Goal: Communication & Community: Share content

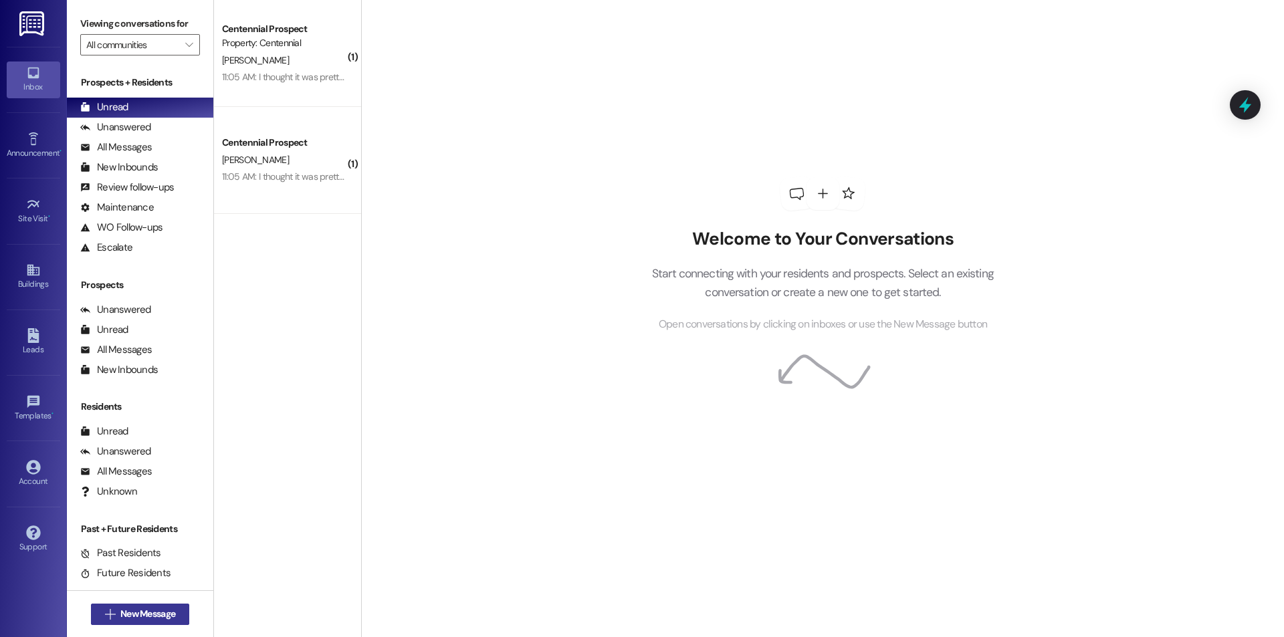
click at [144, 618] on span "New Message" at bounding box center [147, 614] width 55 height 14
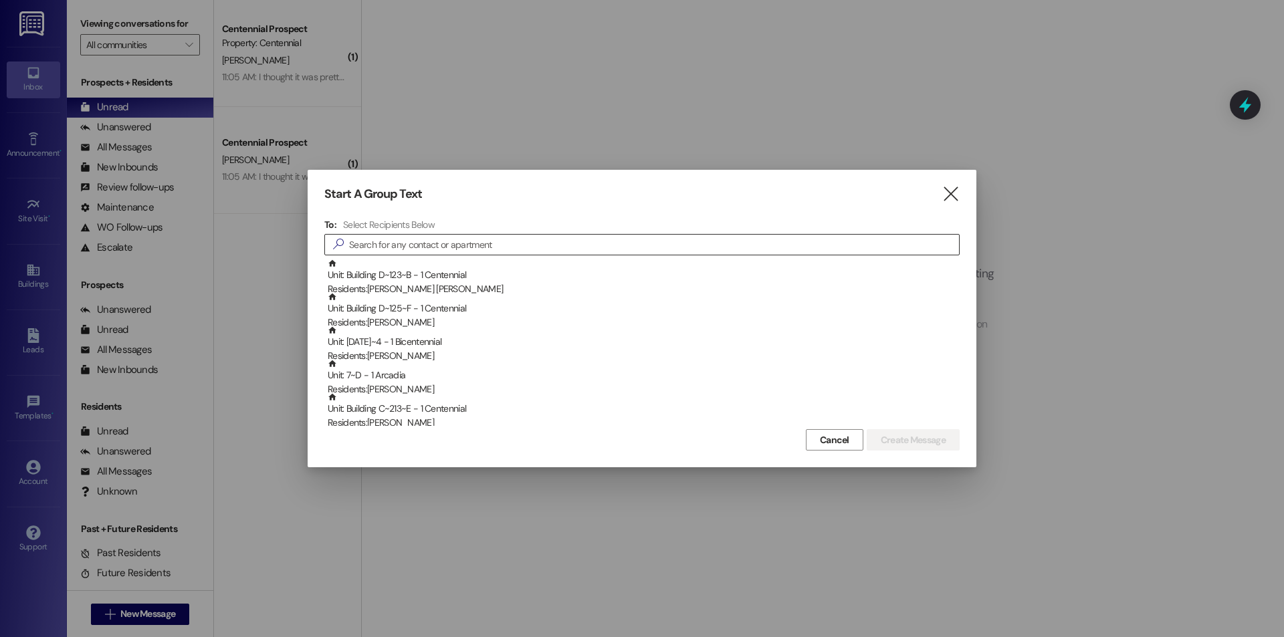
click at [402, 248] on input at bounding box center [654, 244] width 610 height 19
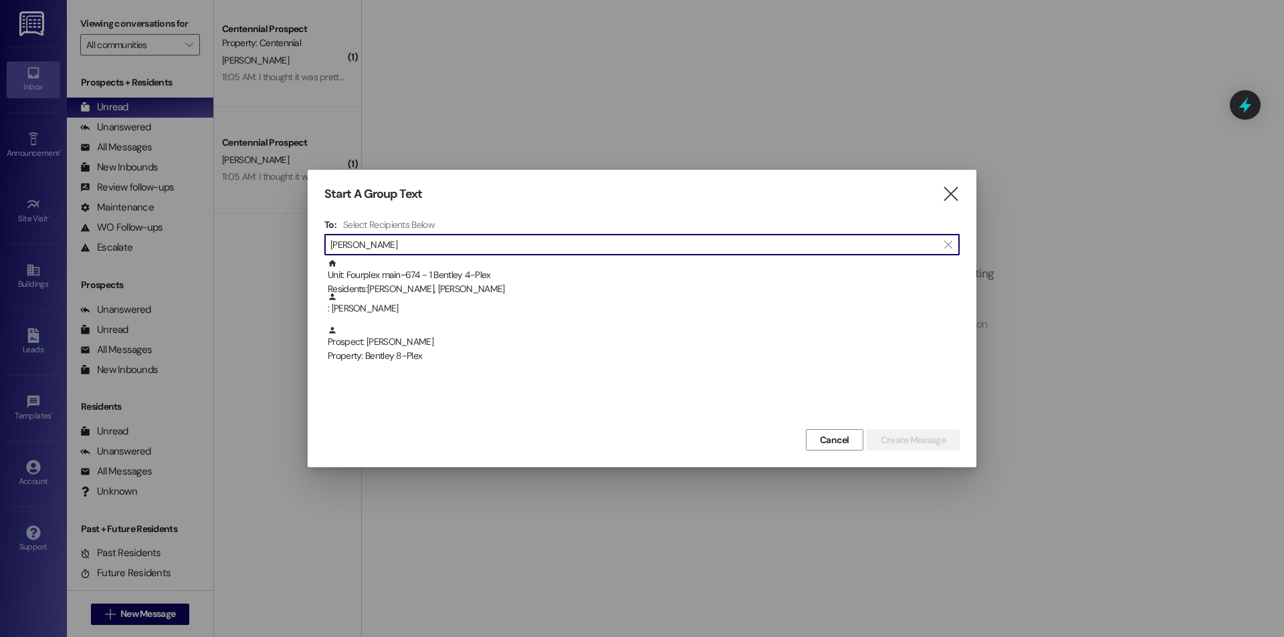
type input "[PERSON_NAME]"
click at [495, 338] on div "Prospect: [PERSON_NAME] Property: Bentley 8-Plex" at bounding box center [644, 345] width 632 height 38
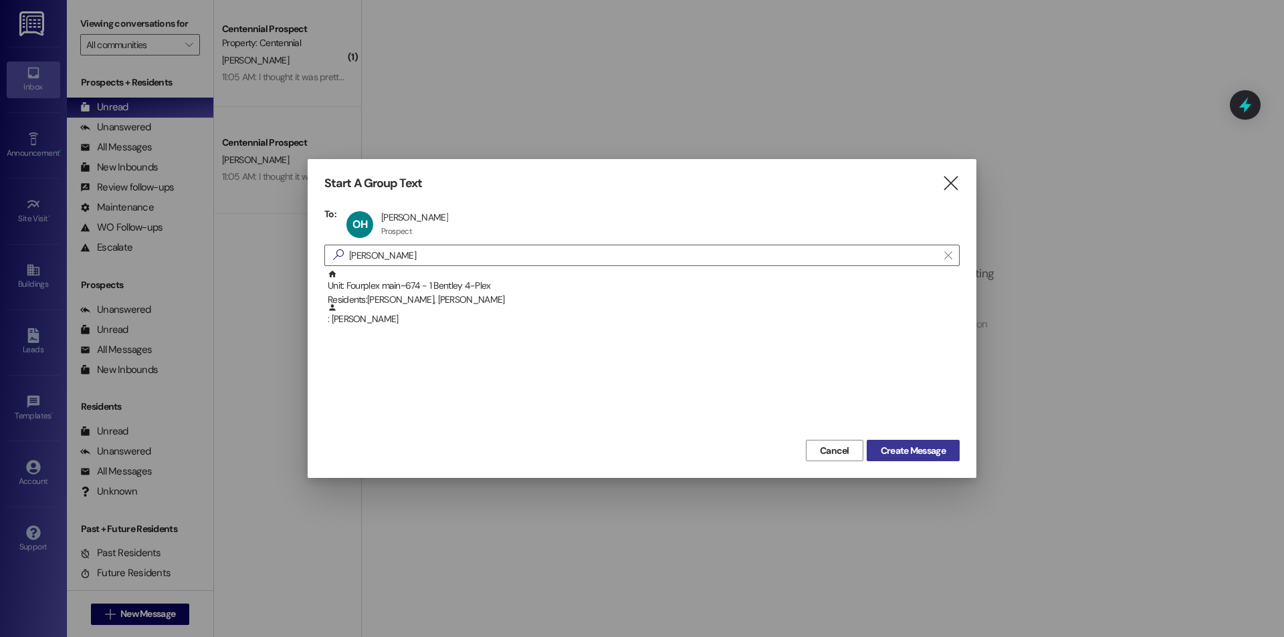
click at [935, 445] on span "Create Message" at bounding box center [913, 451] width 65 height 14
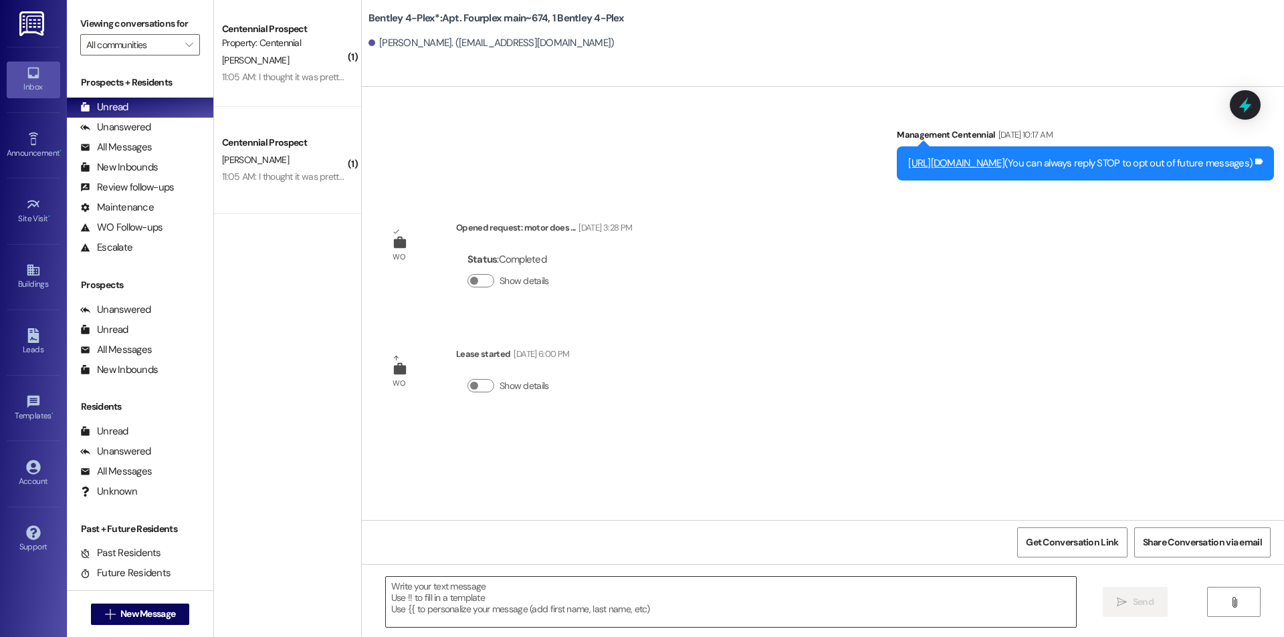
click at [627, 592] on textarea at bounding box center [731, 602] width 690 height 50
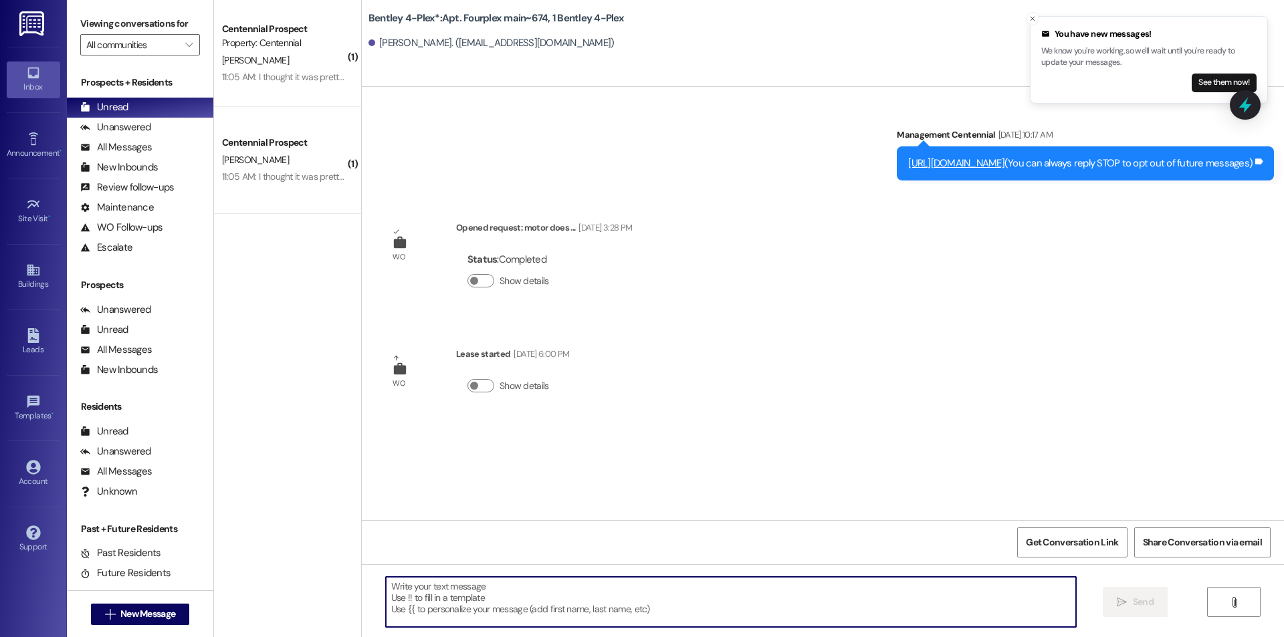
click at [640, 592] on textarea at bounding box center [731, 602] width 690 height 50
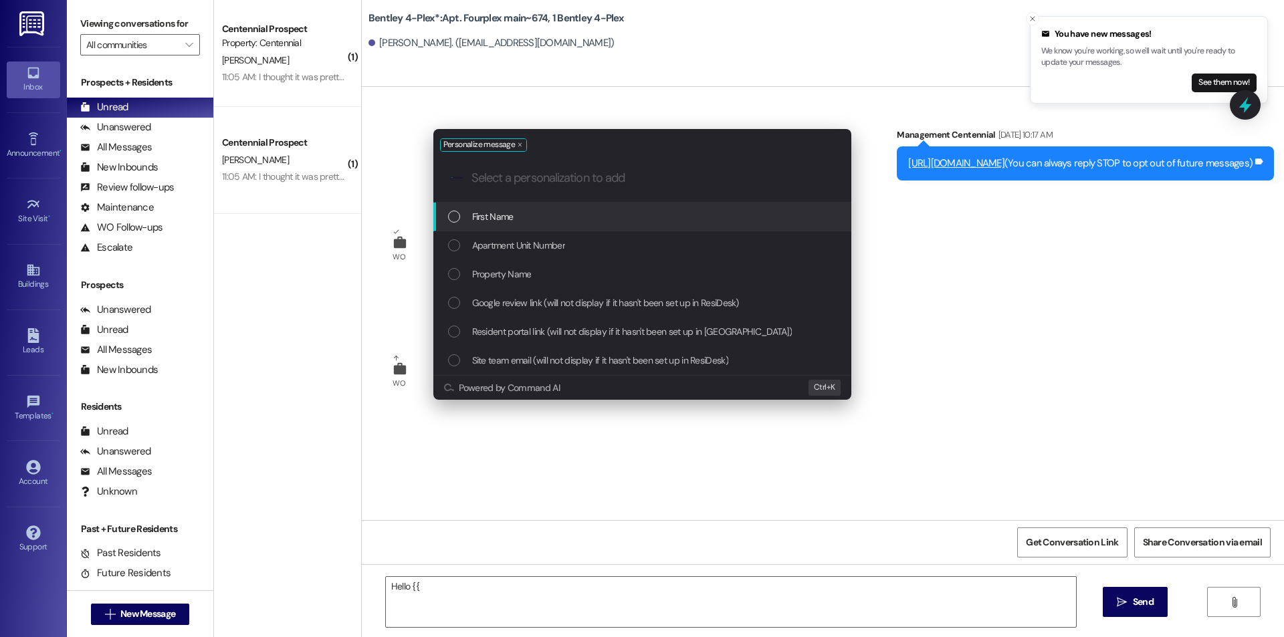
click at [469, 213] on div "First Name" at bounding box center [643, 216] width 391 height 15
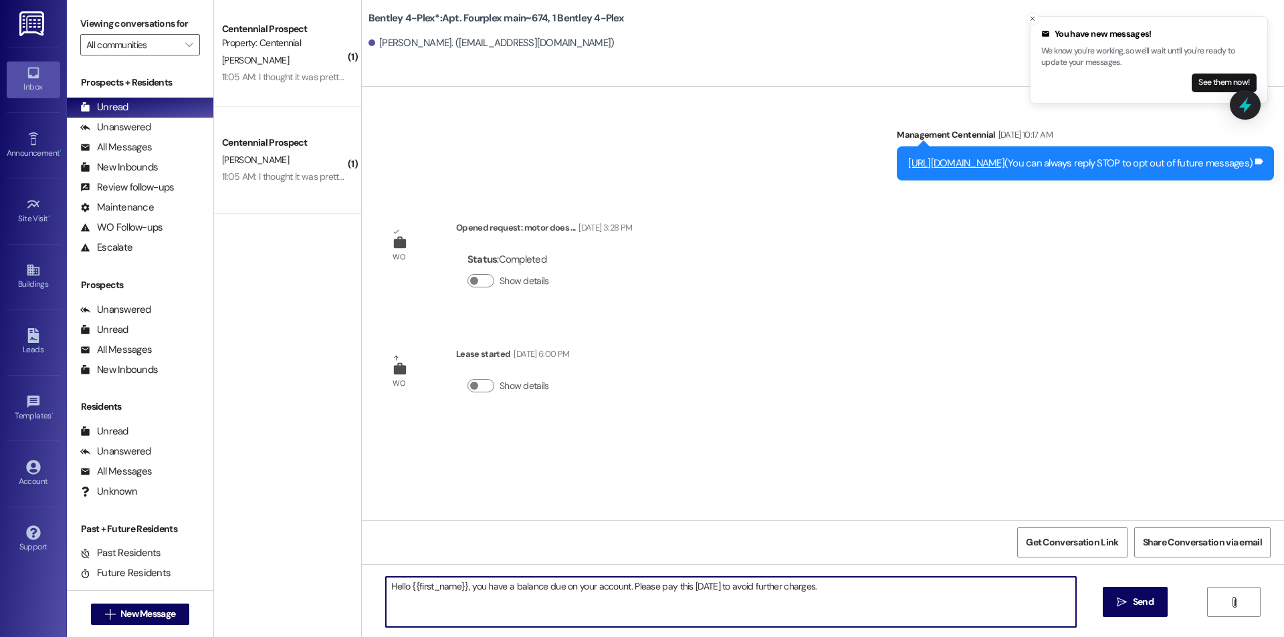
click at [832, 582] on textarea "Hello {{first_name}}, you have a balance due on your account. Please pay this […" at bounding box center [731, 602] width 690 height 50
click at [832, 581] on textarea "Hello {{first_name}}, you have a balance due on your account. Please pay this […" at bounding box center [731, 602] width 690 height 50
click at [832, 580] on textarea "Hello {{first_name}}, you have a balance due on your account. Please pay this […" at bounding box center [731, 602] width 690 height 50
click at [875, 592] on textarea "Hello {{first_name}}, you have a balance due on your account. Please pay this […" at bounding box center [731, 602] width 690 height 50
type textarea "Hello {{first_name}}, you have a balance due on your account. Please pay this […"
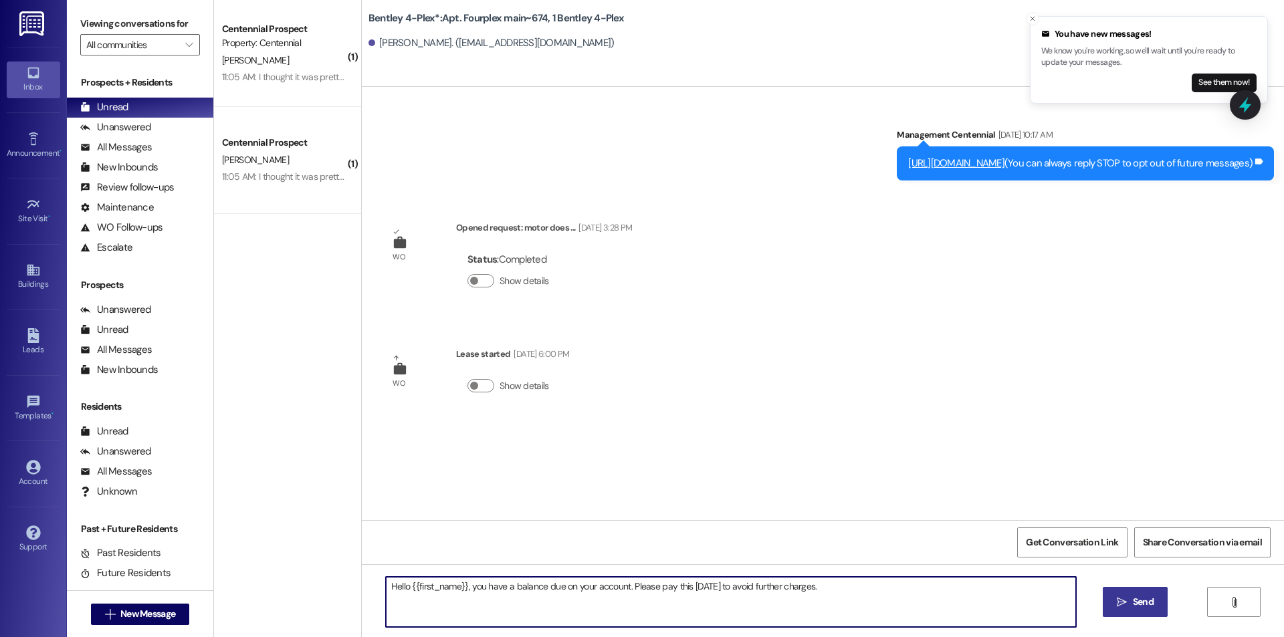
click at [1114, 607] on span " Send" at bounding box center [1135, 602] width 42 height 14
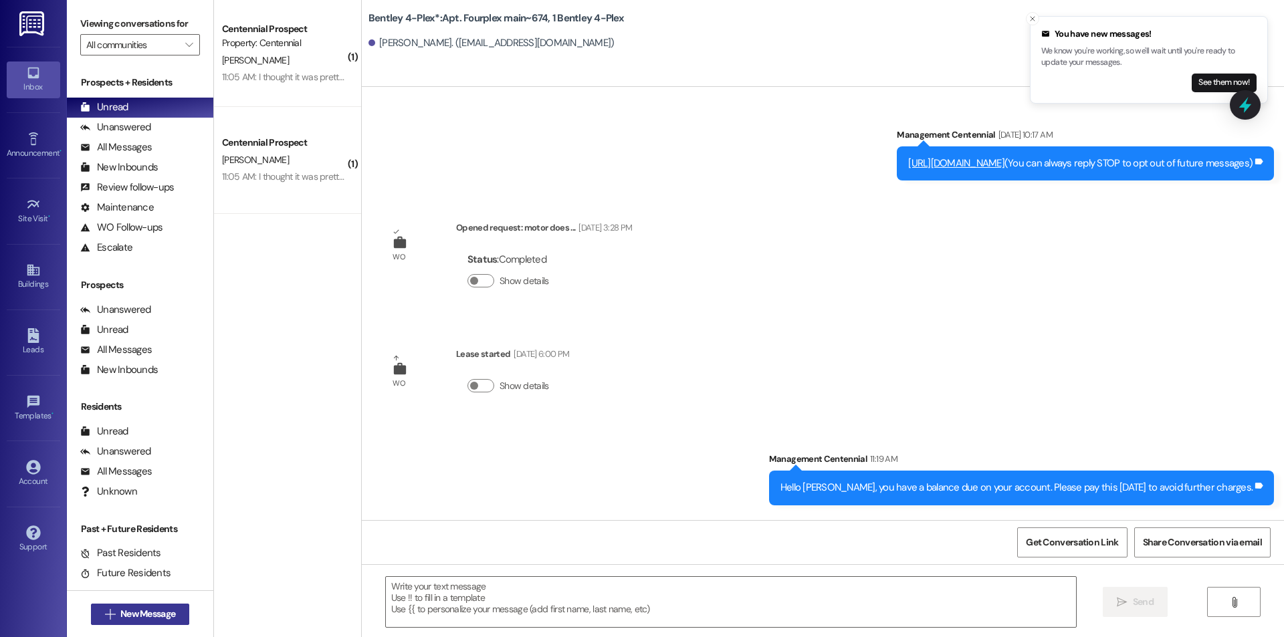
click at [127, 610] on span "New Message" at bounding box center [147, 614] width 55 height 14
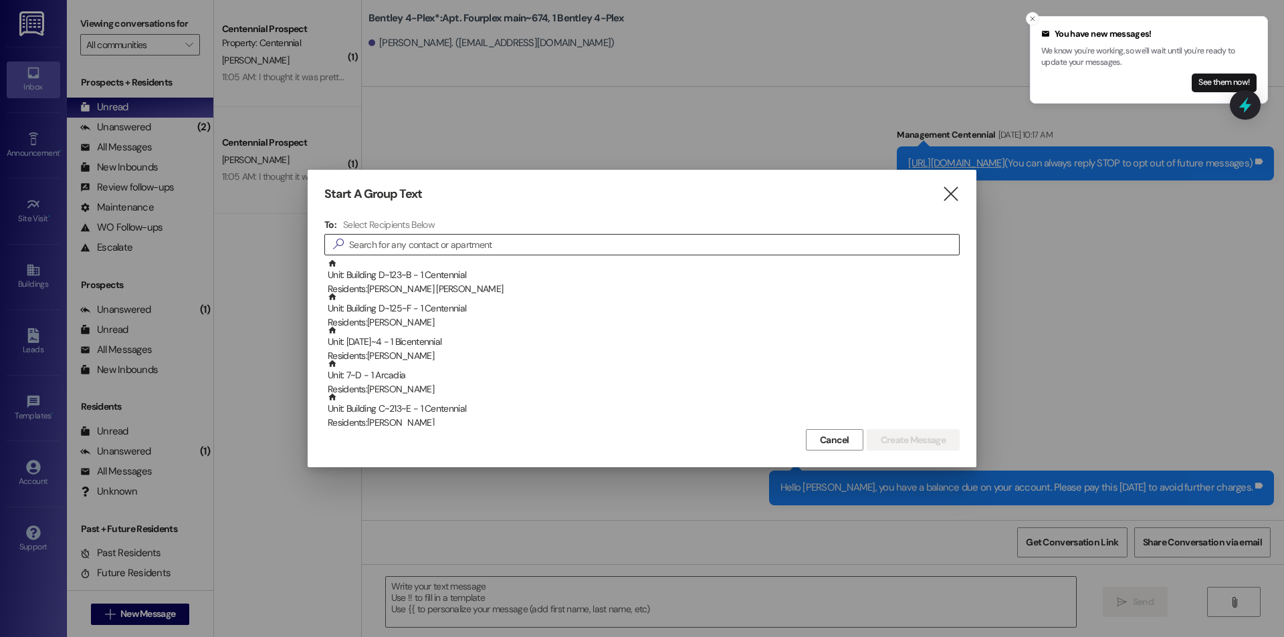
click at [475, 239] on input at bounding box center [654, 244] width 610 height 19
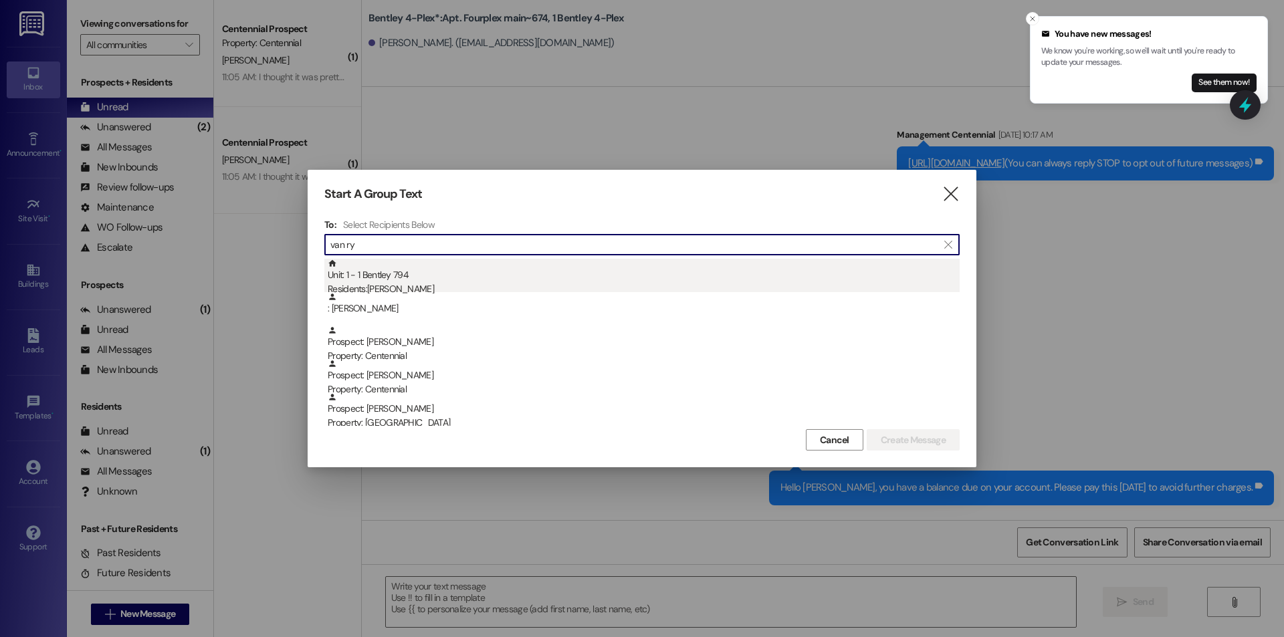
type input "van ry"
click at [441, 273] on div "Unit: 1 - 1 Bentley 794 Residents: [PERSON_NAME]" at bounding box center [644, 278] width 632 height 38
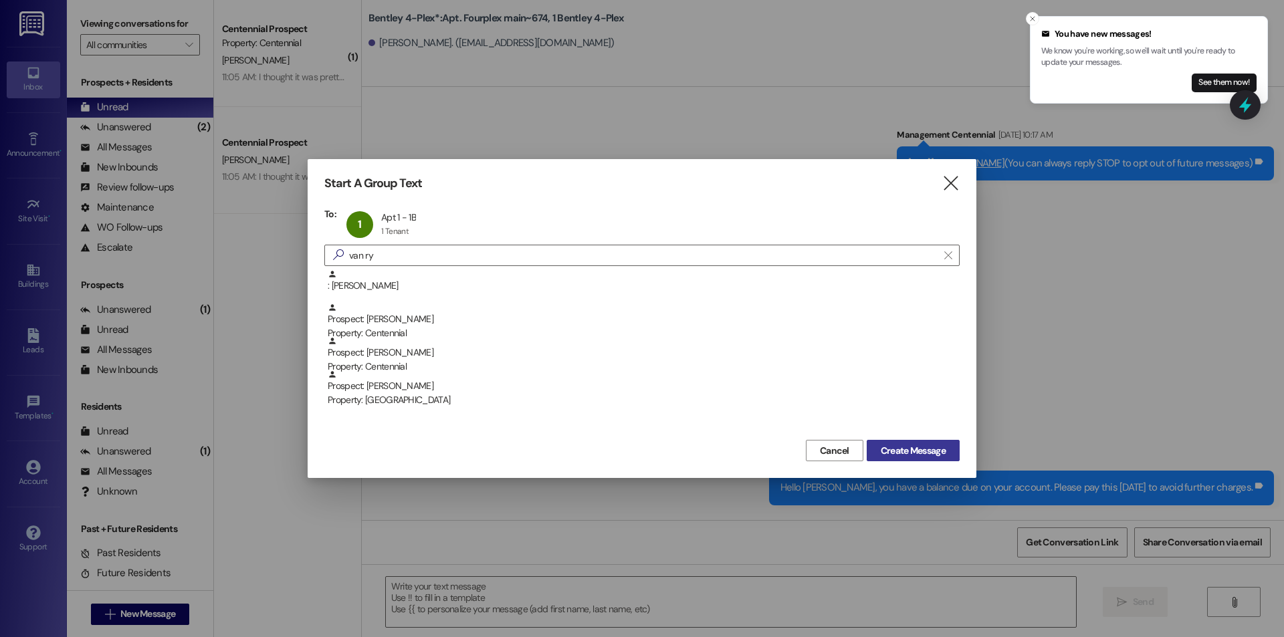
click at [911, 449] on span "Create Message" at bounding box center [913, 451] width 65 height 14
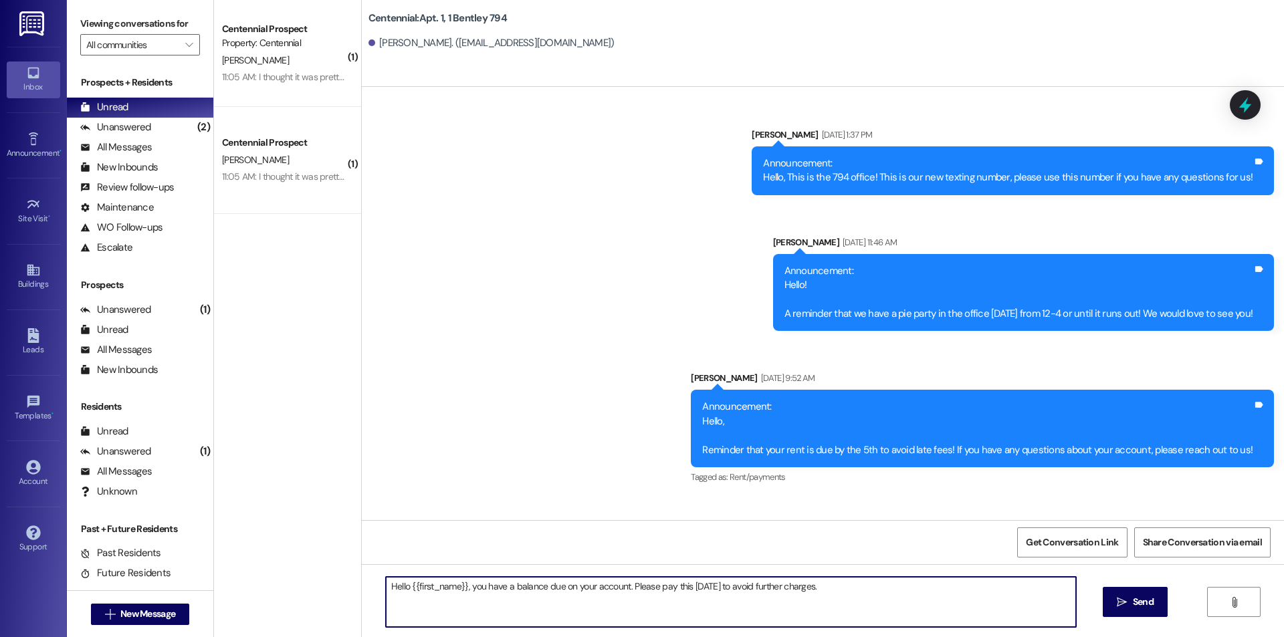
scroll to position [24017, 0]
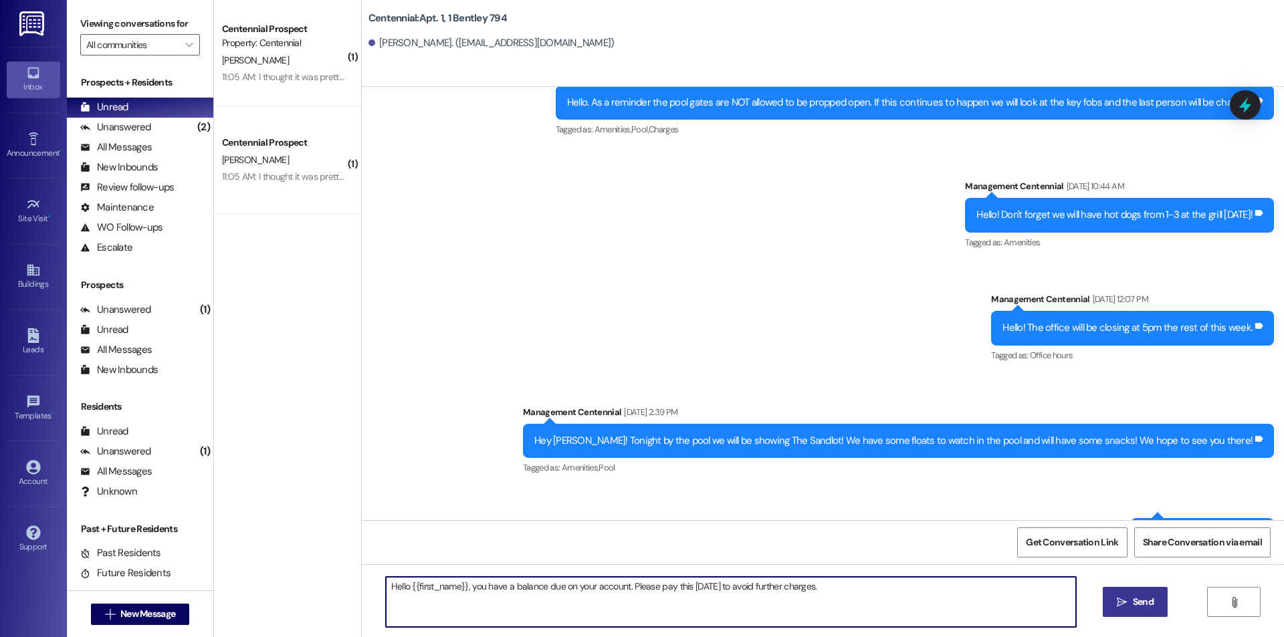
type textarea "Hello {{first_name}}, you have a balance due on your account. Please pay this […"
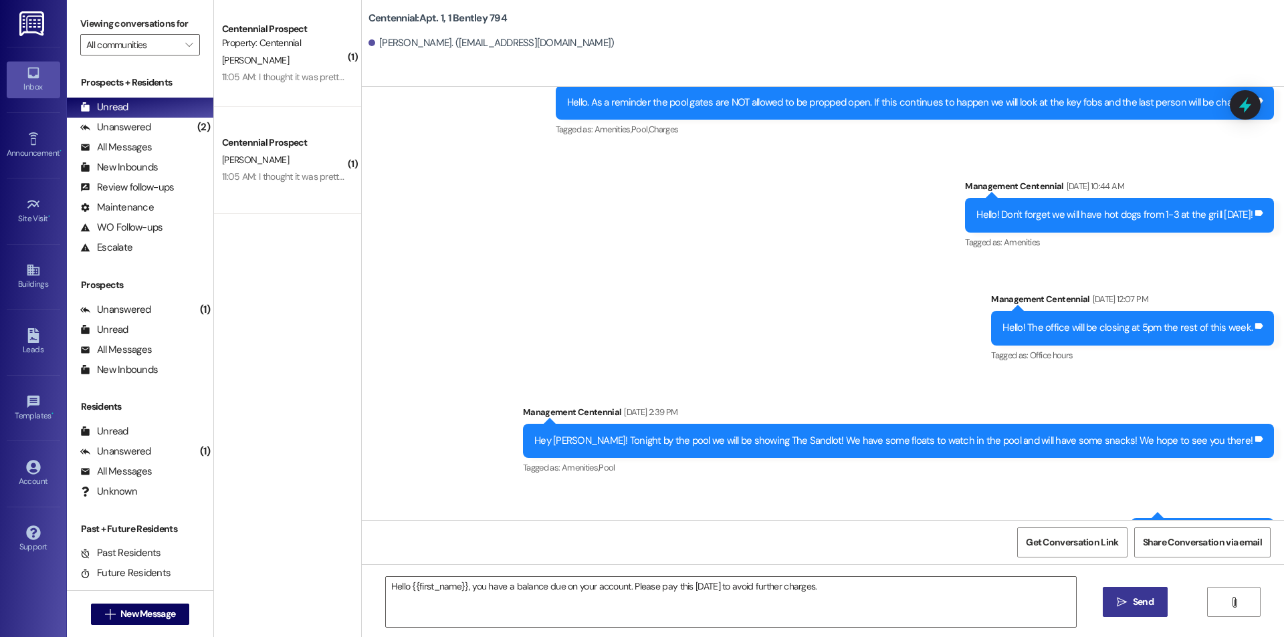
click at [1149, 595] on span "Send" at bounding box center [1143, 602] width 21 height 14
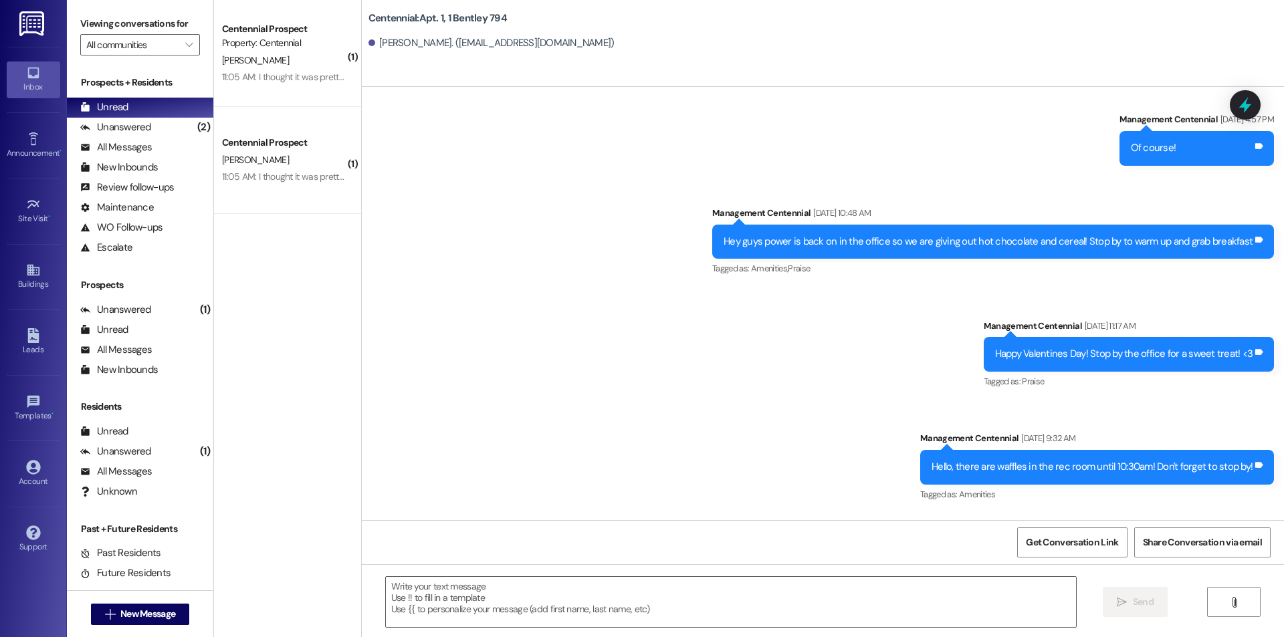
scroll to position [22005, 0]
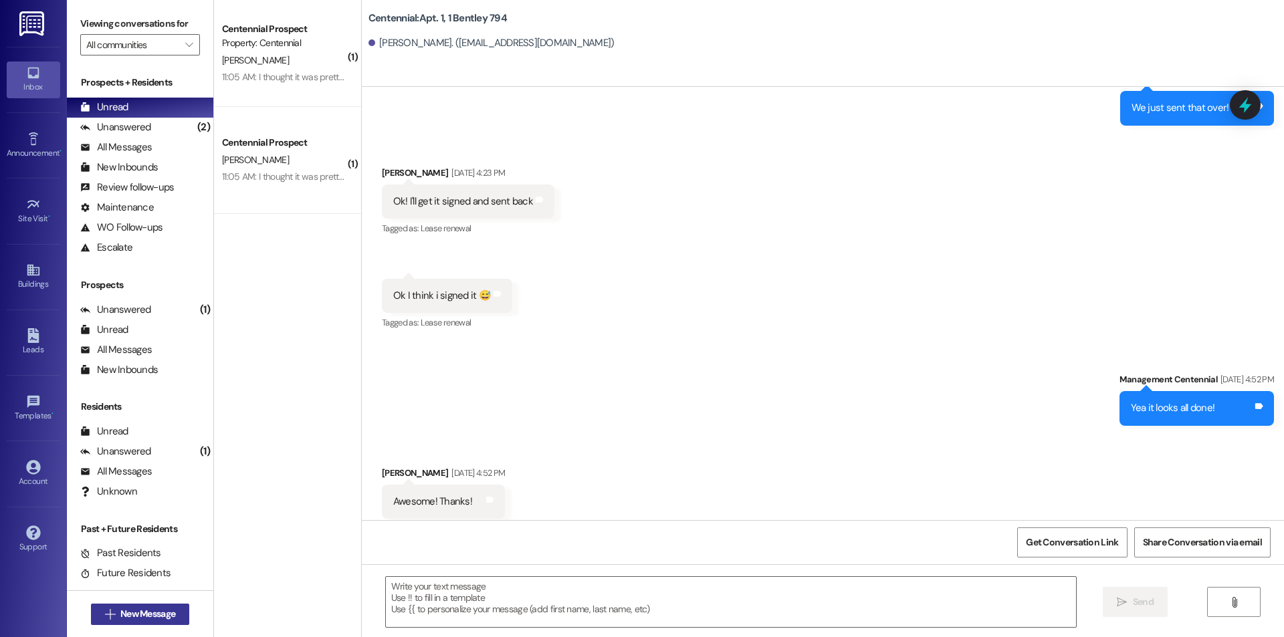
click at [161, 620] on span "New Message" at bounding box center [147, 614] width 55 height 14
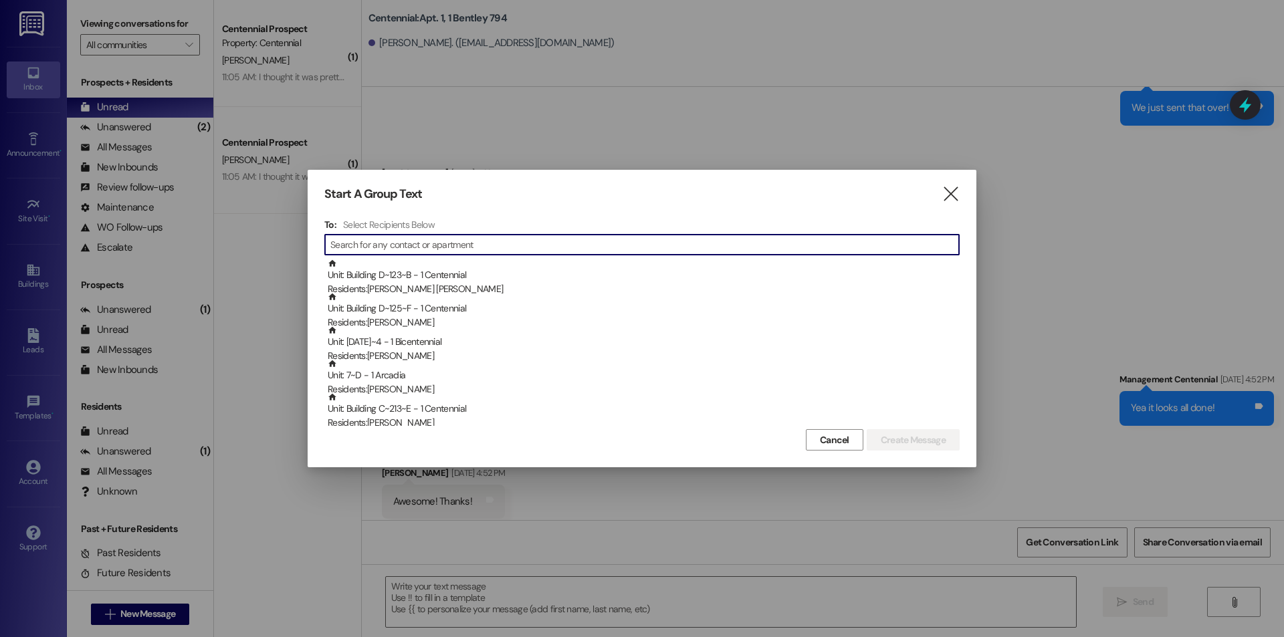
click at [445, 245] on input at bounding box center [644, 244] width 629 height 19
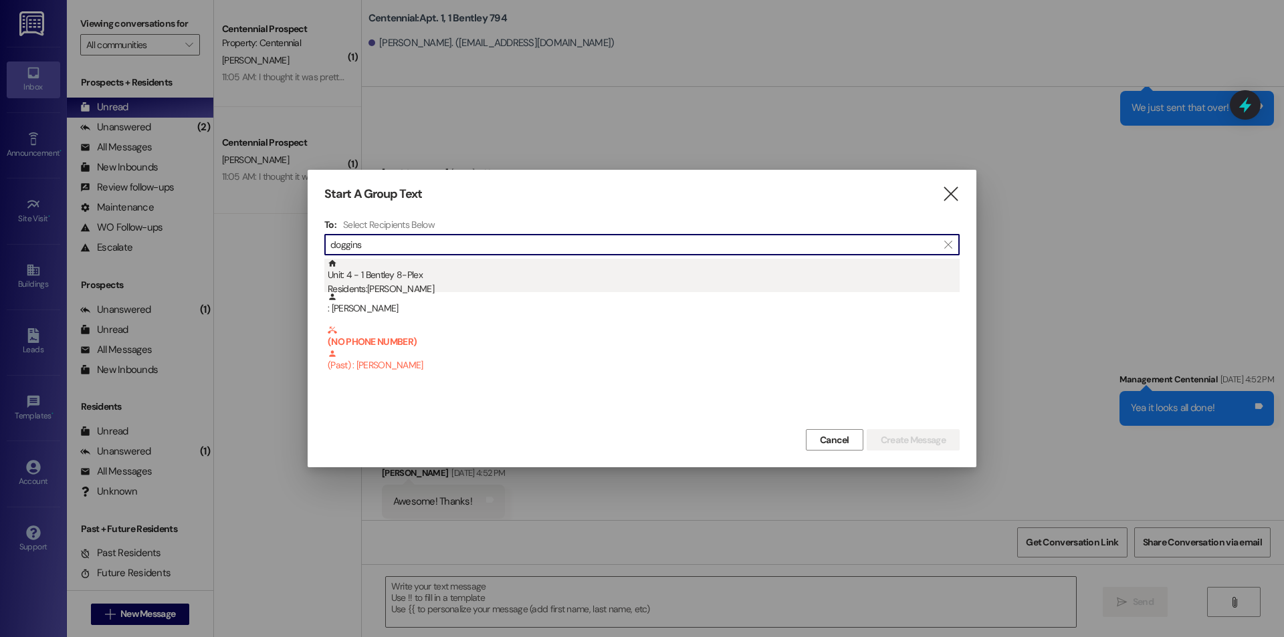
type input "doggins"
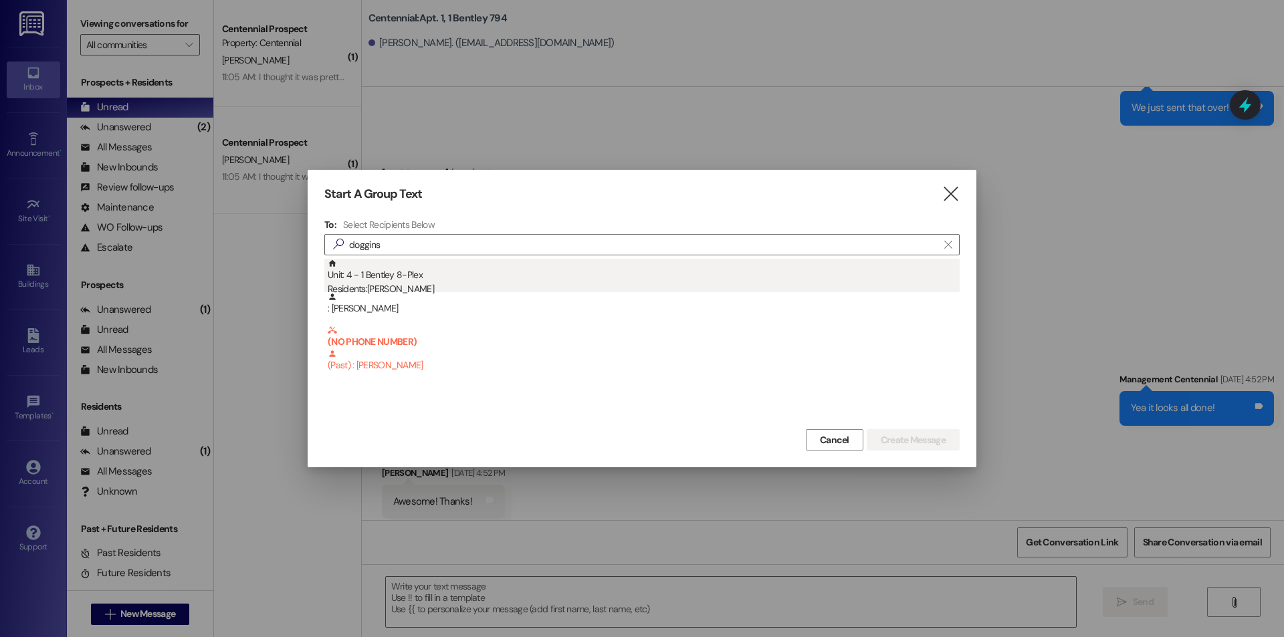
click at [378, 281] on div "Unit: 4 - 1 Bentley 8-Plex Residents: [PERSON_NAME]" at bounding box center [644, 278] width 632 height 38
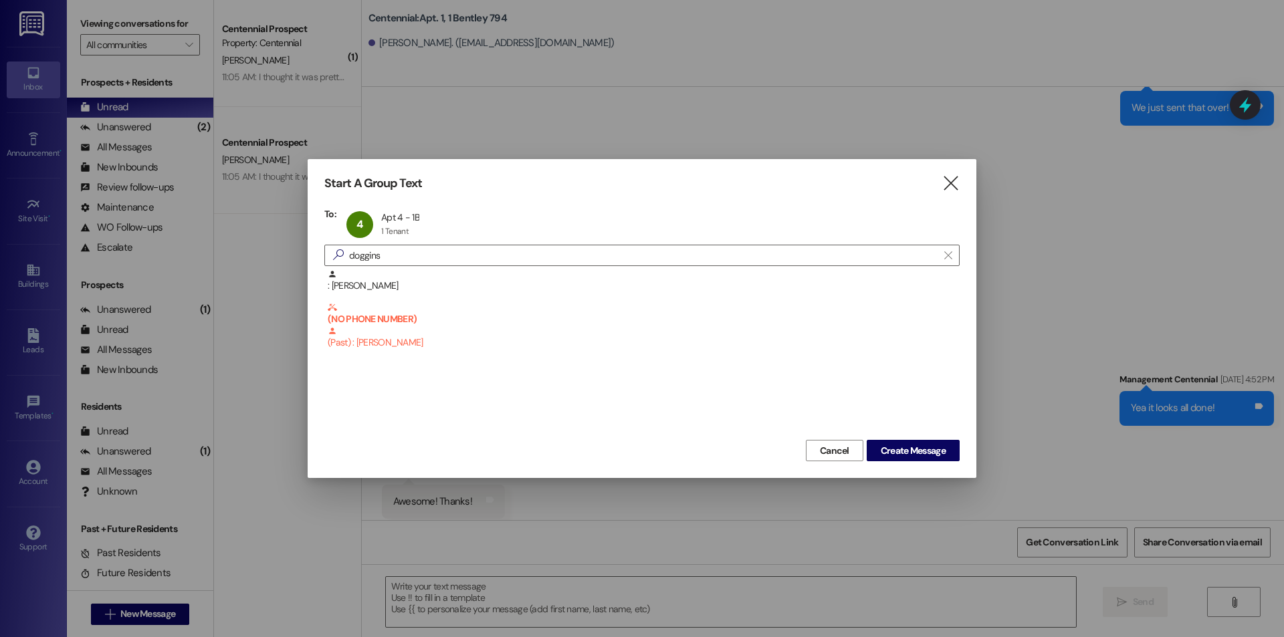
click at [907, 439] on div "Cancel Create Message" at bounding box center [641, 449] width 635 height 25
click at [911, 451] on span "Create Message" at bounding box center [913, 451] width 65 height 14
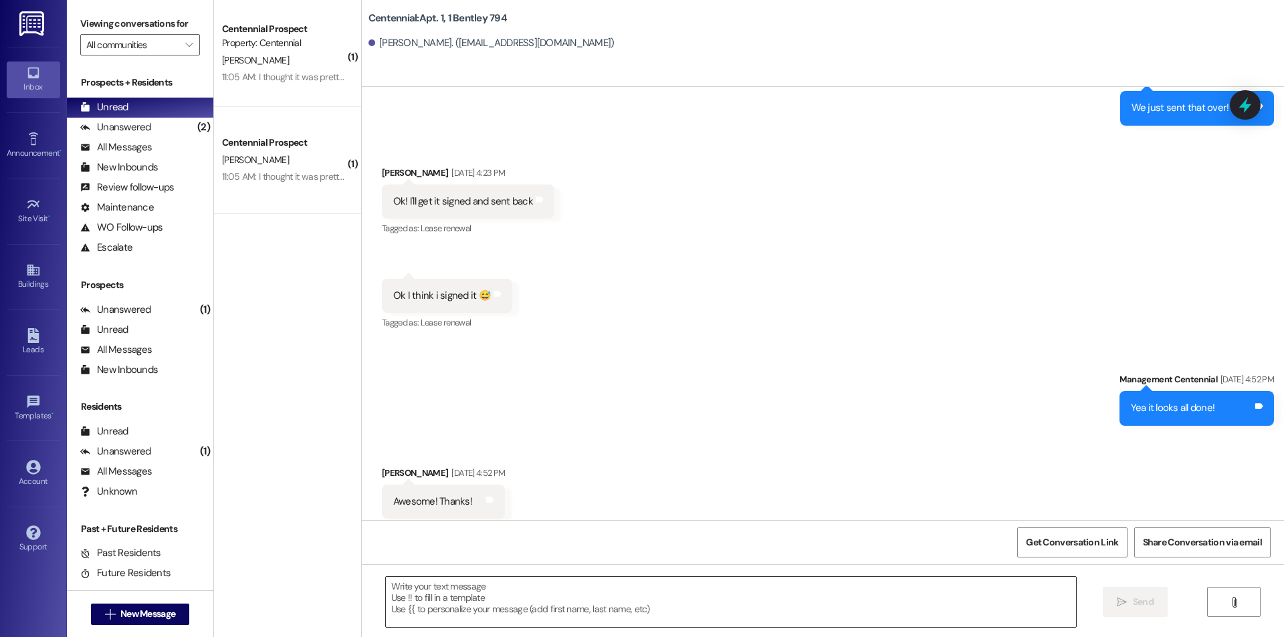
click at [870, 612] on textarea at bounding box center [731, 602] width 690 height 50
paste textarea "Hello {{first_name}}, you have a balance due on your account. Please pay this […"
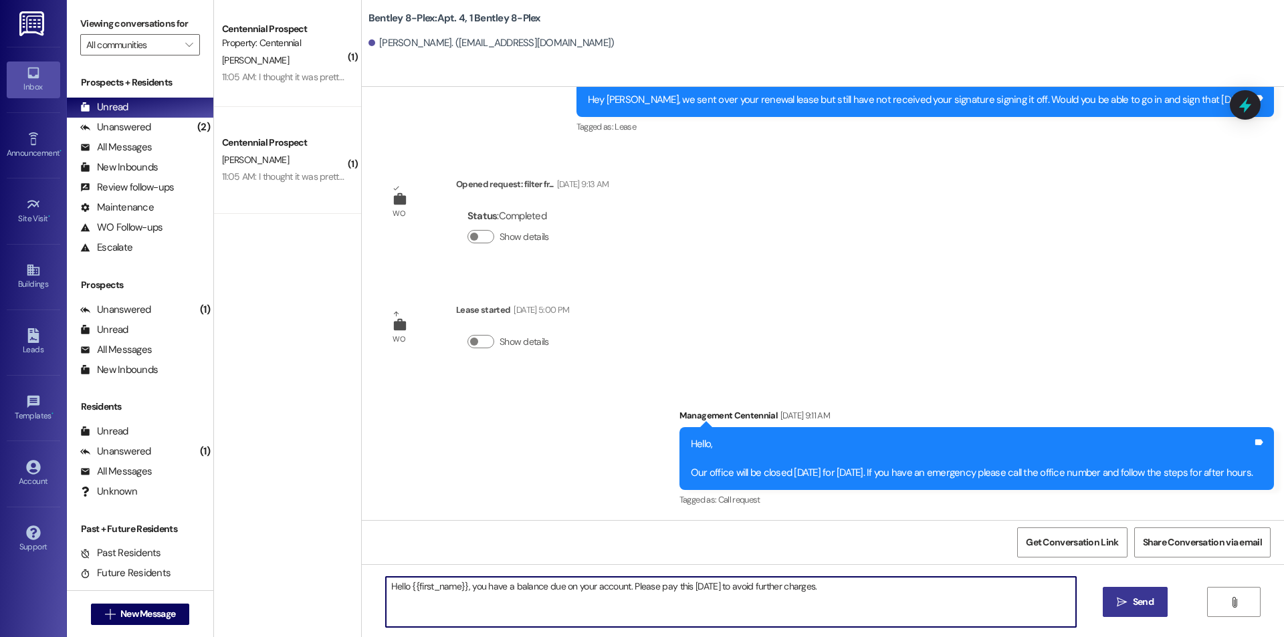
scroll to position [5110, 0]
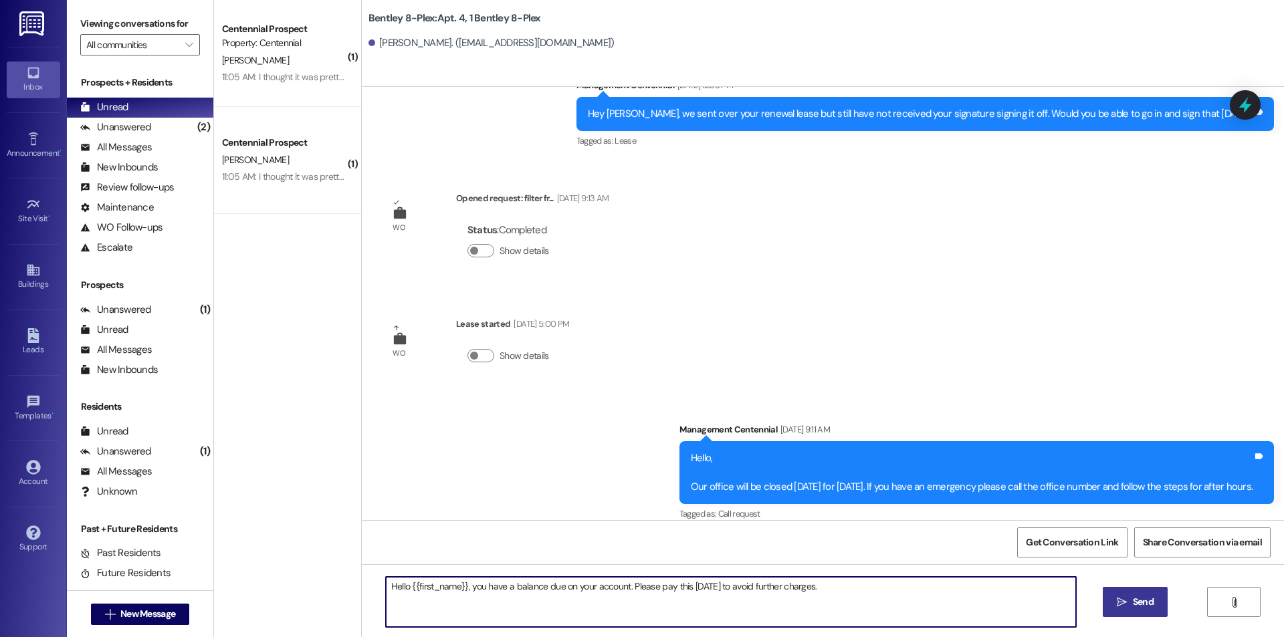
type textarea "Hello {{first_name}}, you have a balance due on your account. Please pay this […"
click at [1137, 599] on span "Send" at bounding box center [1143, 602] width 21 height 14
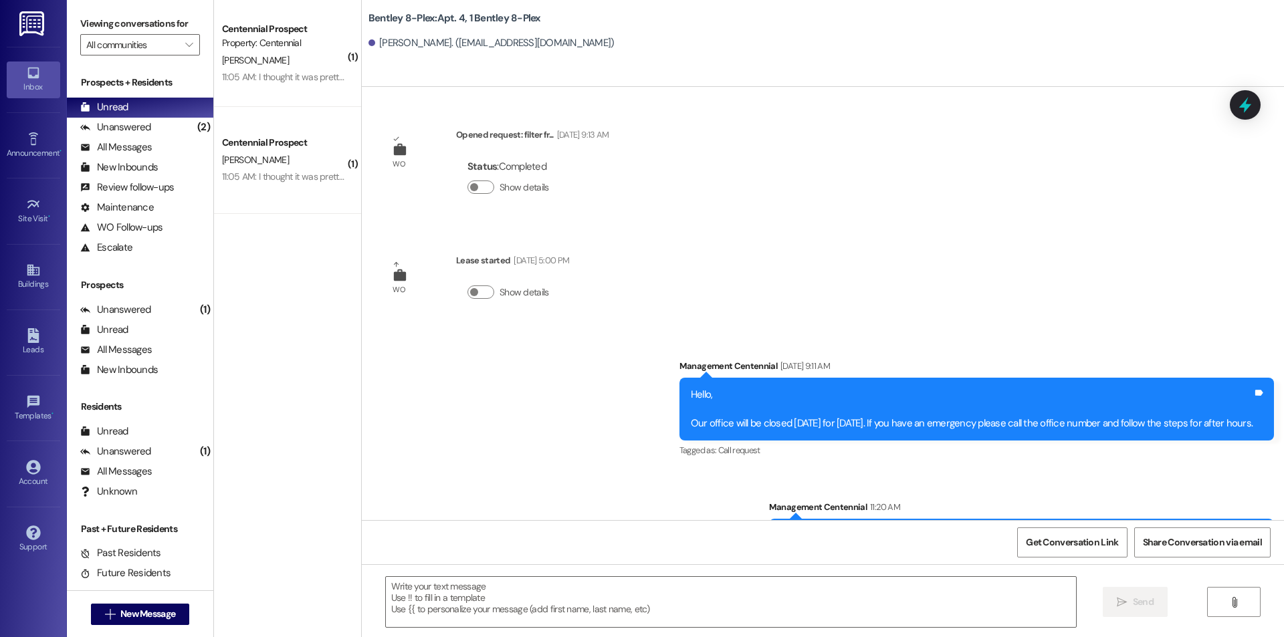
scroll to position [5203, 0]
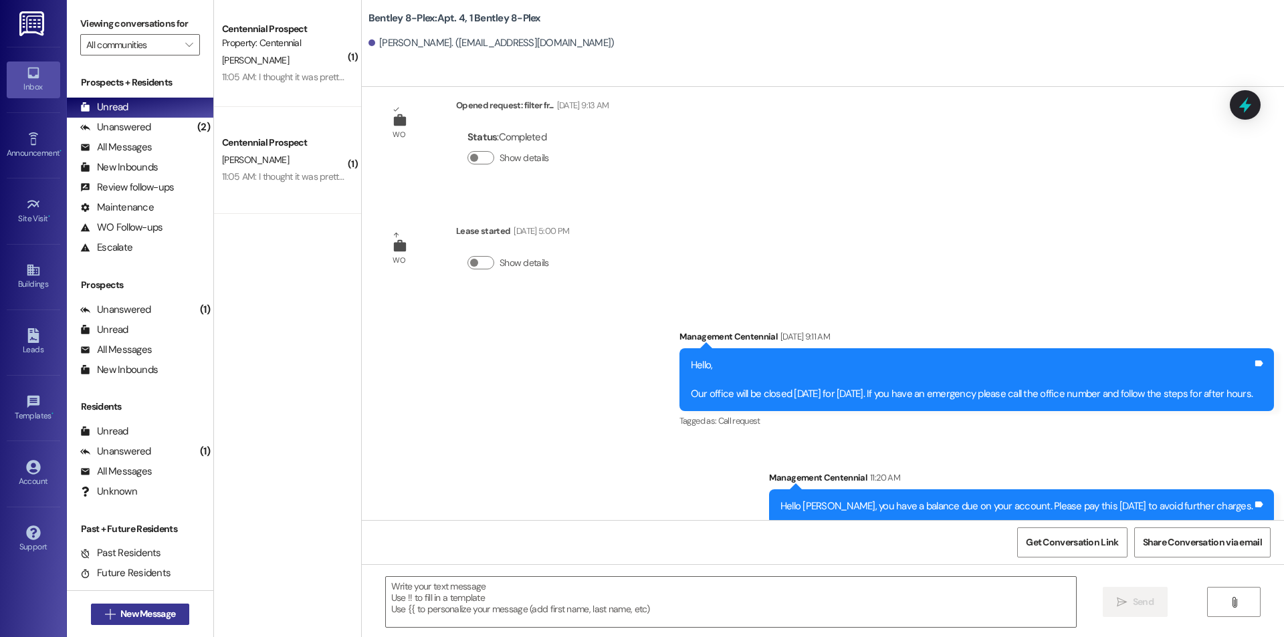
click at [171, 607] on span "New Message" at bounding box center [147, 614] width 55 height 14
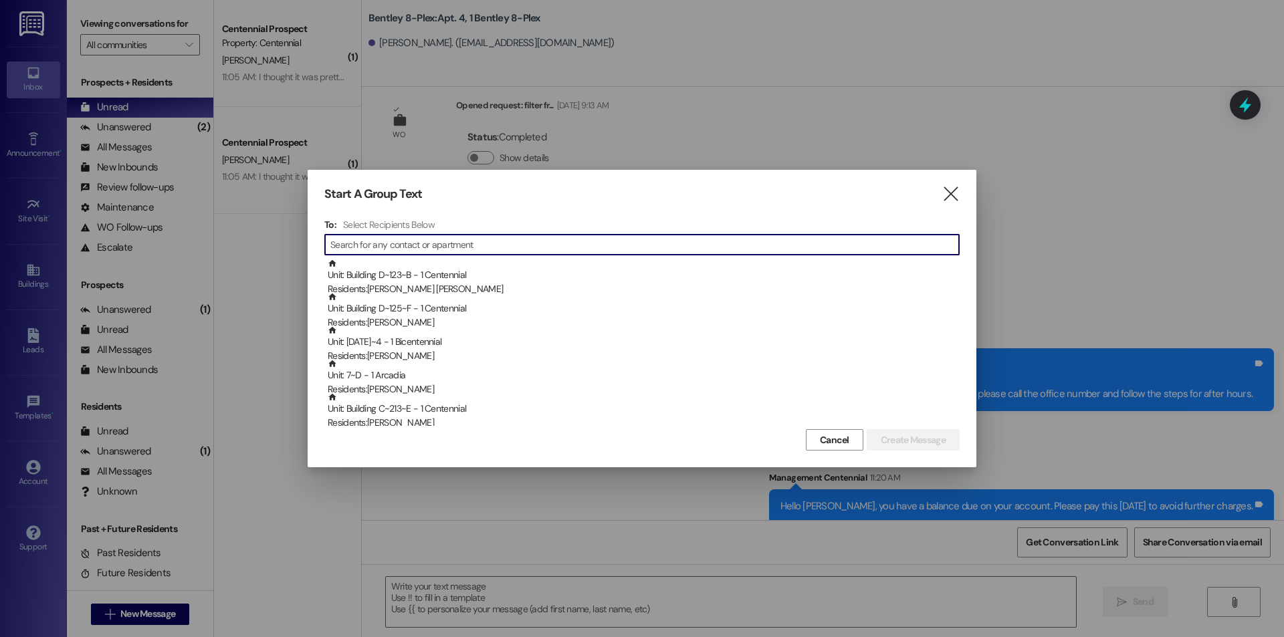
click at [544, 249] on input at bounding box center [644, 244] width 629 height 19
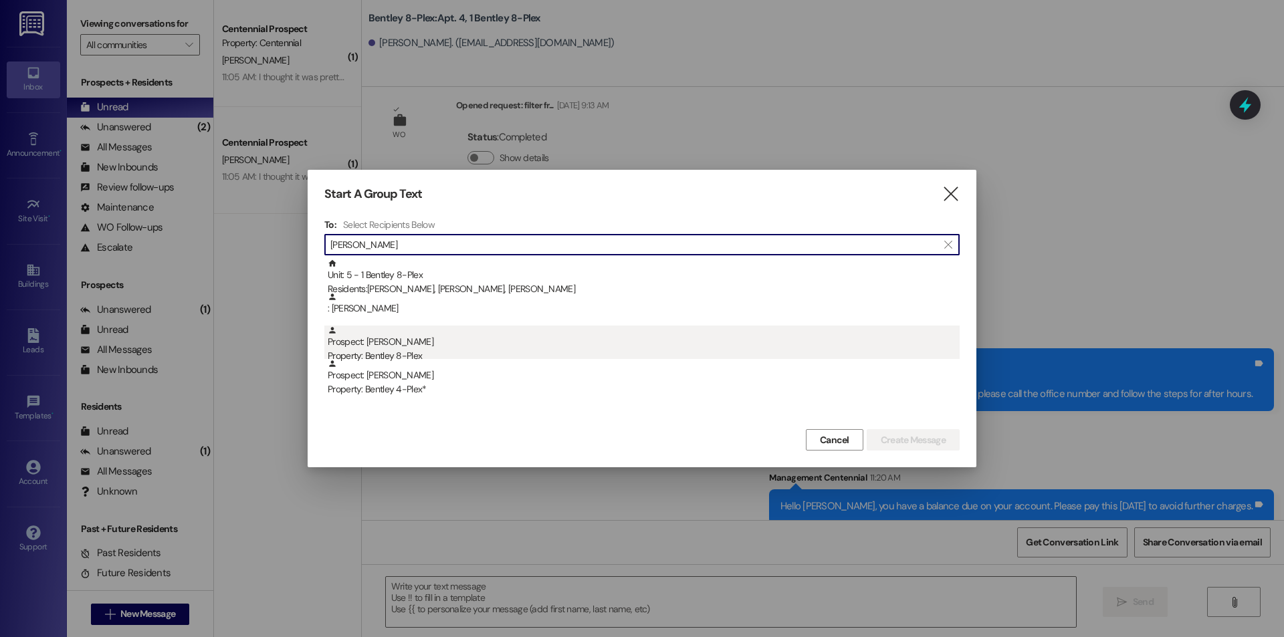
type input "[PERSON_NAME]"
click at [576, 347] on div "Prospect: [PERSON_NAME] Property: Bentley 8-Plex" at bounding box center [644, 345] width 632 height 38
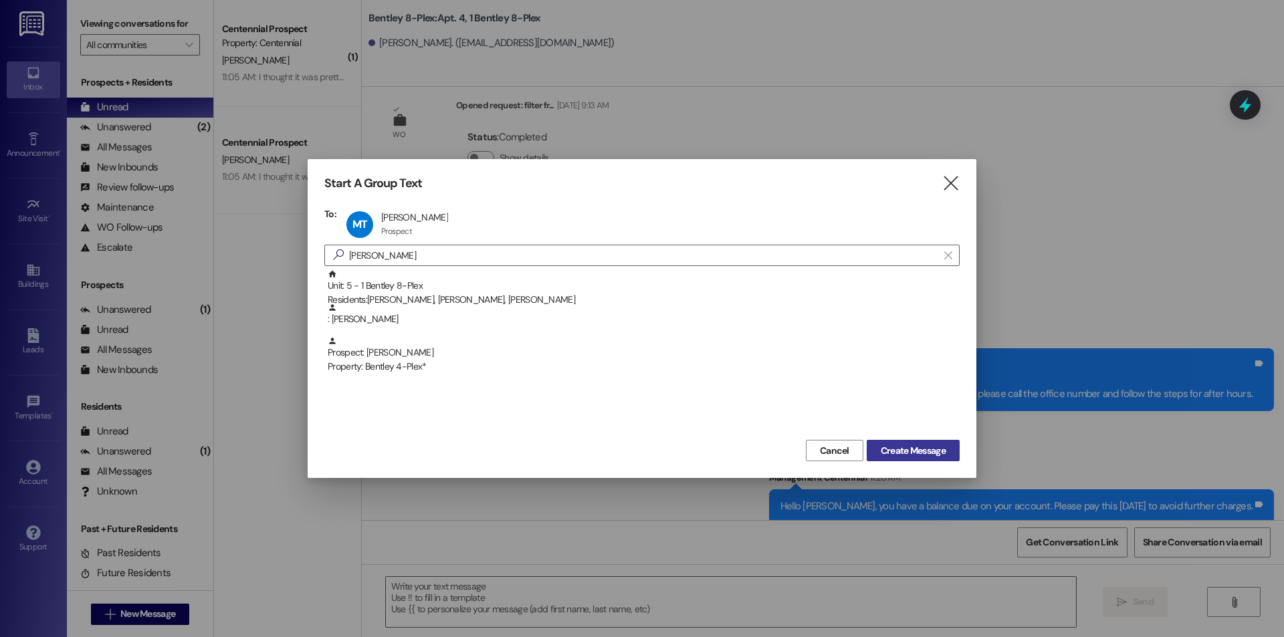
click at [890, 445] on span "Create Message" at bounding box center [913, 451] width 65 height 14
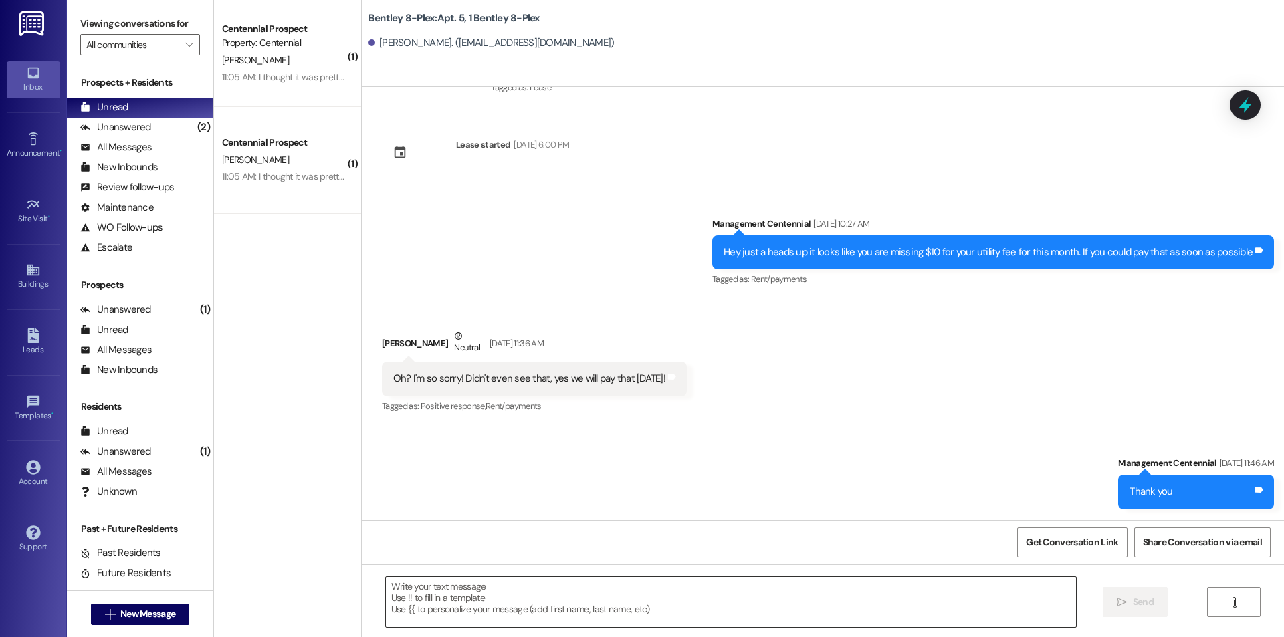
scroll to position [103, 0]
click at [749, 607] on textarea at bounding box center [731, 602] width 690 height 50
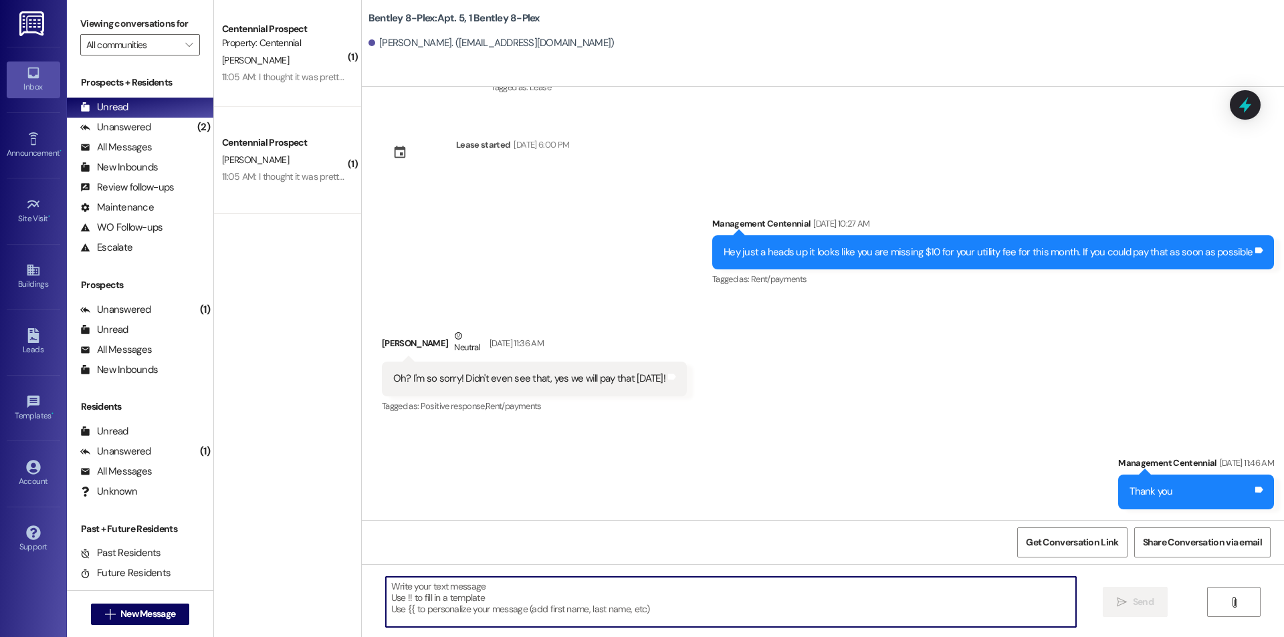
paste textarea "Hello {{first_name}}, you have a balance due on your account. Please pay this […"
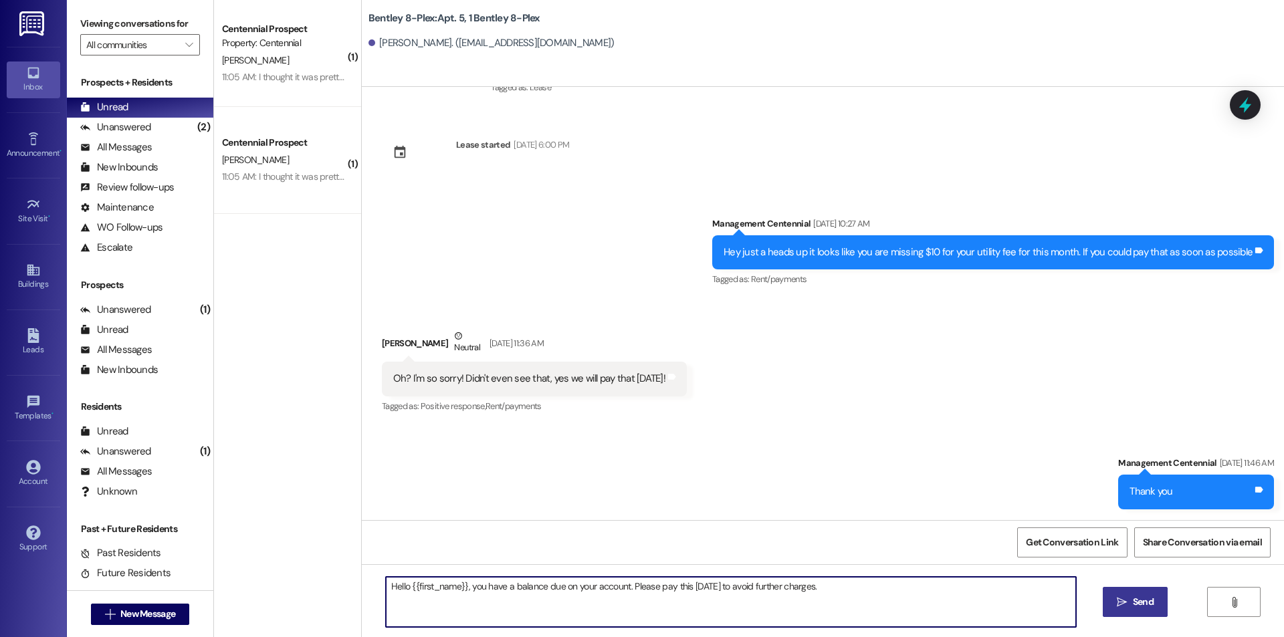
type textarea "Hello {{first_name}}, you have a balance due on your account. Please pay this […"
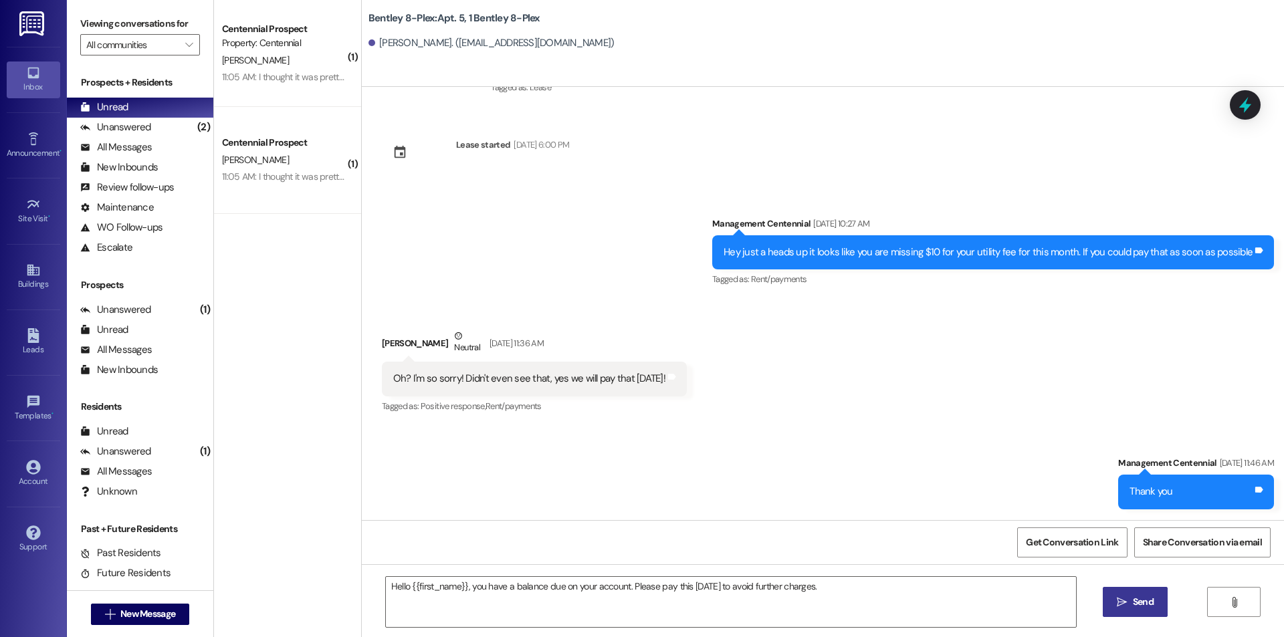
click at [1139, 592] on button " Send" at bounding box center [1135, 602] width 65 height 30
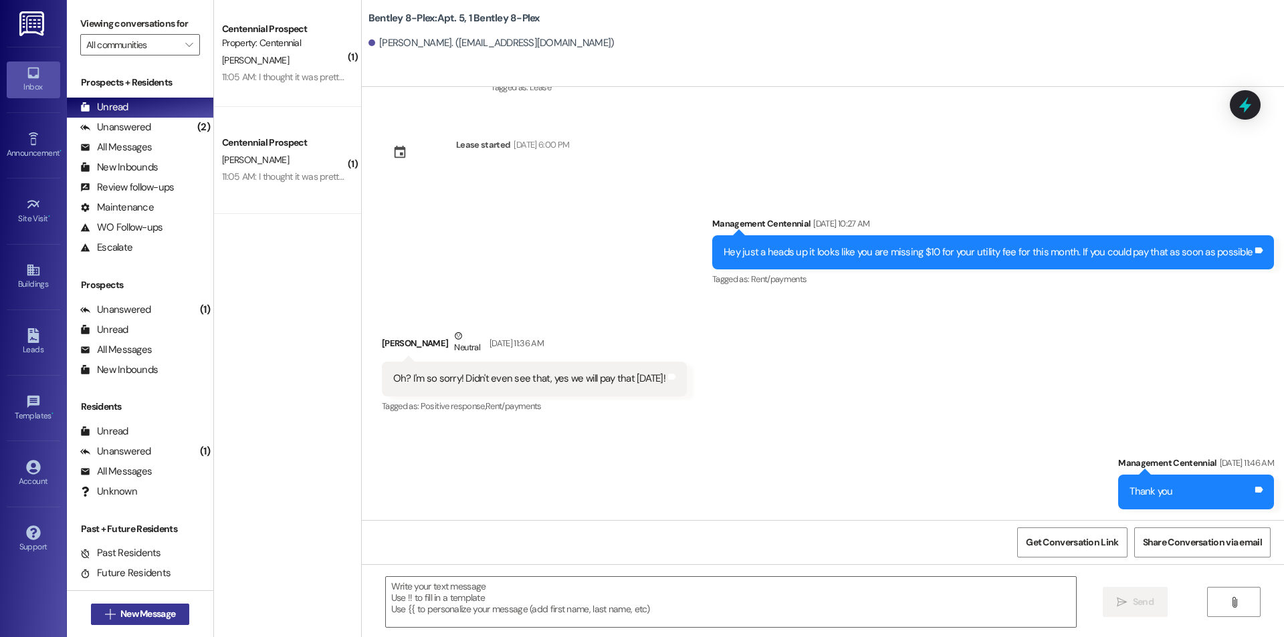
click at [140, 615] on span "New Message" at bounding box center [147, 614] width 55 height 14
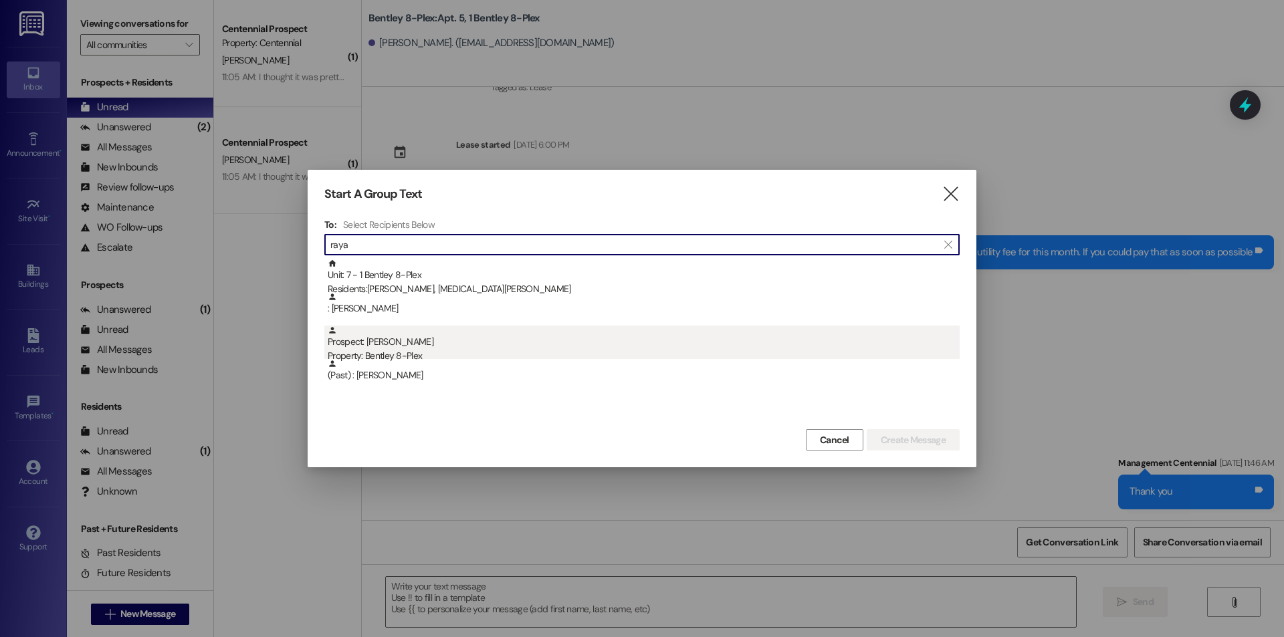
type input "raya"
click at [495, 345] on div "Prospect: [PERSON_NAME] Property: Bentley 8-Plex" at bounding box center [644, 345] width 632 height 38
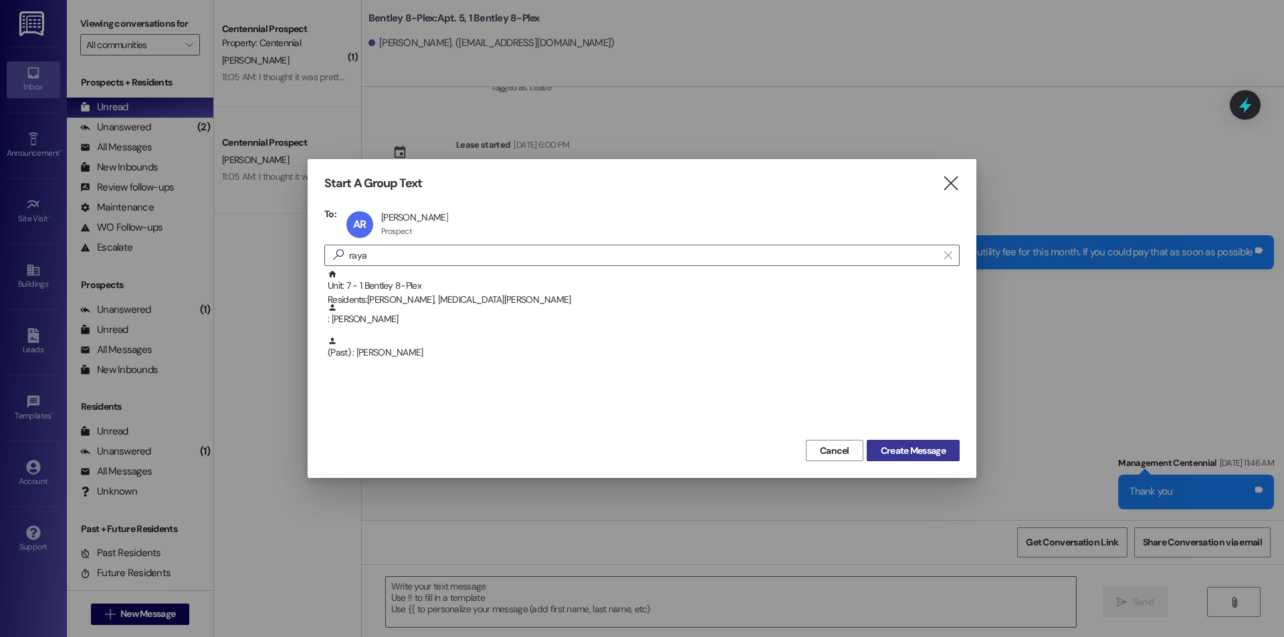
click at [925, 454] on span "Create Message" at bounding box center [913, 451] width 65 height 14
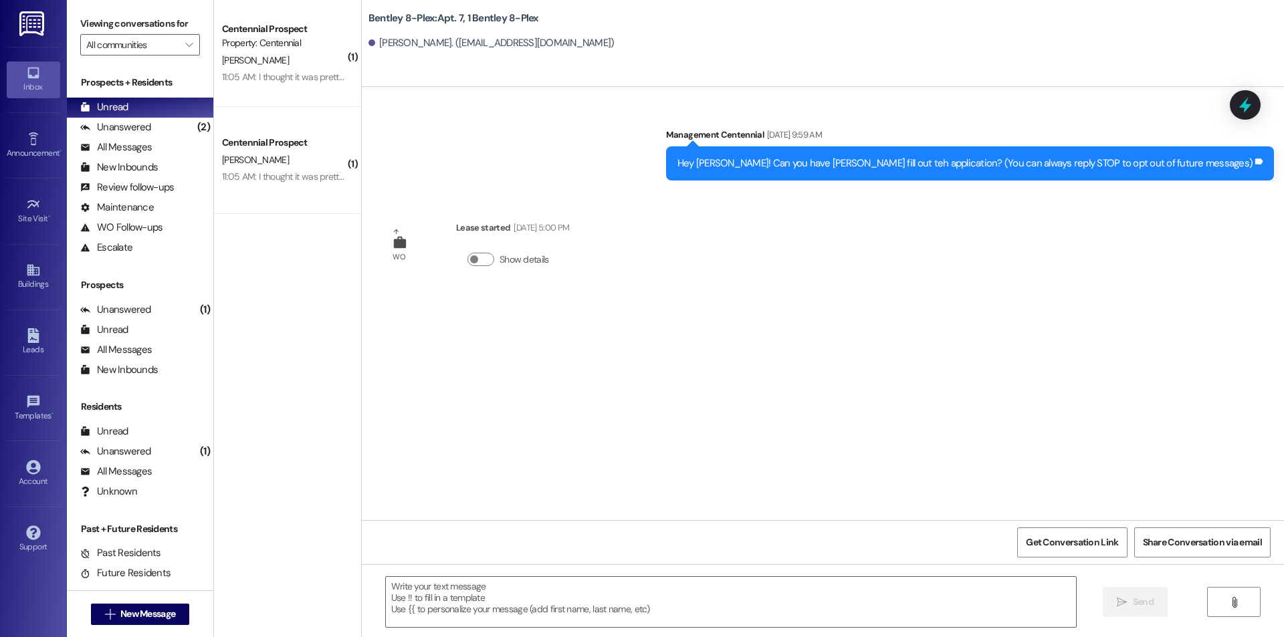
scroll to position [0, 0]
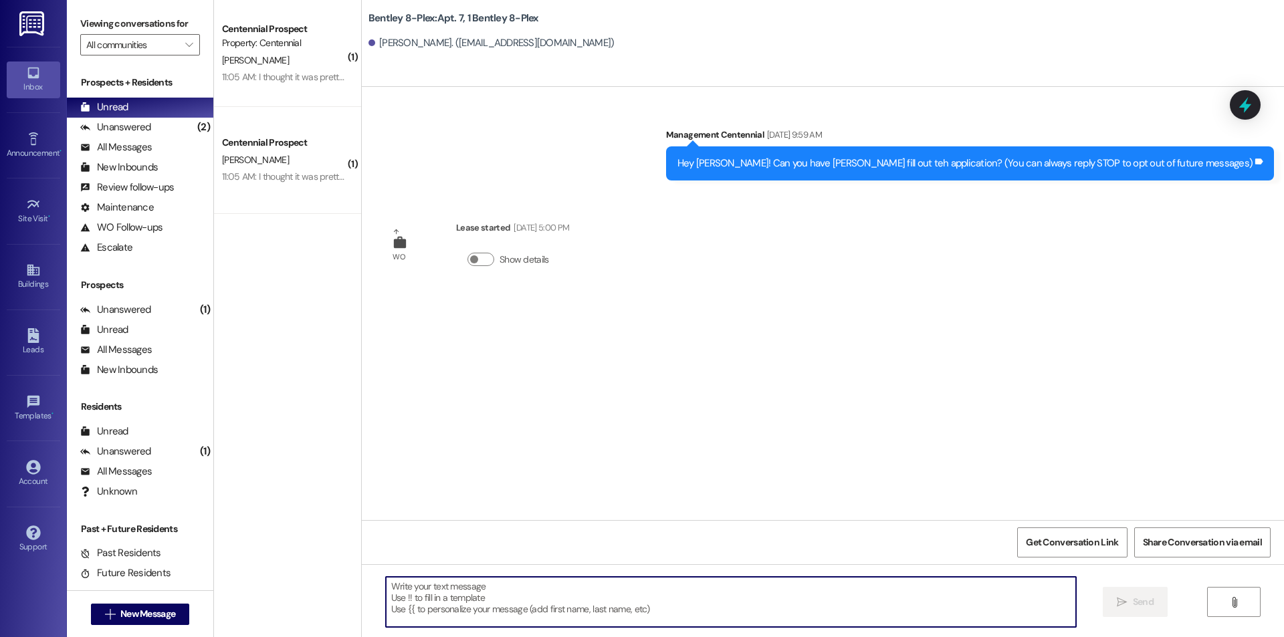
click at [860, 611] on textarea at bounding box center [731, 602] width 690 height 50
paste textarea "Hello {{first_name}}, you have a balance due on your account. Please pay this […"
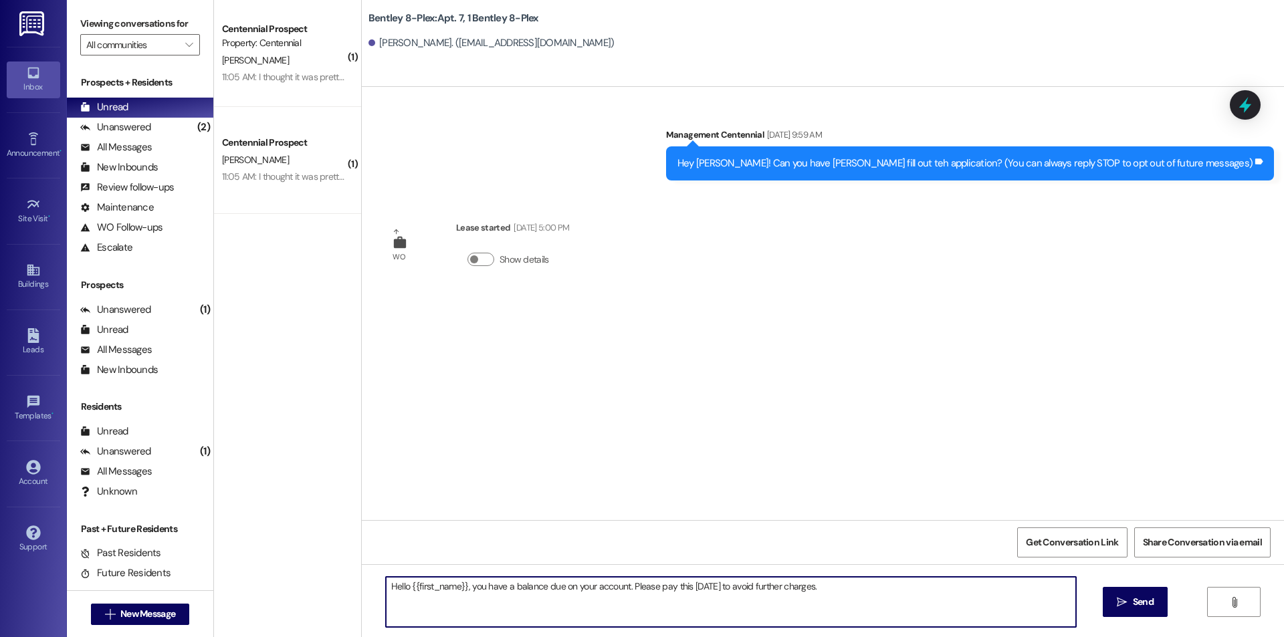
type textarea "Hello {{first_name}}, you have a balance due on your account. Please pay this […"
click at [1143, 598] on span "Send" at bounding box center [1143, 602] width 21 height 14
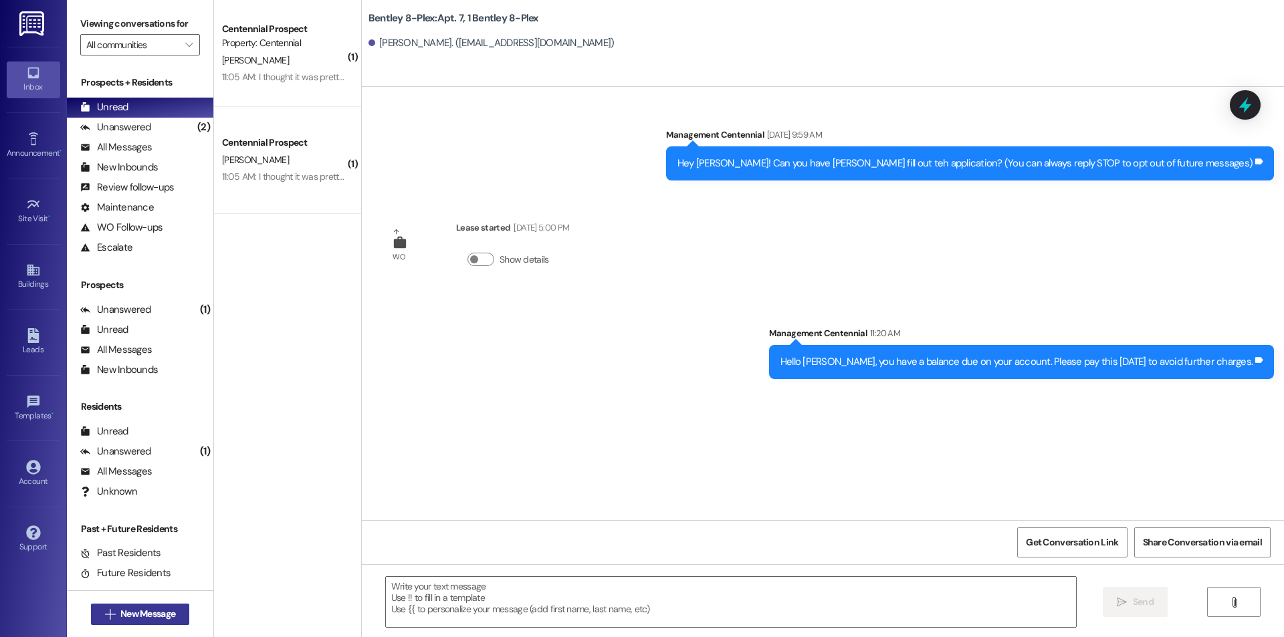
click at [124, 614] on span "New Message" at bounding box center [147, 614] width 55 height 14
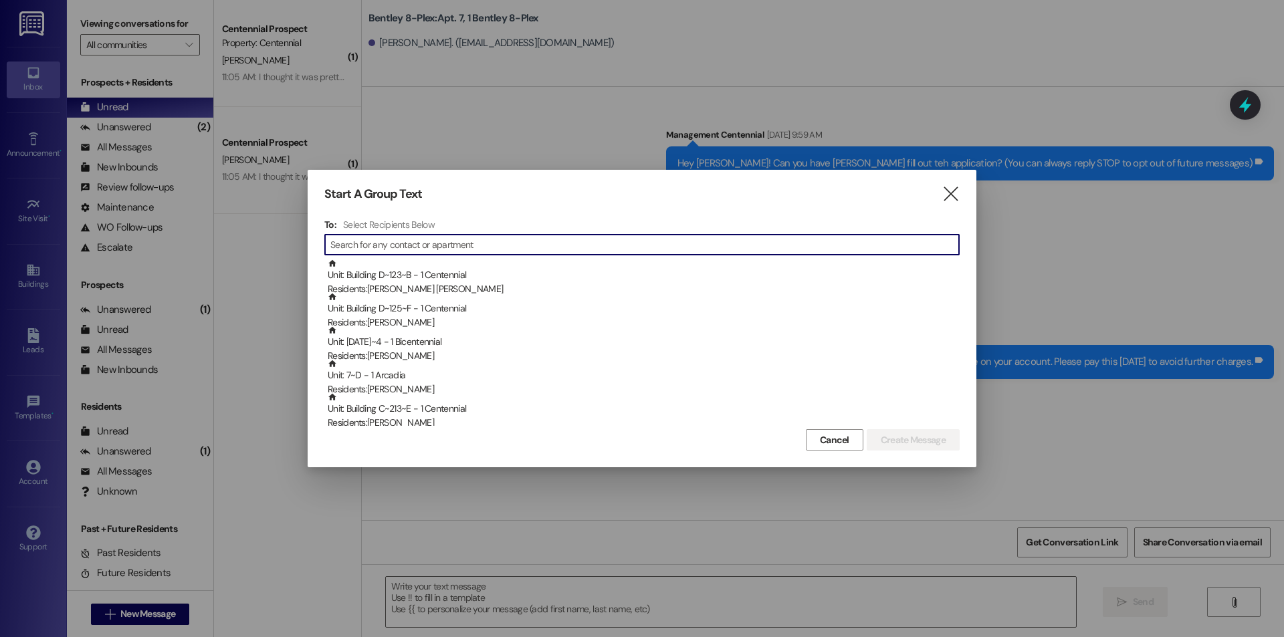
type input "p"
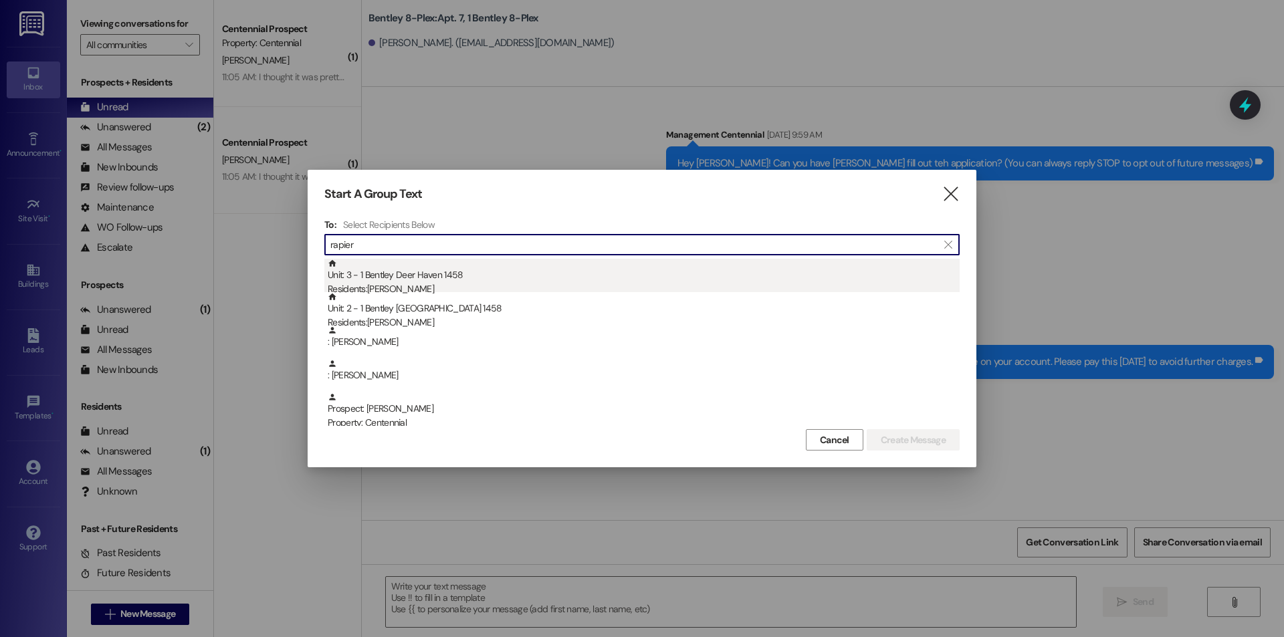
type input "rapier"
click at [487, 275] on div "Unit: 3 - 1 Bentley Deer Haven 1458 Residents: [PERSON_NAME]" at bounding box center [644, 278] width 632 height 38
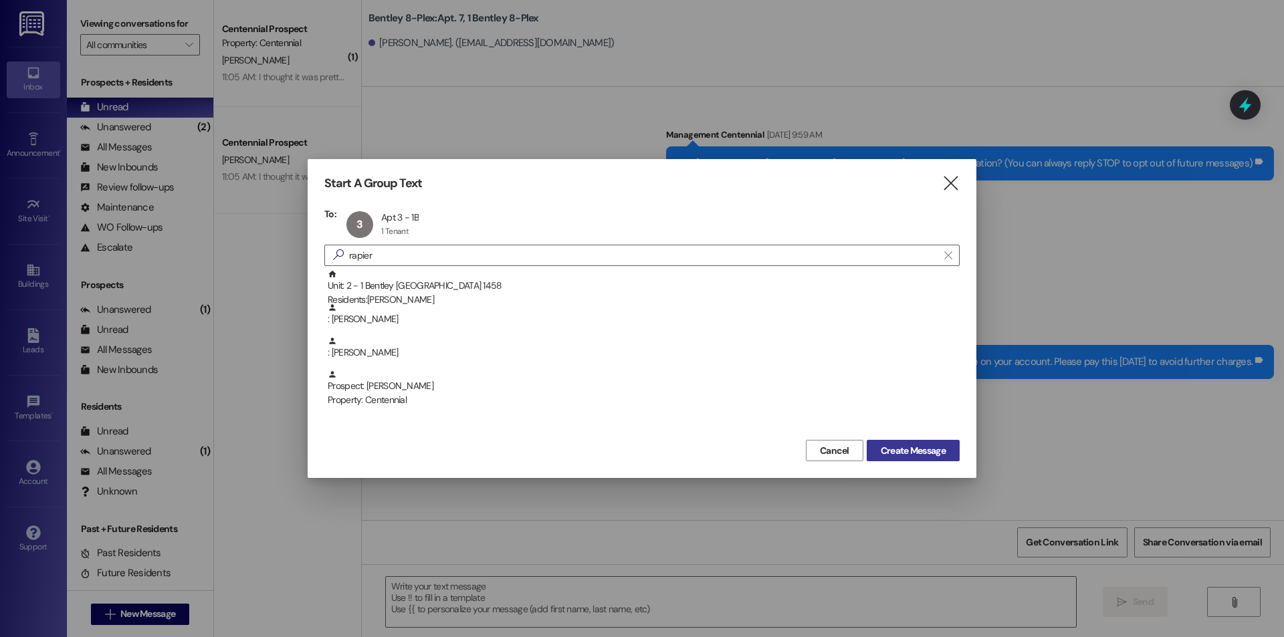
click at [891, 453] on span "Create Message" at bounding box center [913, 451] width 65 height 14
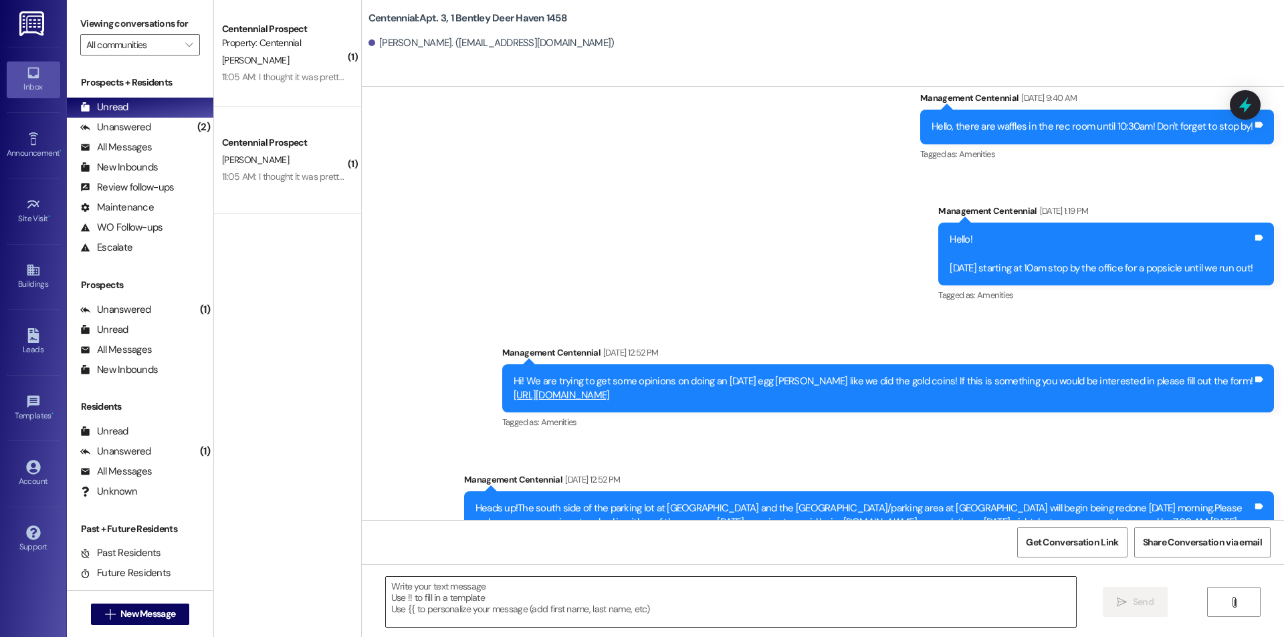
click at [830, 604] on textarea at bounding box center [731, 602] width 690 height 50
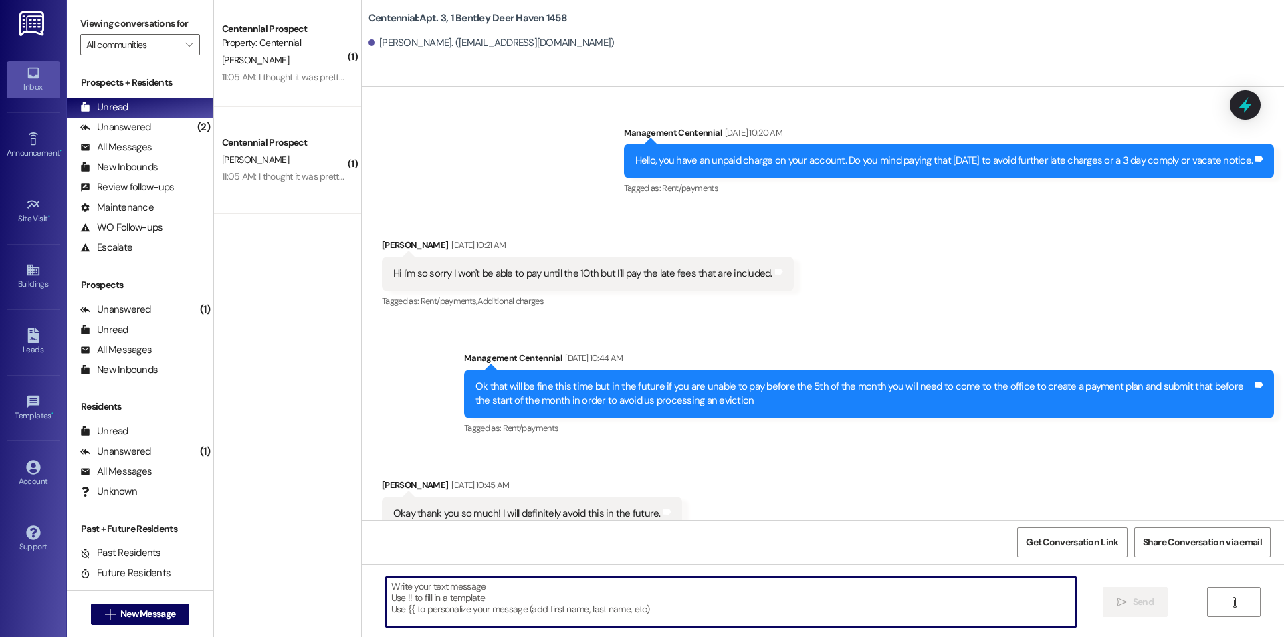
scroll to position [2711, 0]
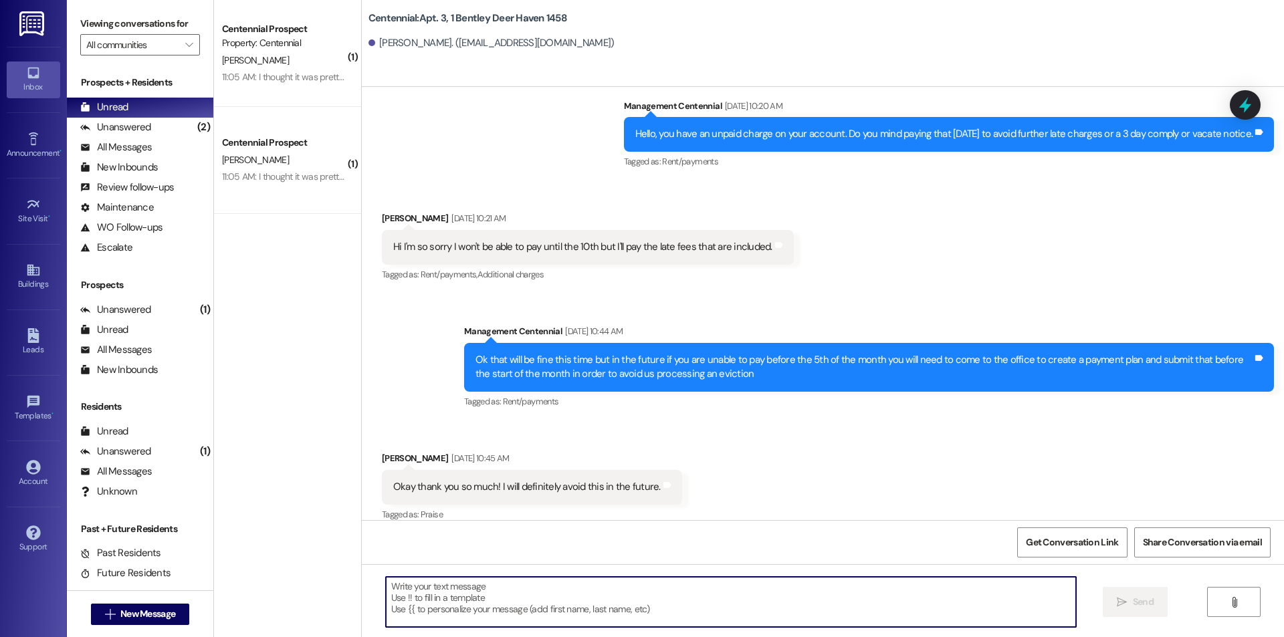
paste textarea "Hello {{first_name}}, you have a balance due on your account. Please pay this […"
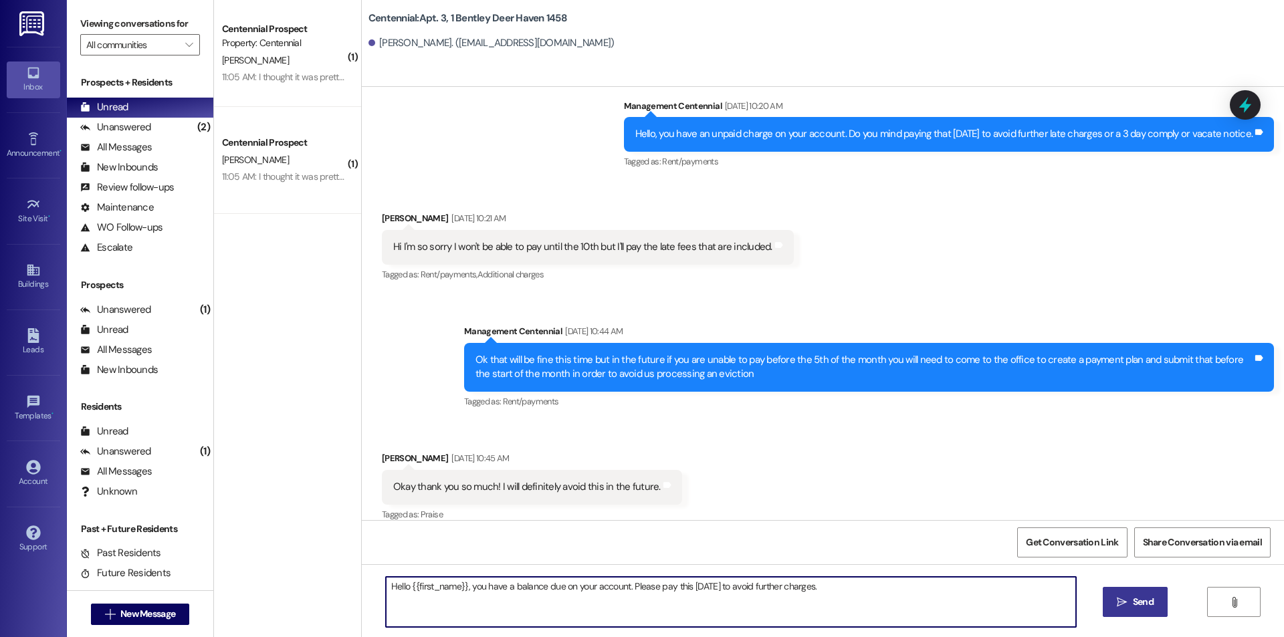
type textarea "Hello {{first_name}}, you have a balance due on your account. Please pay this […"
click at [1153, 610] on button " Send" at bounding box center [1135, 602] width 65 height 30
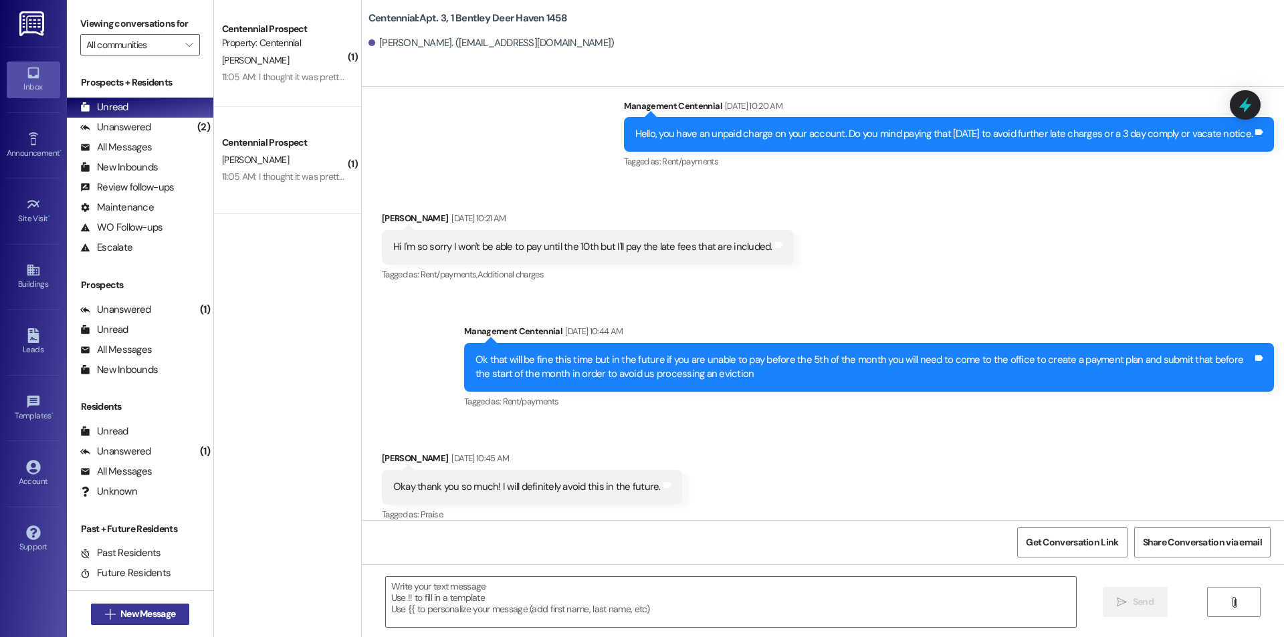
click at [166, 607] on span "New Message" at bounding box center [147, 614] width 55 height 14
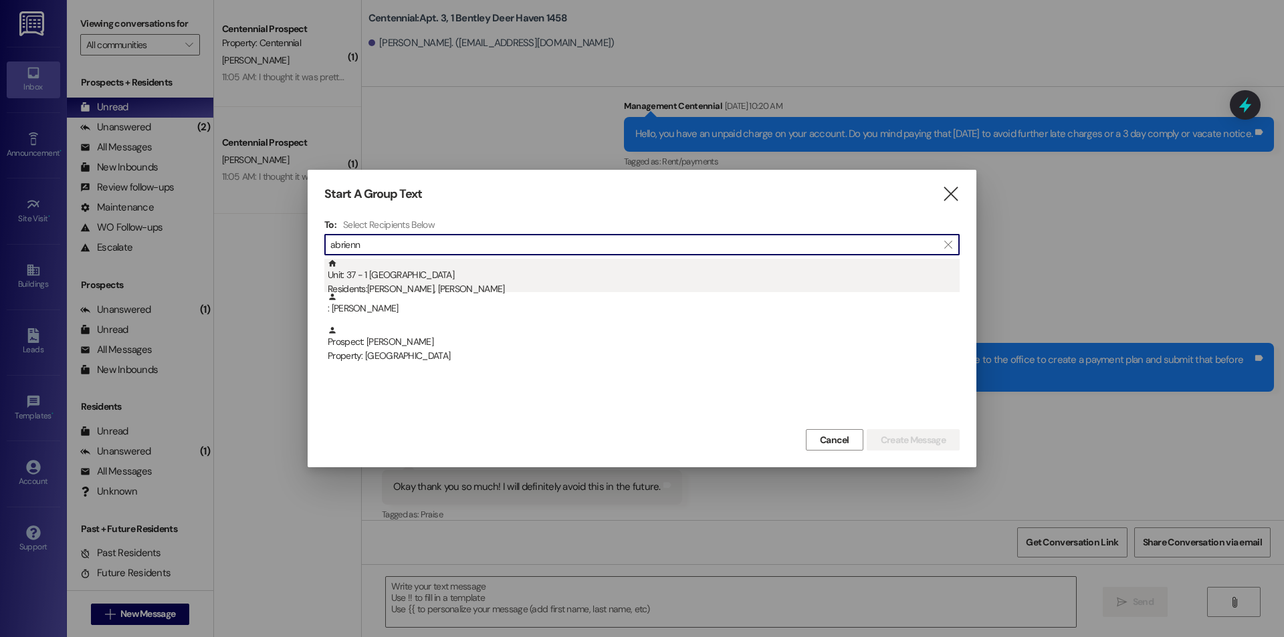
type input "abrienn"
click at [471, 272] on div "Unit: 37 - 1 [GEOGRAPHIC_DATA] Residents: [PERSON_NAME], [PERSON_NAME]" at bounding box center [644, 278] width 632 height 38
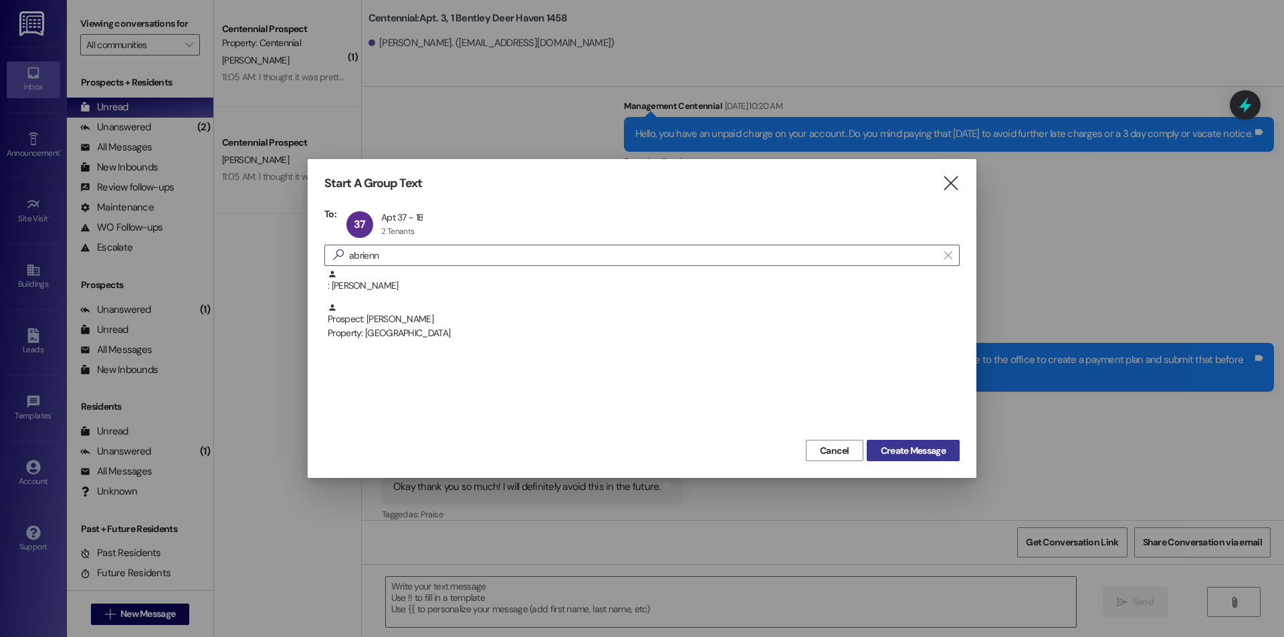
click at [923, 459] on button "Create Message" at bounding box center [913, 450] width 93 height 21
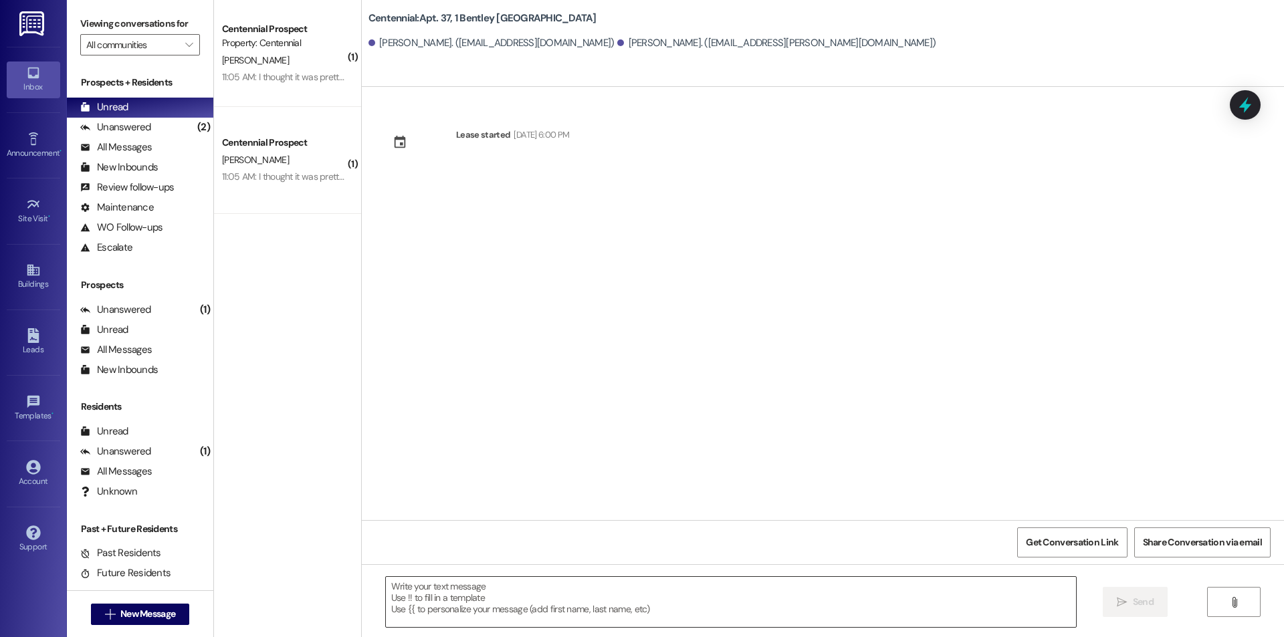
scroll to position [0, 0]
click at [701, 600] on textarea at bounding box center [731, 602] width 690 height 50
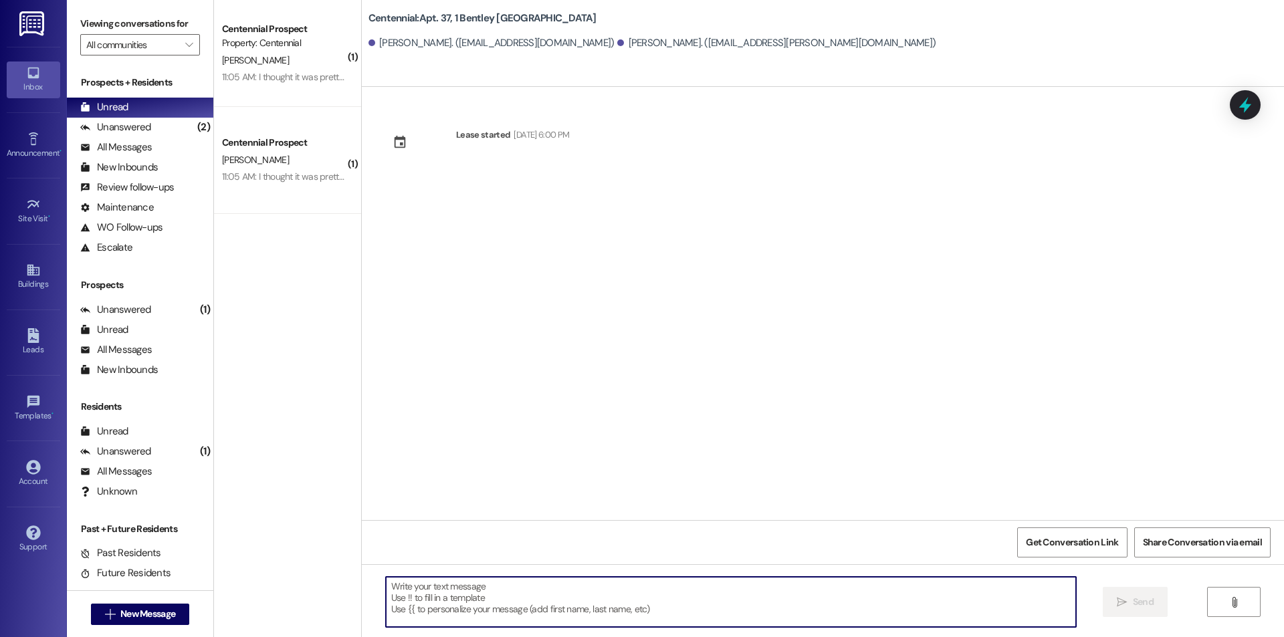
paste textarea "Hello {{first_name}}, you have a balance due on your account. Please pay this […"
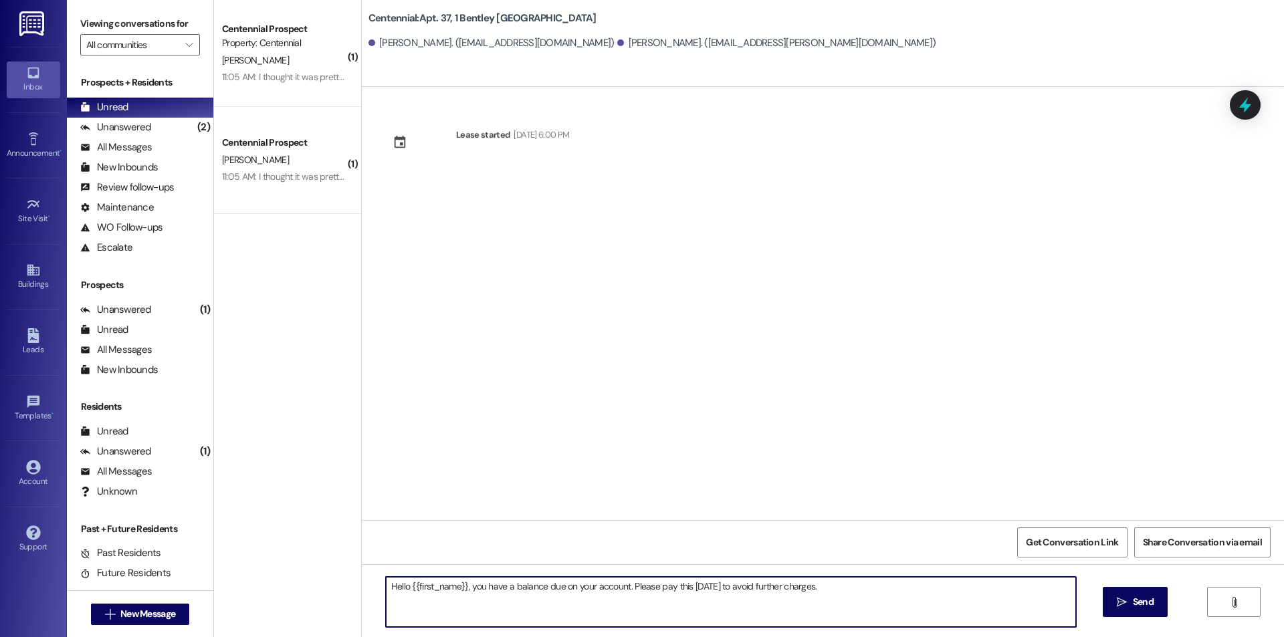
type textarea "Hello {{first_name}}, you have a balance due on your account. Please pay this […"
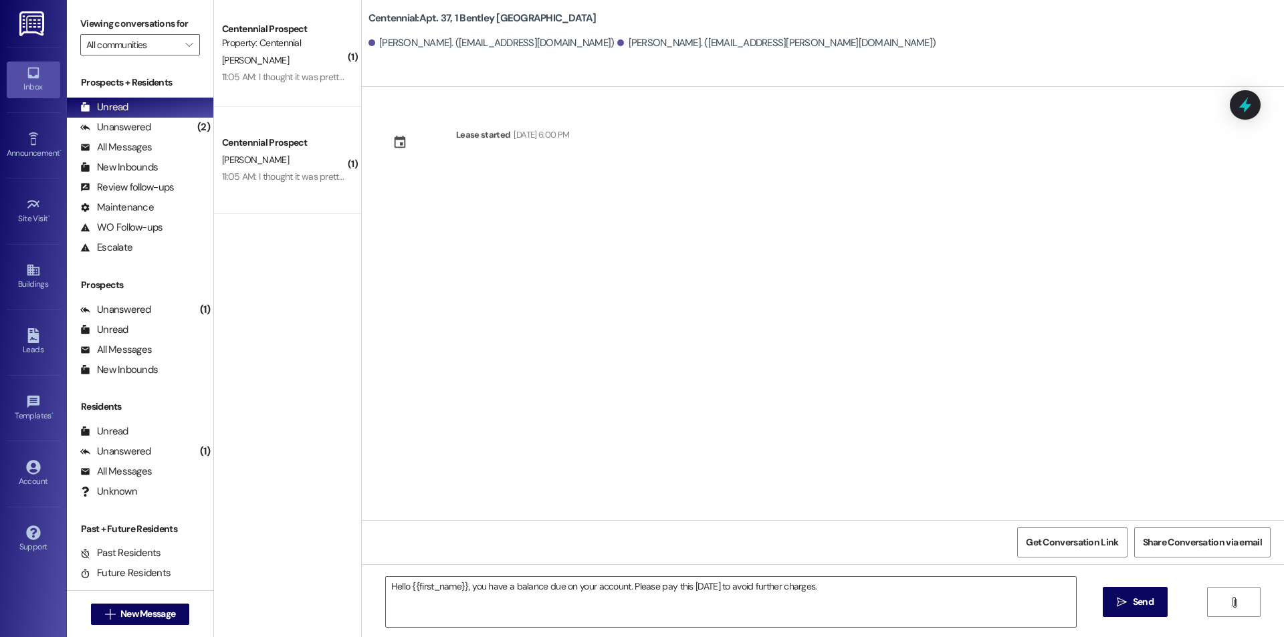
click at [1151, 600] on span "Send" at bounding box center [1143, 602] width 21 height 14
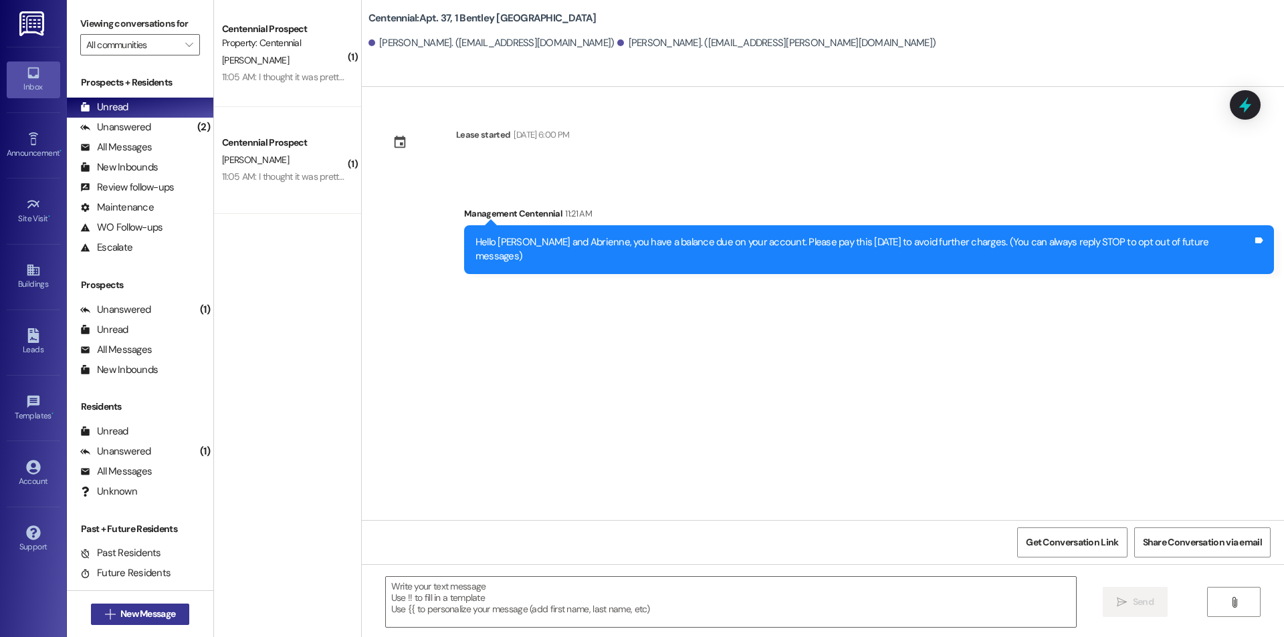
click at [166, 614] on span "New Message" at bounding box center [147, 614] width 55 height 14
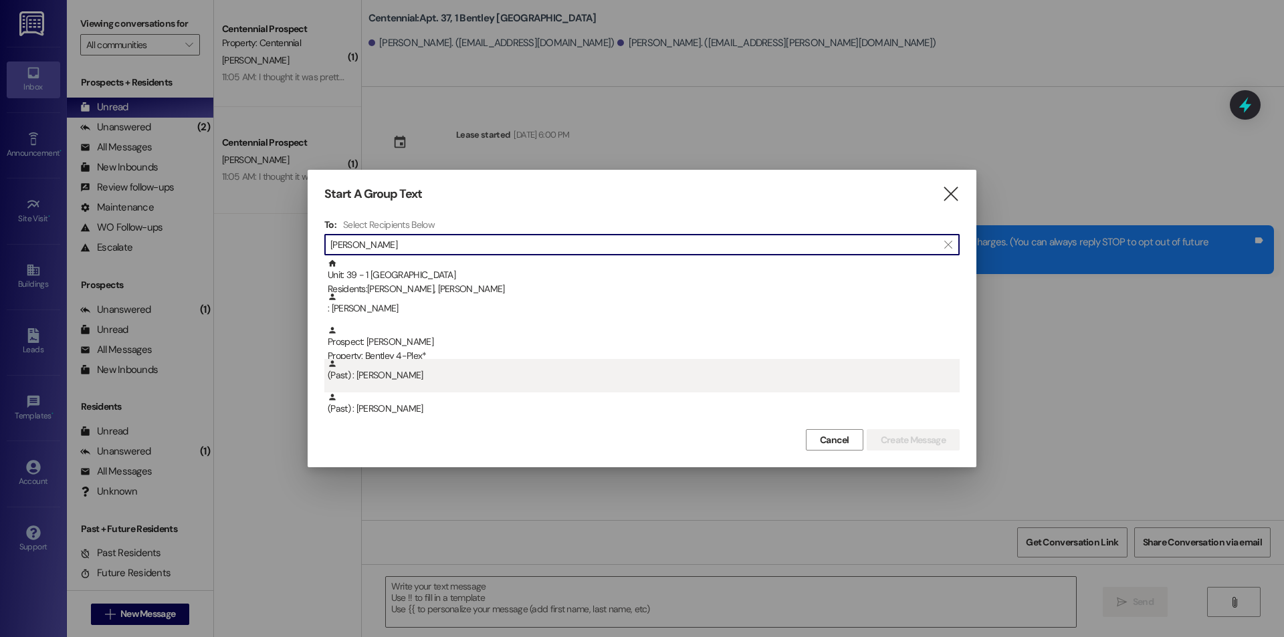
type input "[PERSON_NAME]"
click at [457, 361] on div "(Past) : [PERSON_NAME]" at bounding box center [644, 370] width 632 height 23
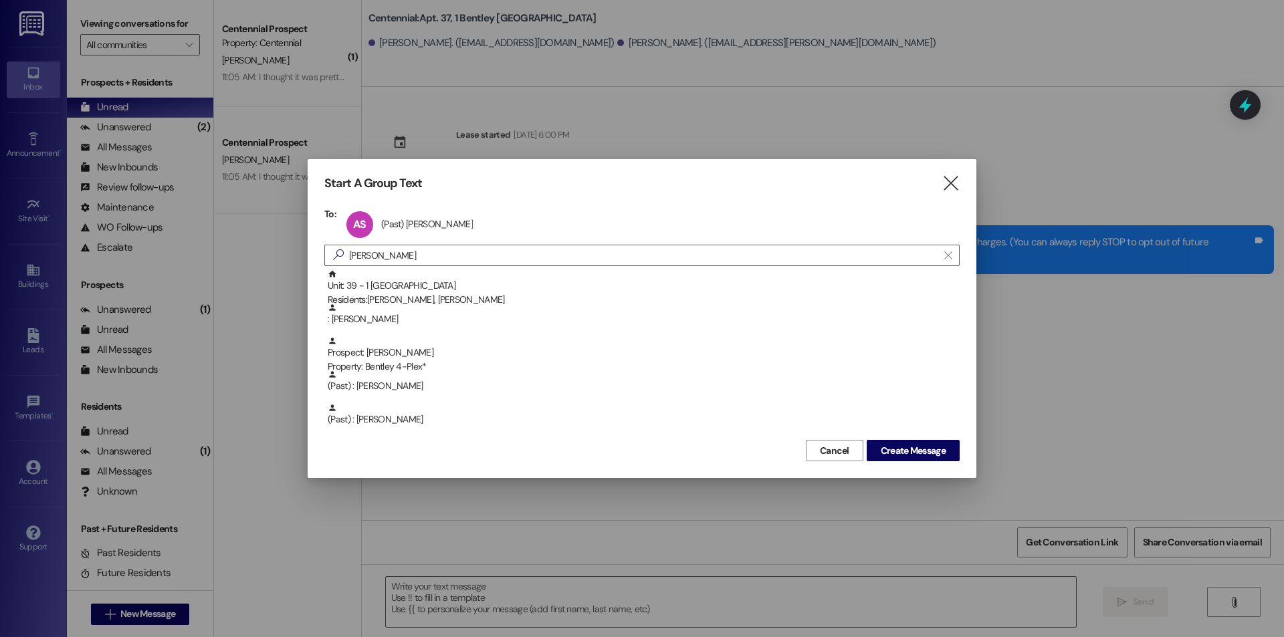
click at [433, 217] on div "AS (Past) [PERSON_NAME] (Past) [PERSON_NAME] click to remove" at bounding box center [413, 224] width 141 height 33
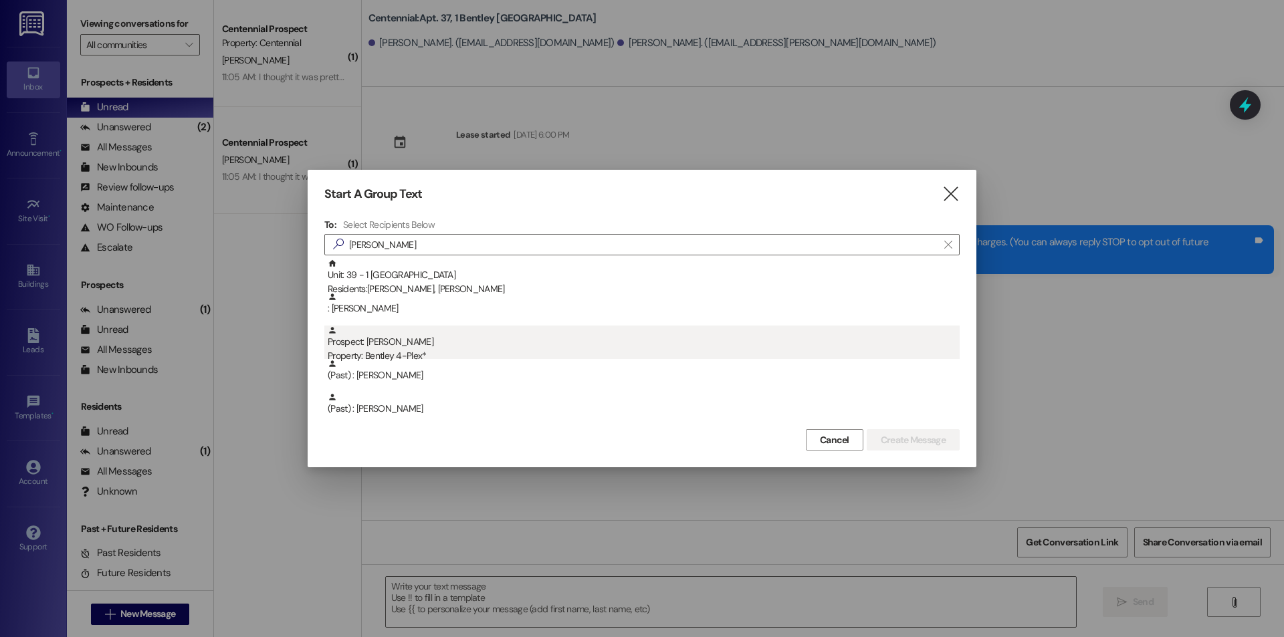
click at [452, 346] on div "Prospect: [PERSON_NAME] Property: Bentley 4-Plex*" at bounding box center [644, 345] width 632 height 38
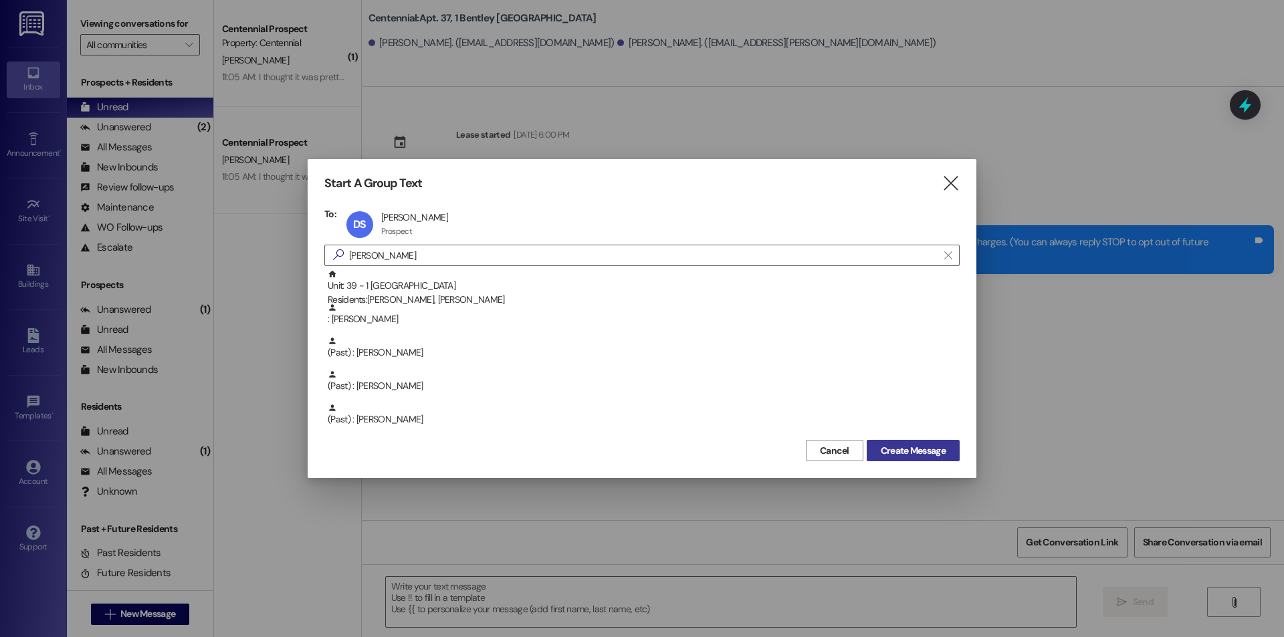
click at [895, 450] on span "Create Message" at bounding box center [913, 451] width 65 height 14
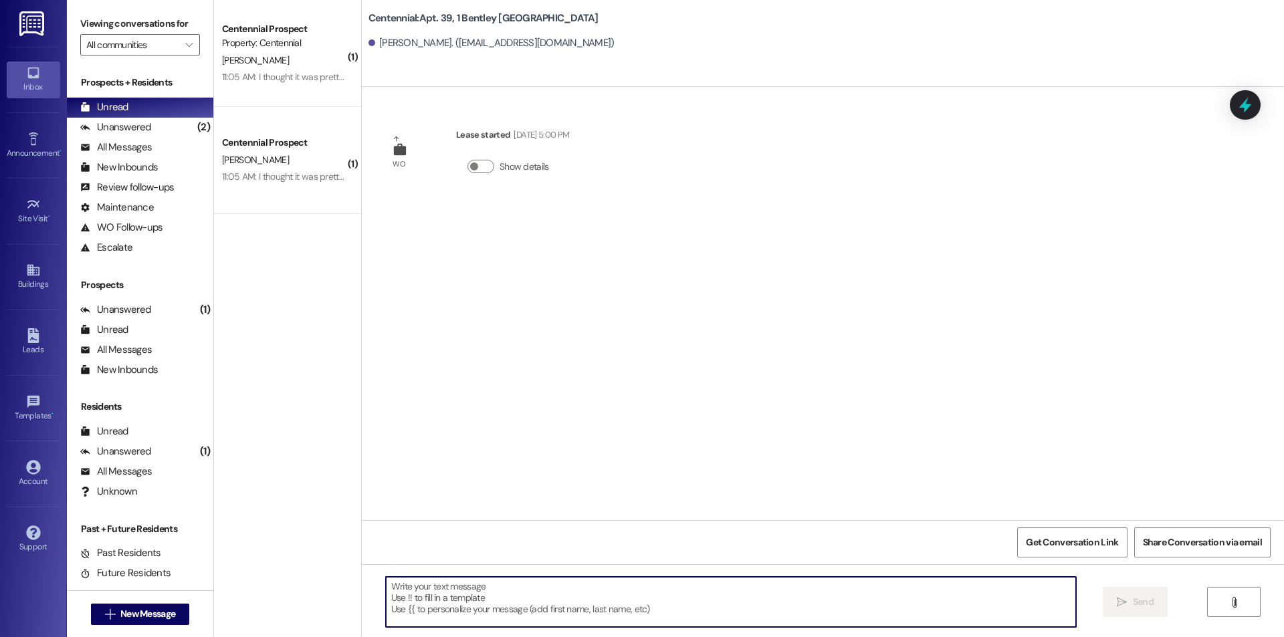
click at [684, 616] on textarea at bounding box center [731, 602] width 690 height 50
paste textarea "Hello {{first_name}}, you have a balance due on your account. Please pay this […"
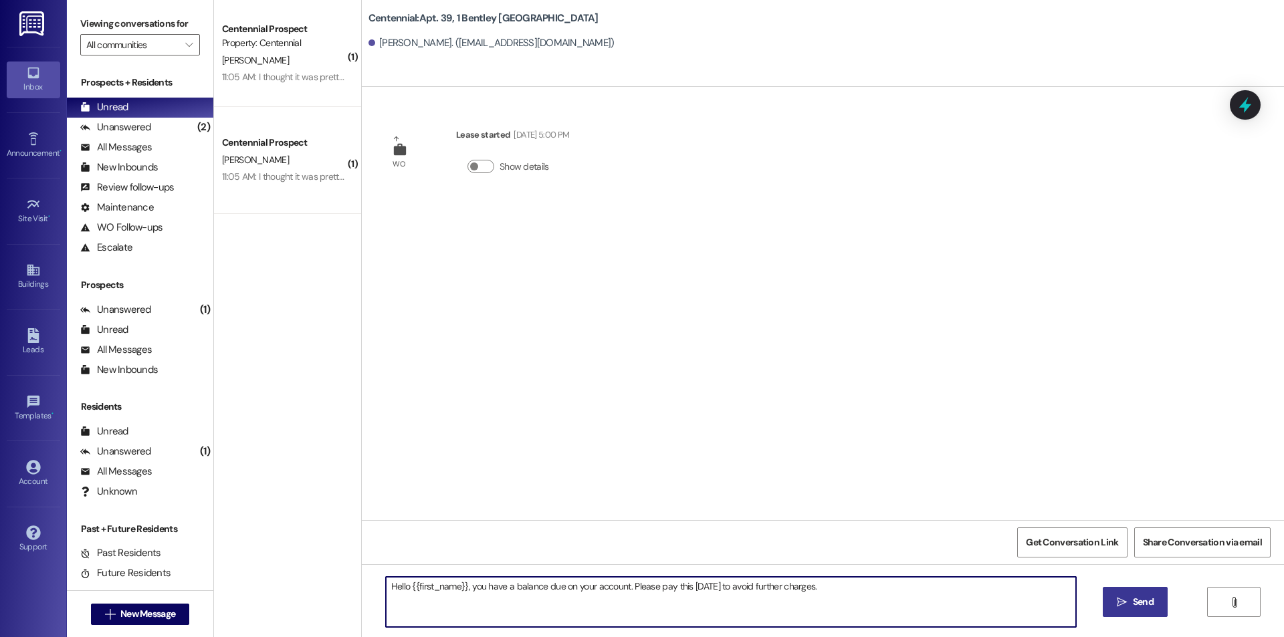
type textarea "Hello {{first_name}}, you have a balance due on your account. Please pay this […"
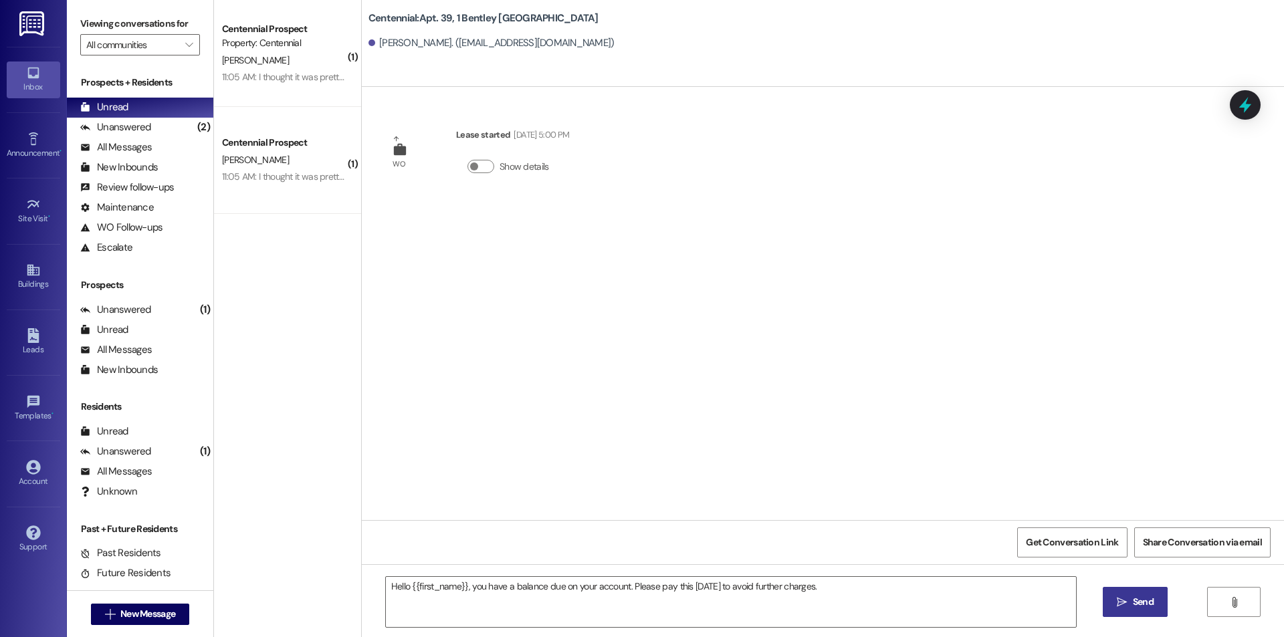
drag, startPoint x: 1135, startPoint y: 607, endPoint x: 1112, endPoint y: 603, distance: 23.1
click at [1135, 607] on span "Send" at bounding box center [1143, 602] width 21 height 14
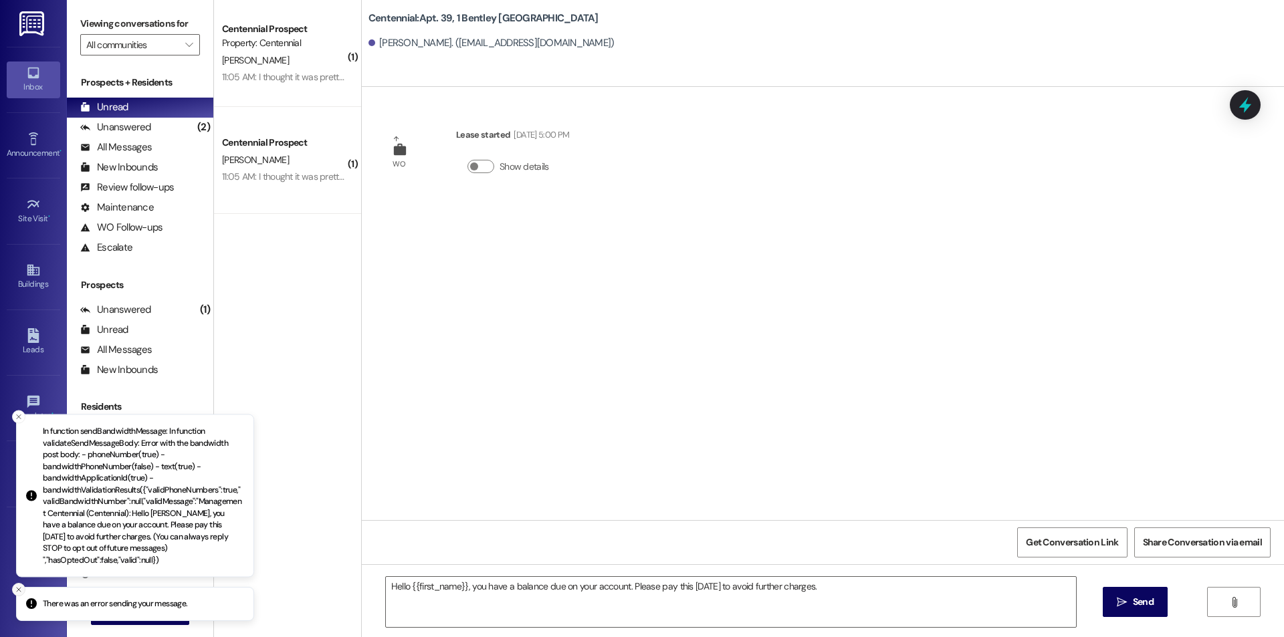
click at [16, 586] on icon "Close toast" at bounding box center [19, 590] width 8 height 8
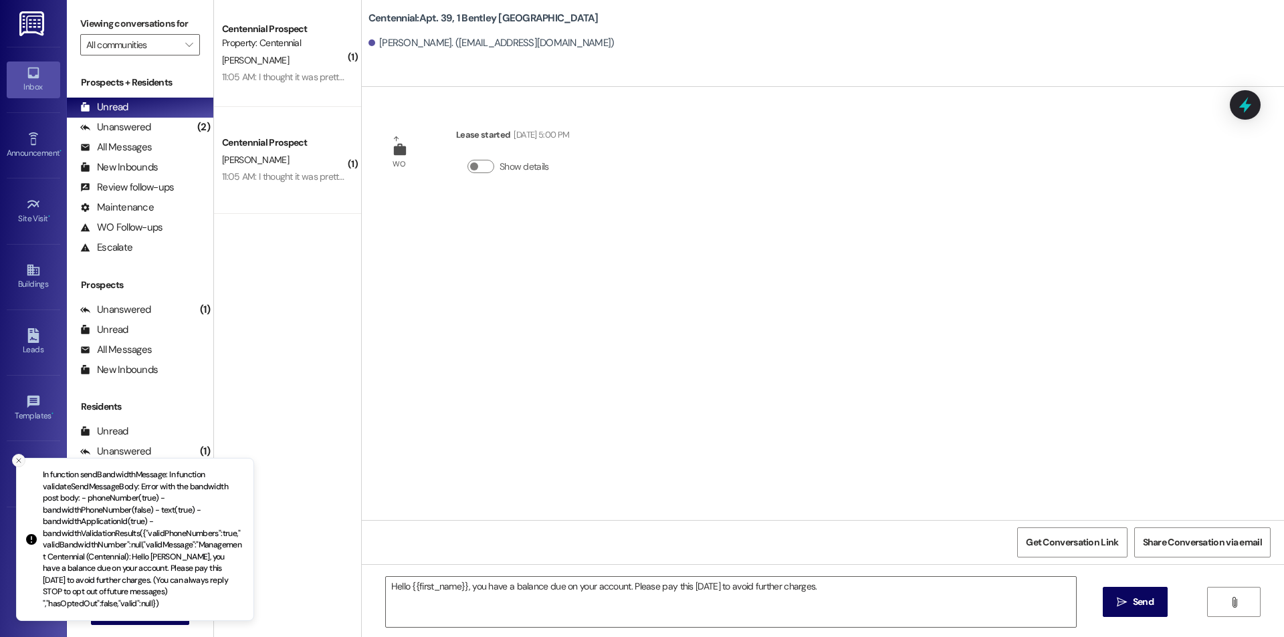
click at [17, 465] on icon "Close toast" at bounding box center [19, 461] width 8 height 8
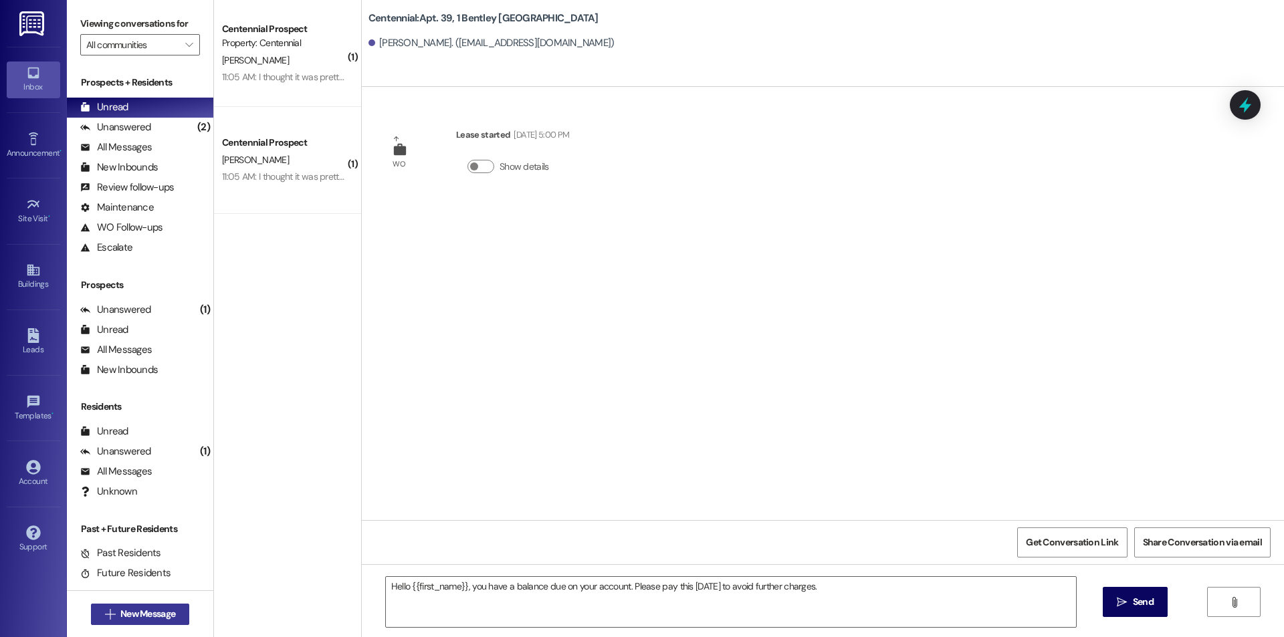
click at [142, 614] on span "New Message" at bounding box center [147, 614] width 55 height 14
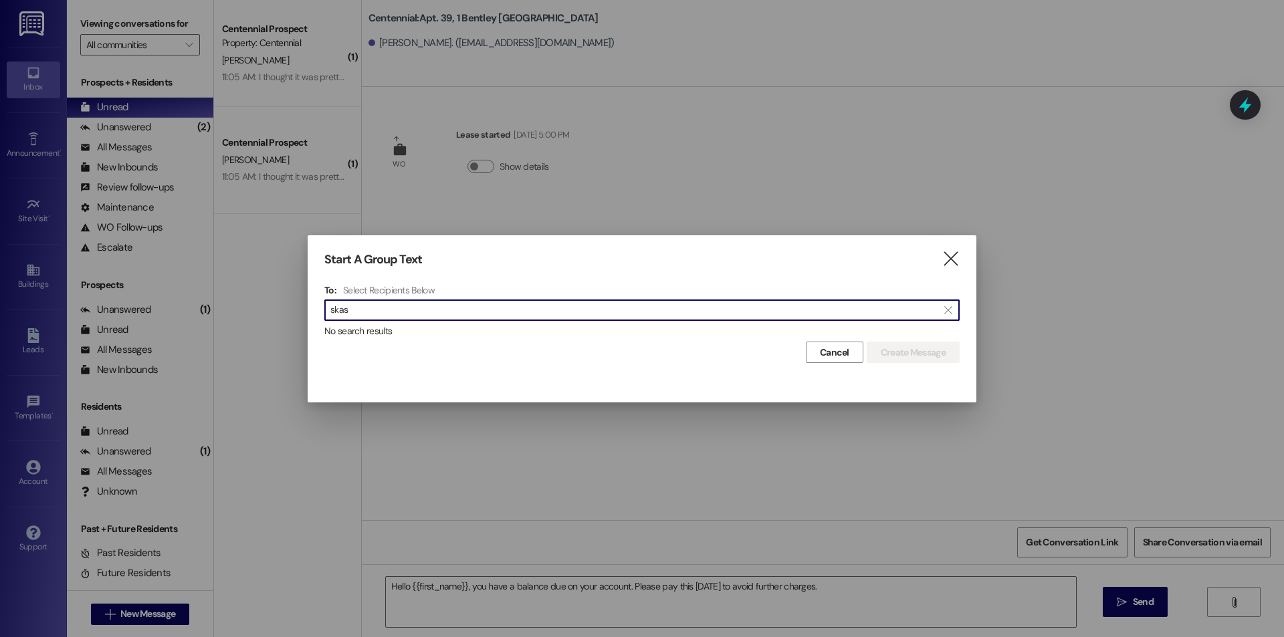
click at [509, 318] on input "skas" at bounding box center [633, 310] width 607 height 19
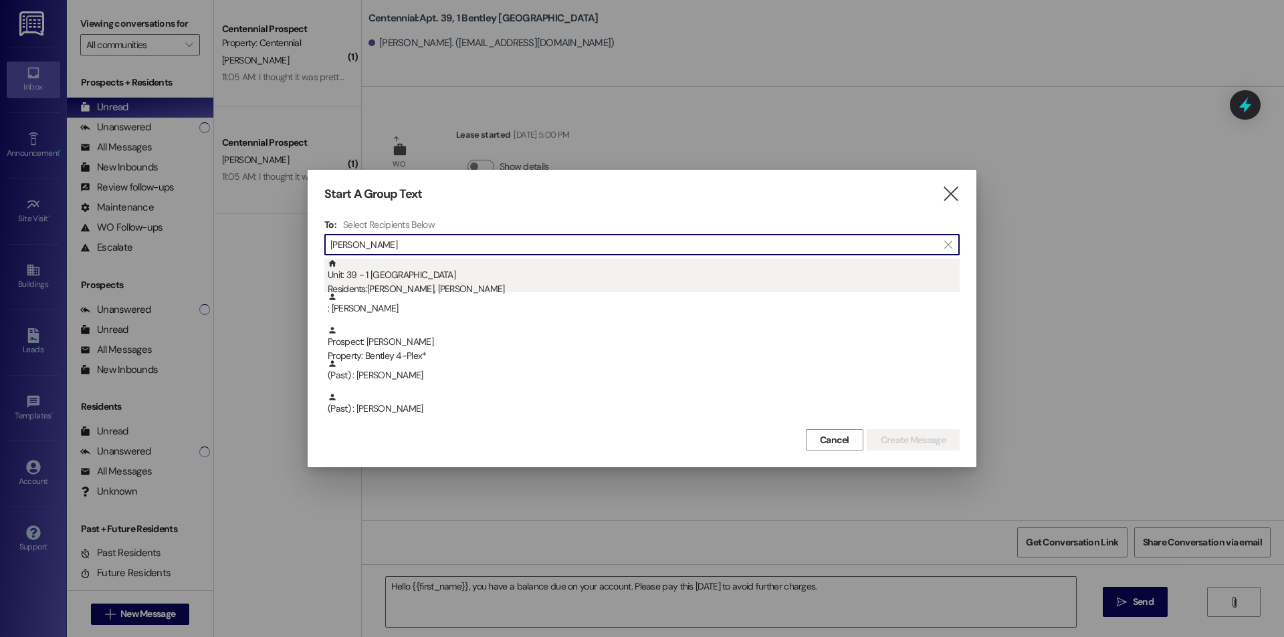
type input "[PERSON_NAME]"
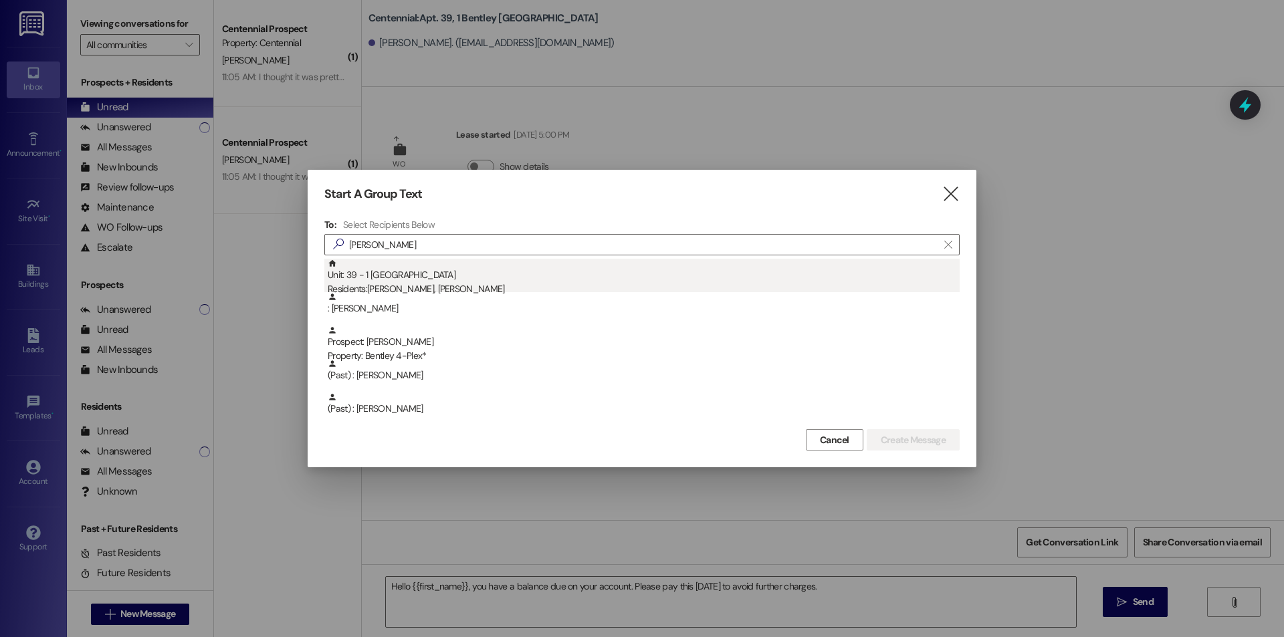
click at [499, 284] on div "Residents: [PERSON_NAME], [PERSON_NAME]" at bounding box center [644, 289] width 632 height 14
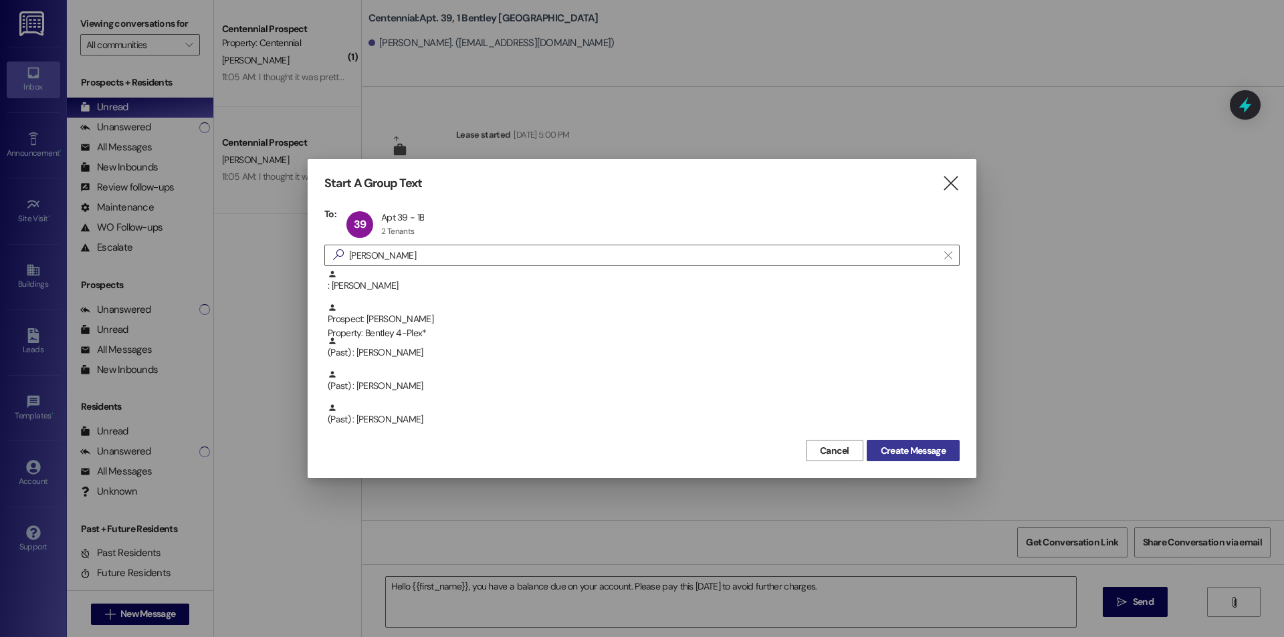
click at [899, 449] on span "Create Message" at bounding box center [913, 451] width 65 height 14
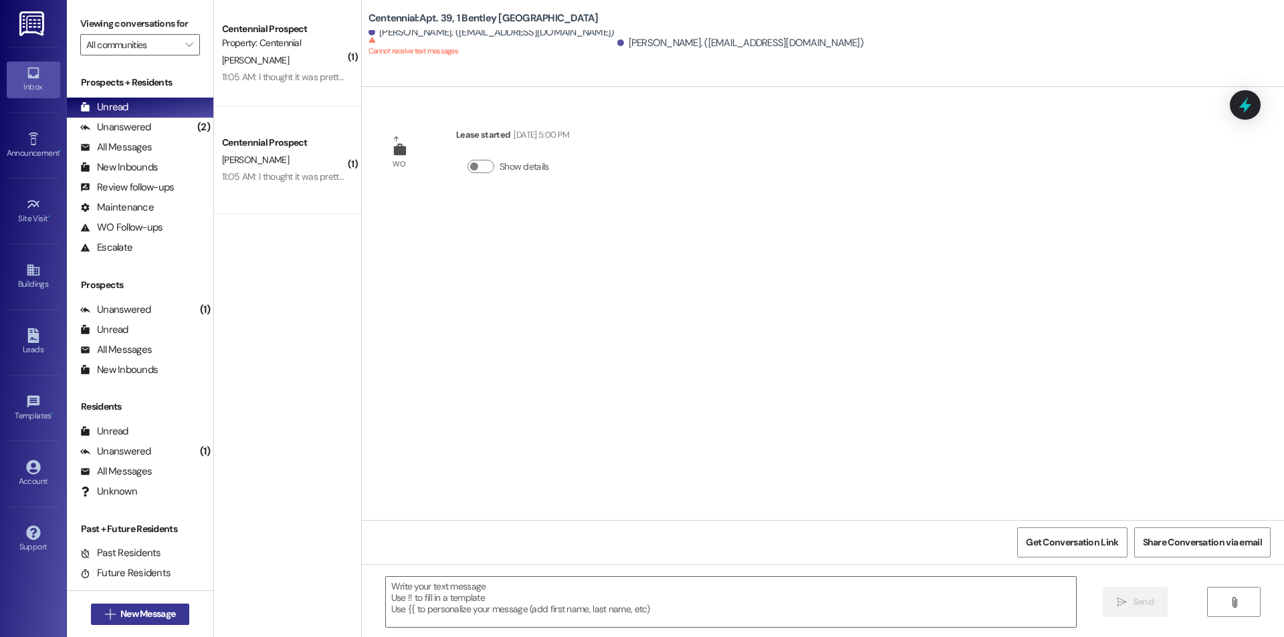
click at [156, 622] on button " New Message" at bounding box center [140, 614] width 99 height 21
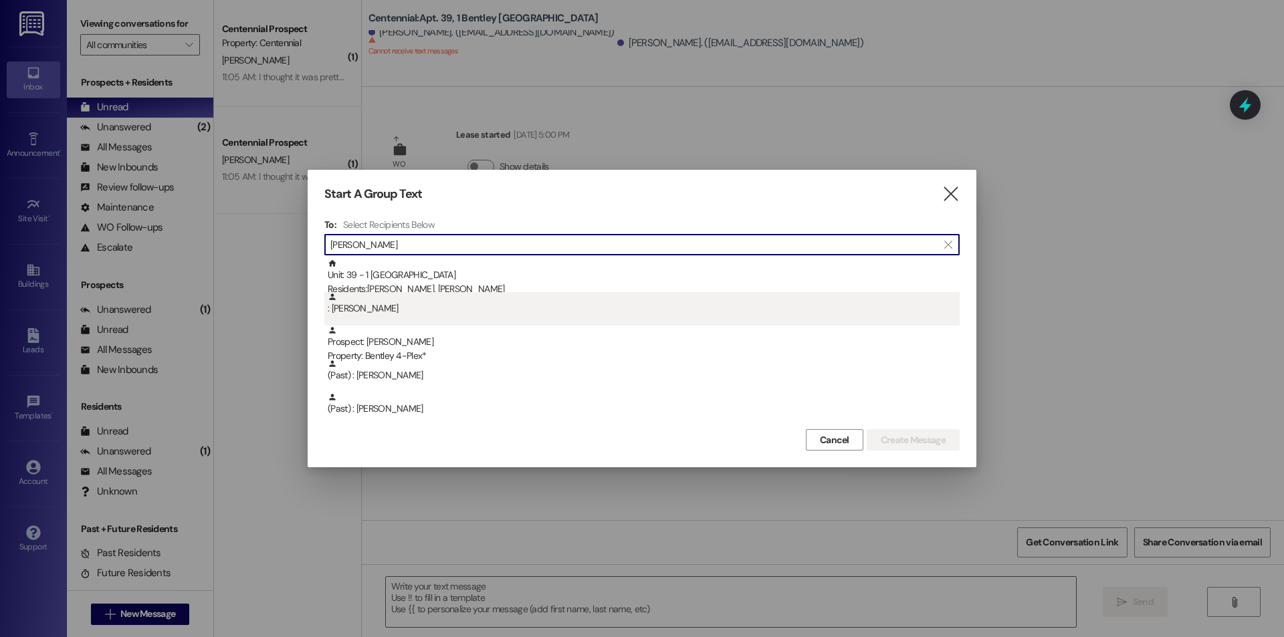
type input "[PERSON_NAME]"
click at [479, 314] on div ": [PERSON_NAME]" at bounding box center [644, 303] width 632 height 23
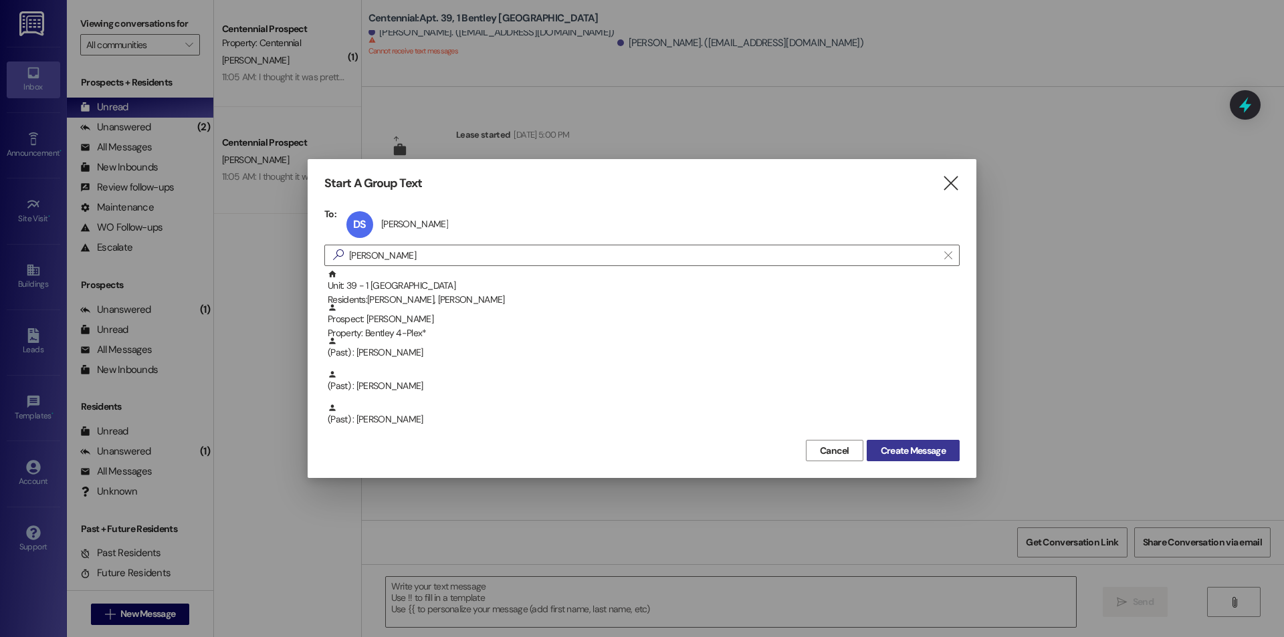
click at [947, 450] on span "Create Message" at bounding box center [913, 451] width 70 height 14
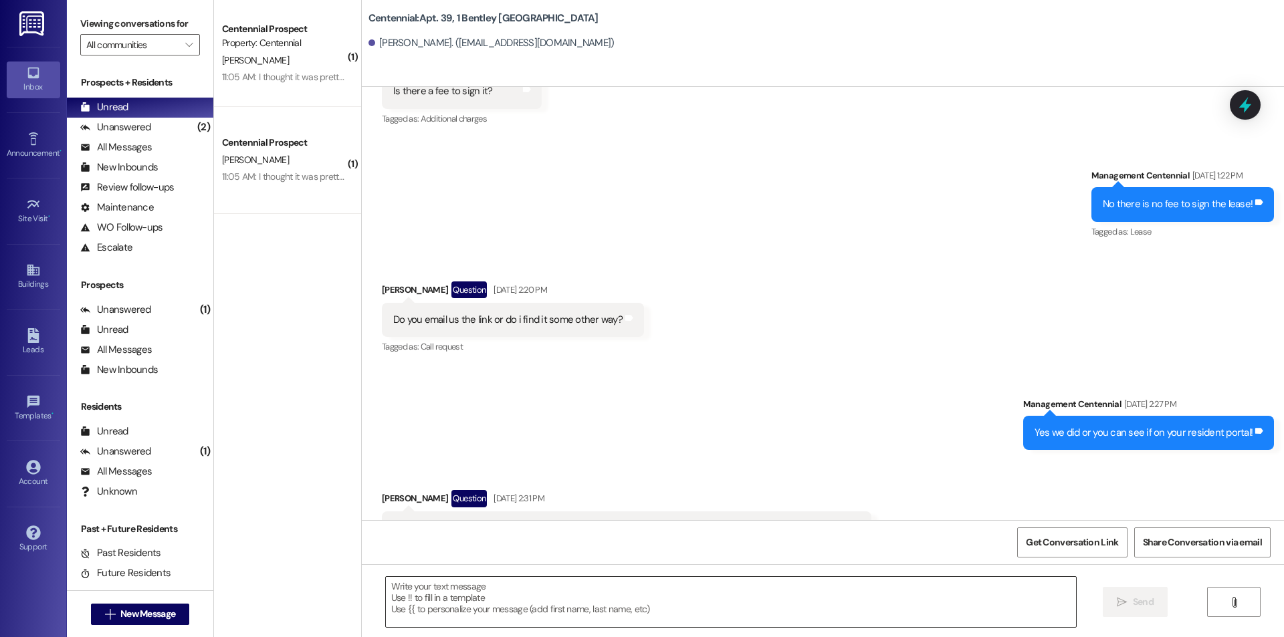
scroll to position [1976, 0]
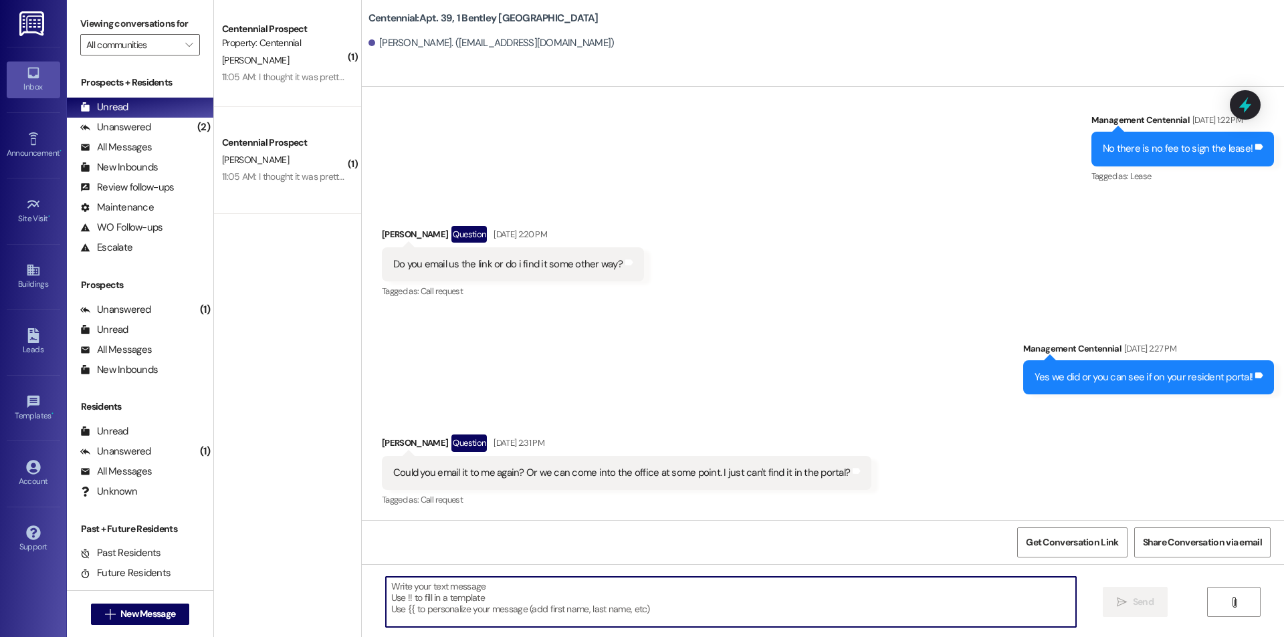
click at [921, 603] on textarea at bounding box center [731, 602] width 690 height 50
paste textarea "Hello {{first_name}}, you have a balance due on your account. Please pay this […"
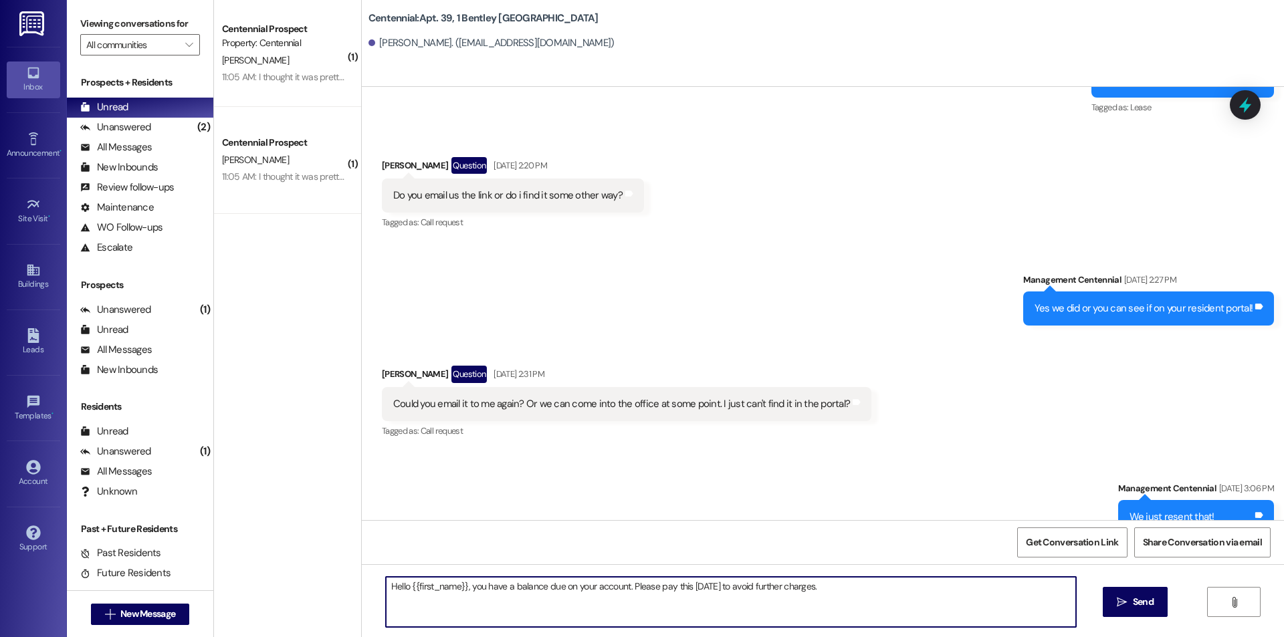
scroll to position [2069, 0]
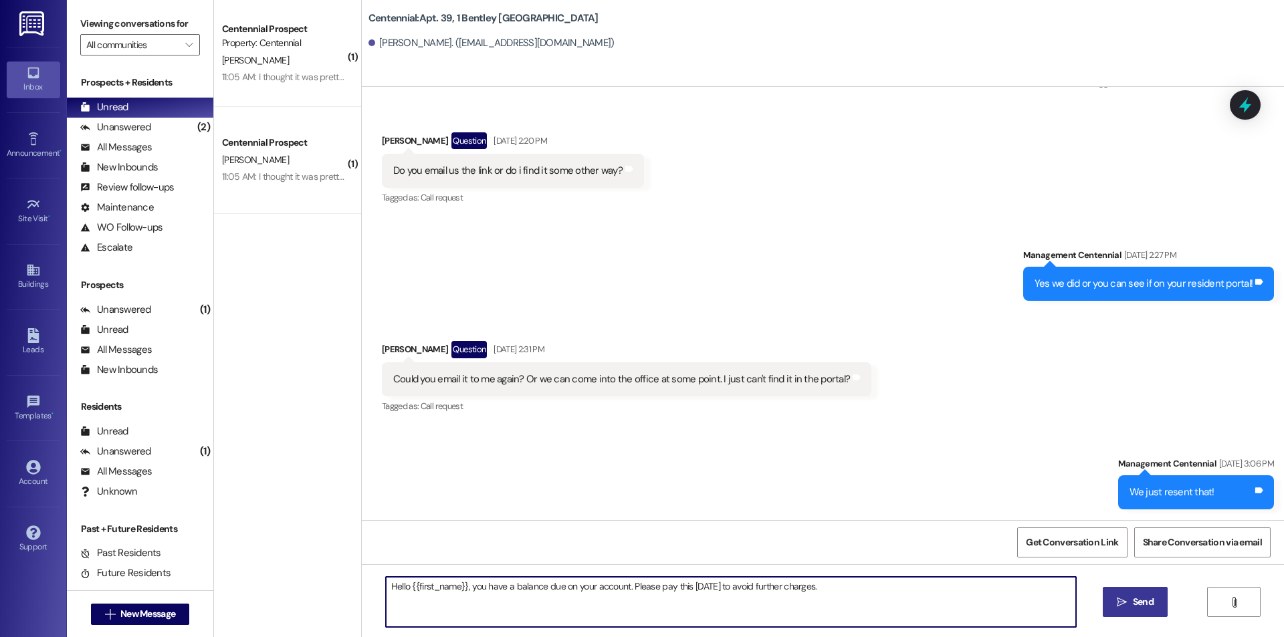
type textarea "Hello {{first_name}}, you have a balance due on your account. Please pay this […"
click at [1130, 598] on span "Send" at bounding box center [1143, 602] width 26 height 14
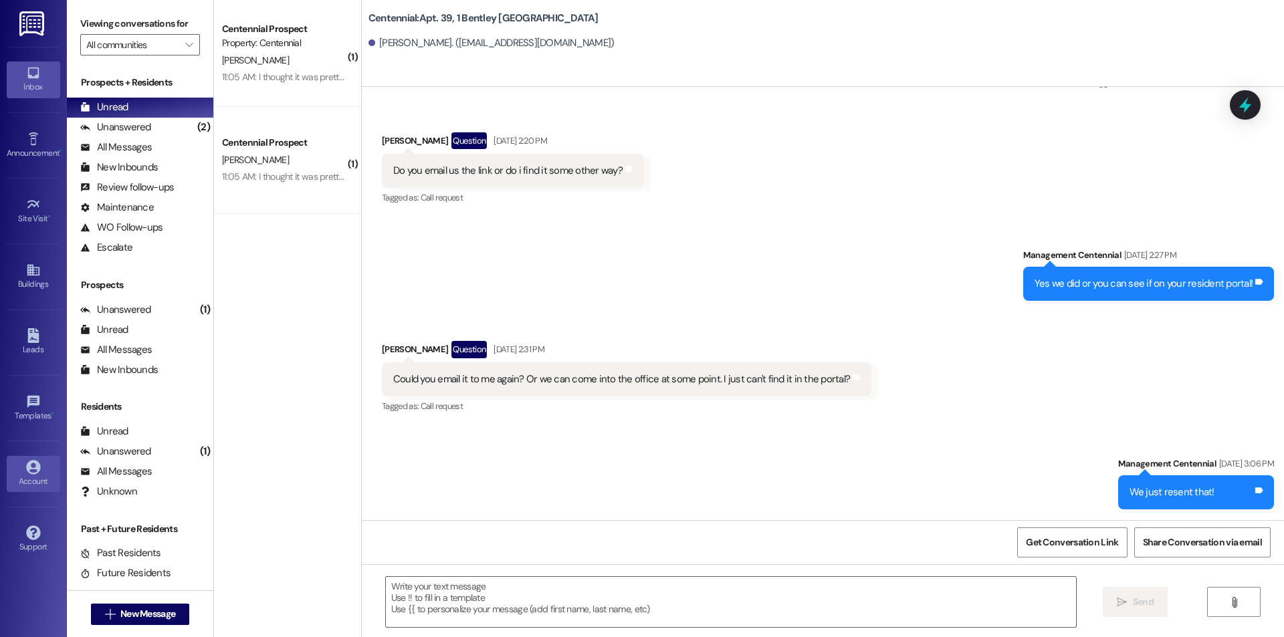
scroll to position [1976, 0]
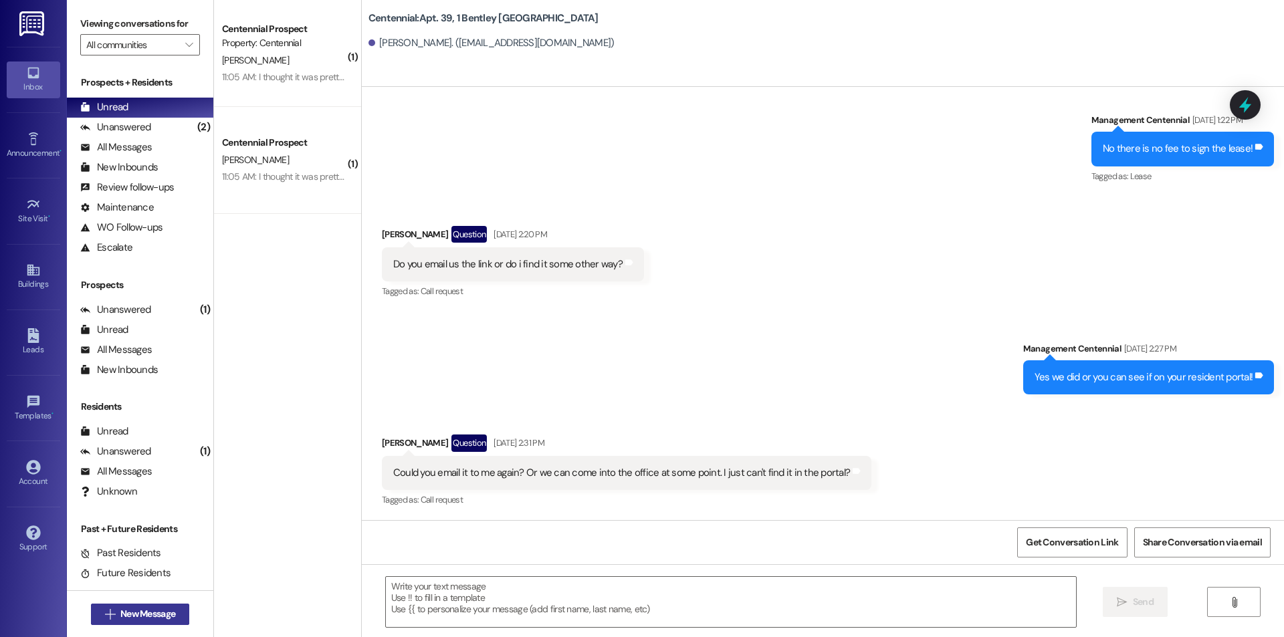
click at [171, 613] on span "New Message" at bounding box center [147, 614] width 55 height 14
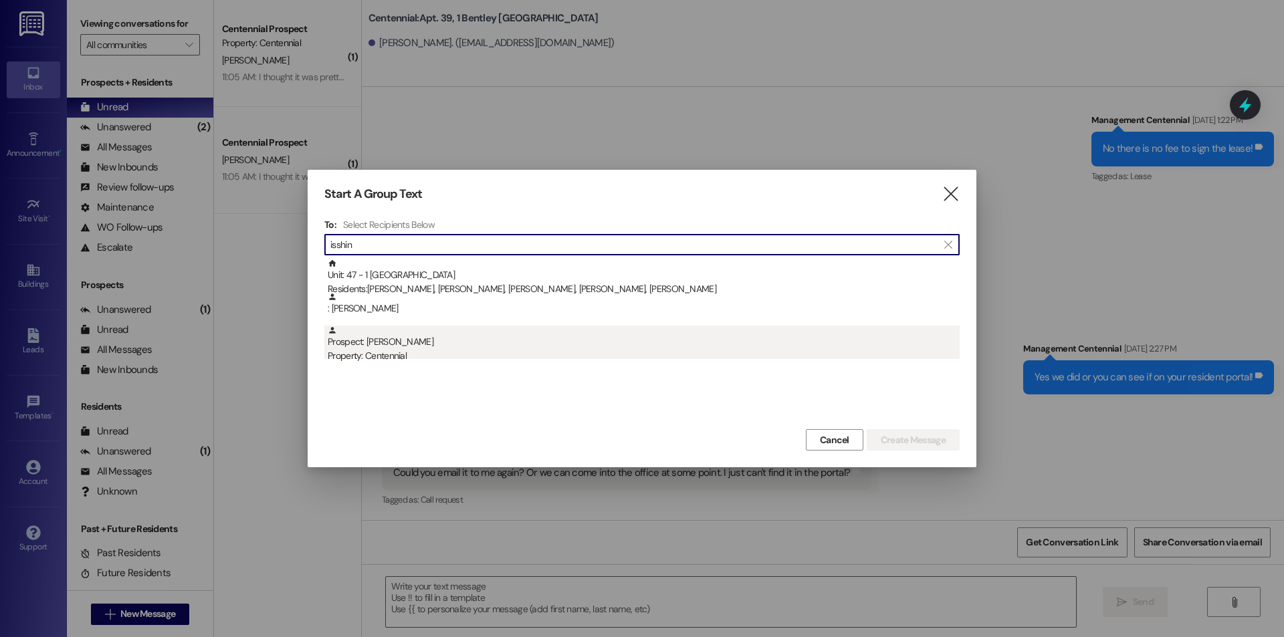
type input "isshin"
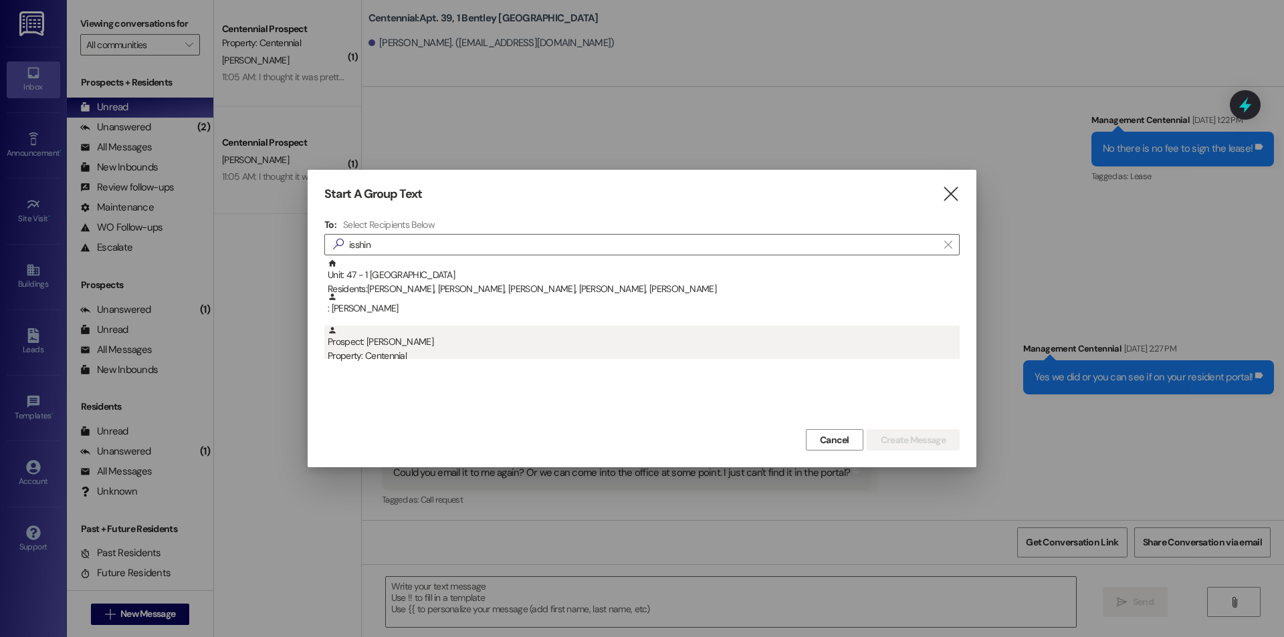
click at [431, 348] on div "Prospect: [PERSON_NAME] Property: Centennial" at bounding box center [644, 345] width 632 height 38
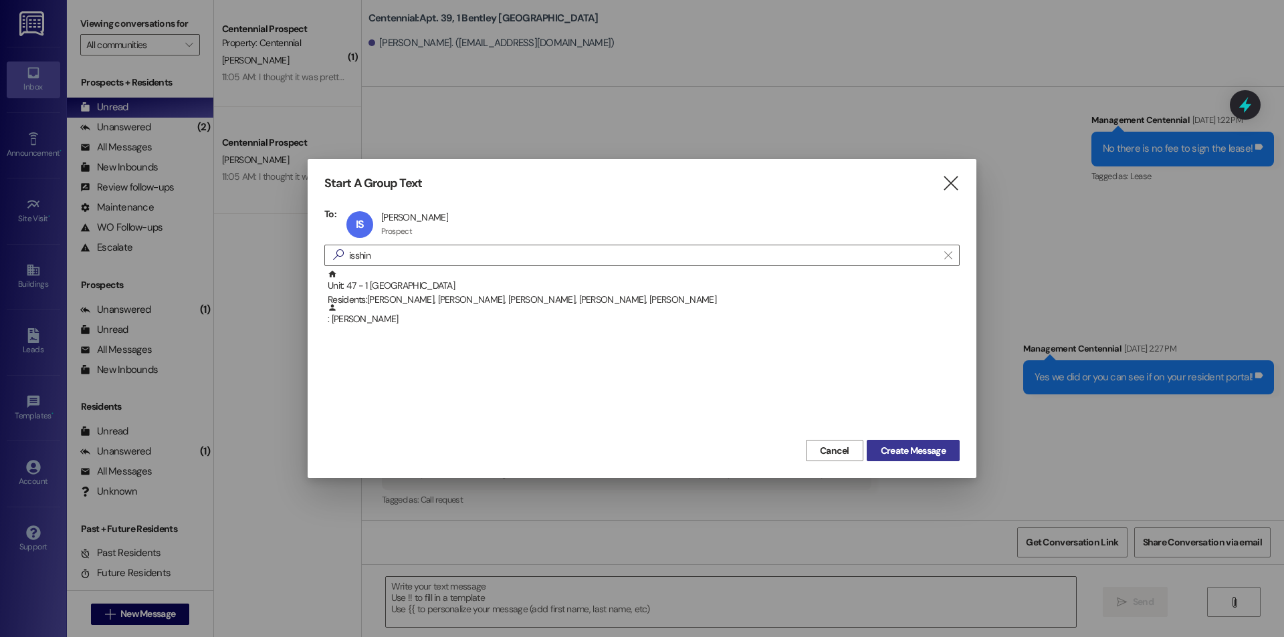
click at [898, 447] on span "Create Message" at bounding box center [913, 451] width 65 height 14
click at [940, 450] on span "Create Message" at bounding box center [913, 451] width 65 height 14
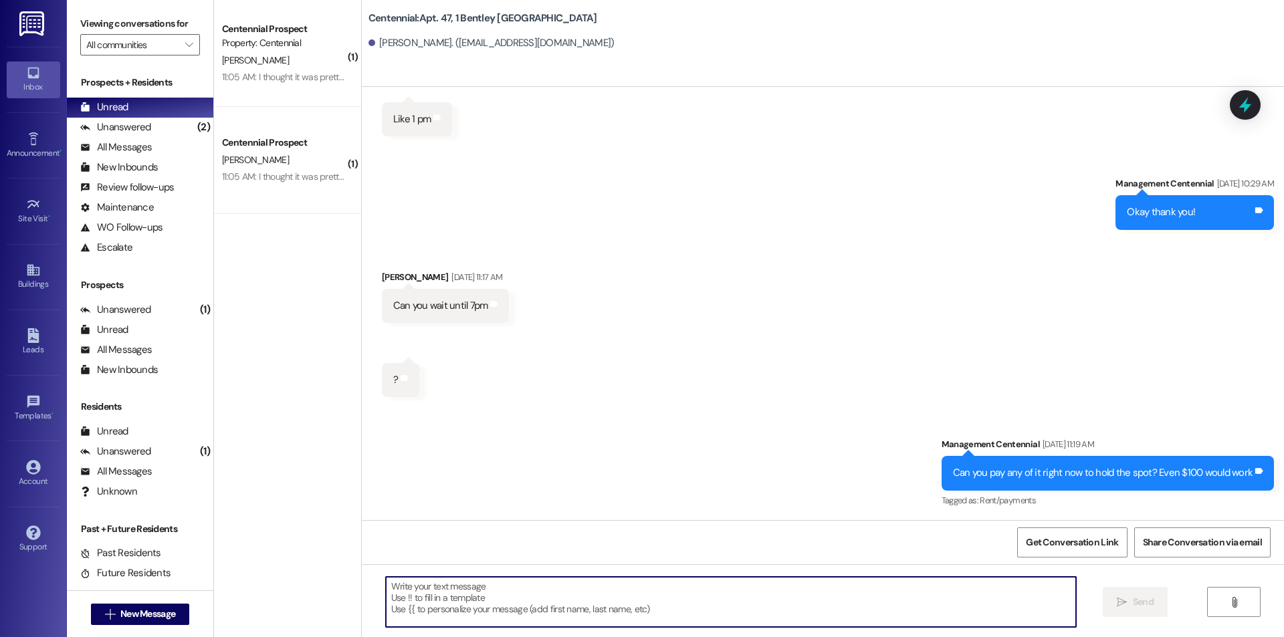
scroll to position [4416, 0]
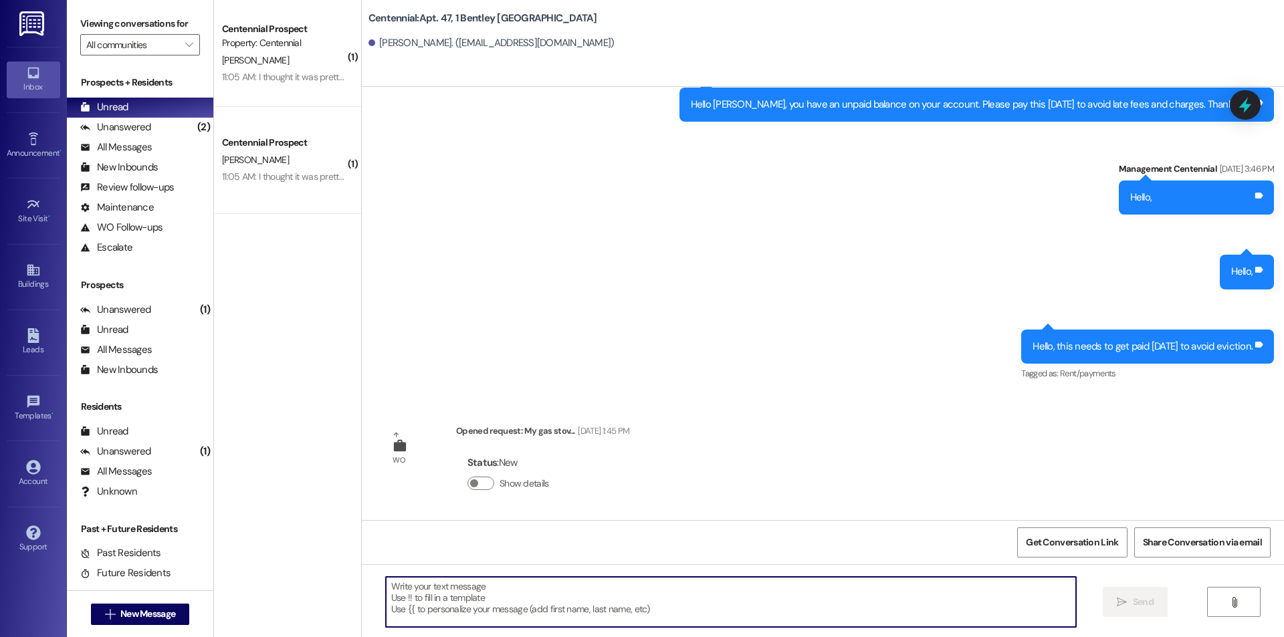
click at [844, 604] on textarea at bounding box center [731, 602] width 690 height 50
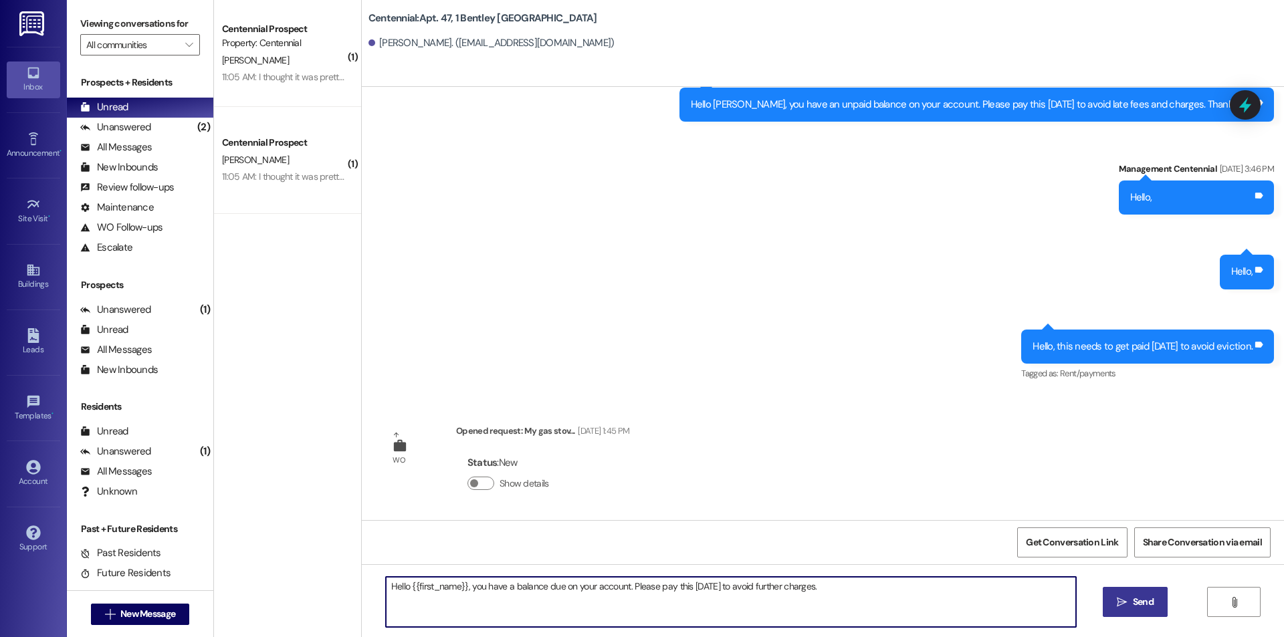
type textarea "Hello {{first_name}}, you have a balance due on your account. Please pay this […"
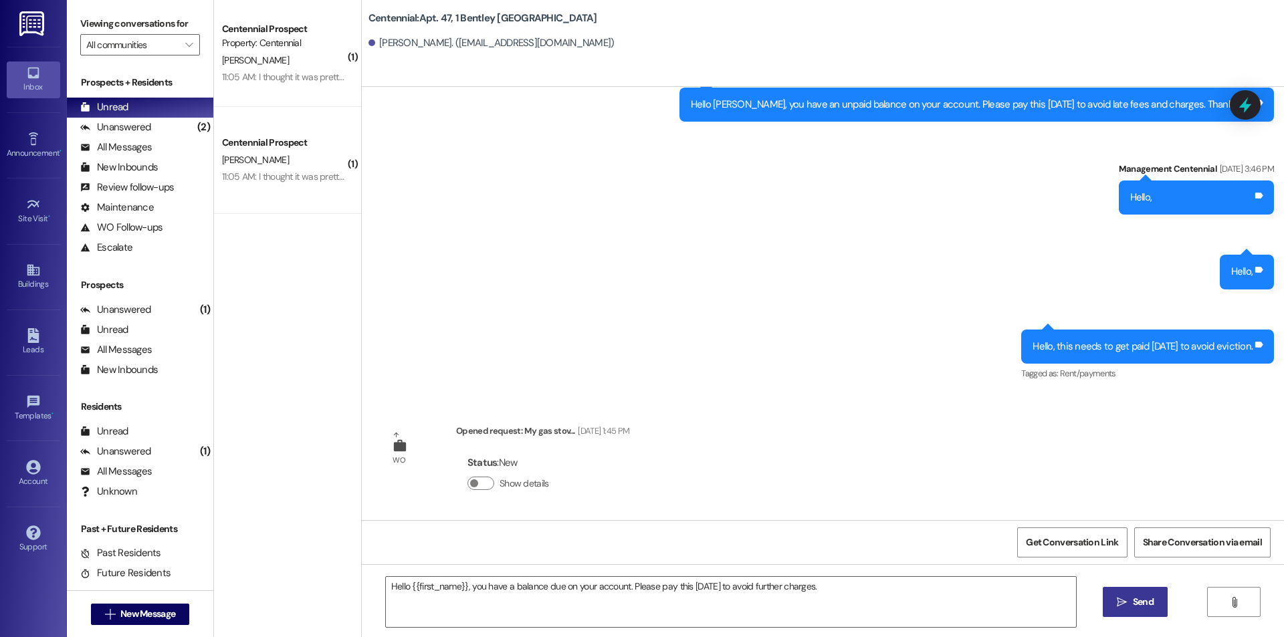
click at [1127, 598] on span " Send" at bounding box center [1135, 602] width 42 height 14
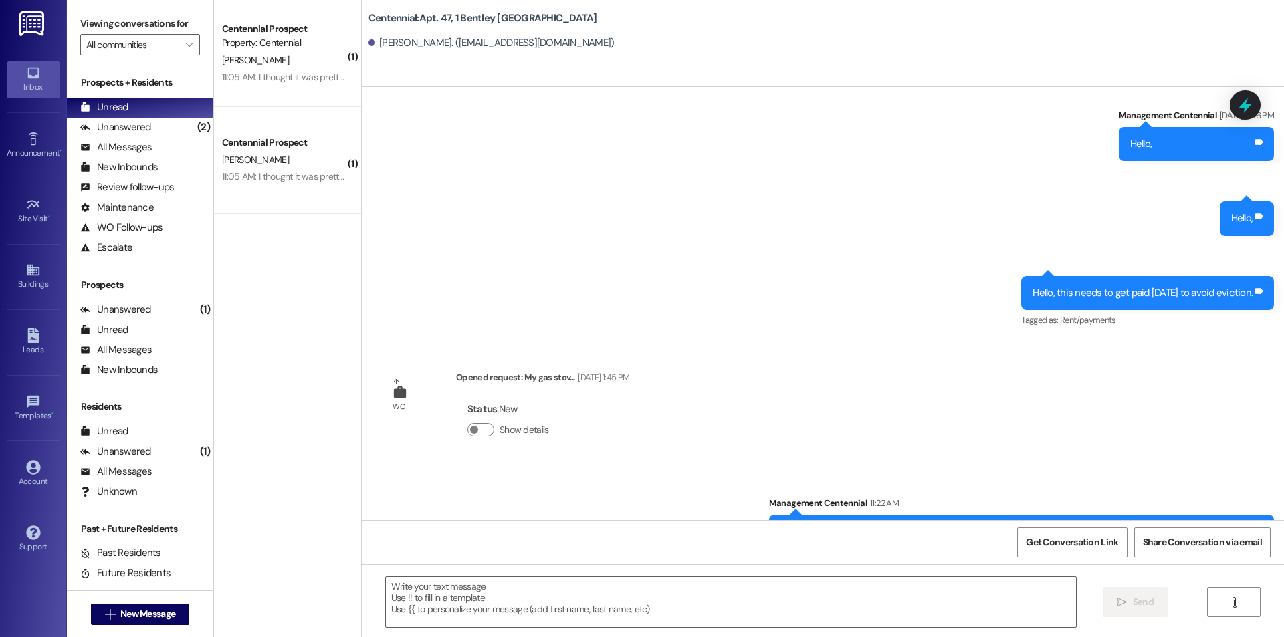
scroll to position [4509, 0]
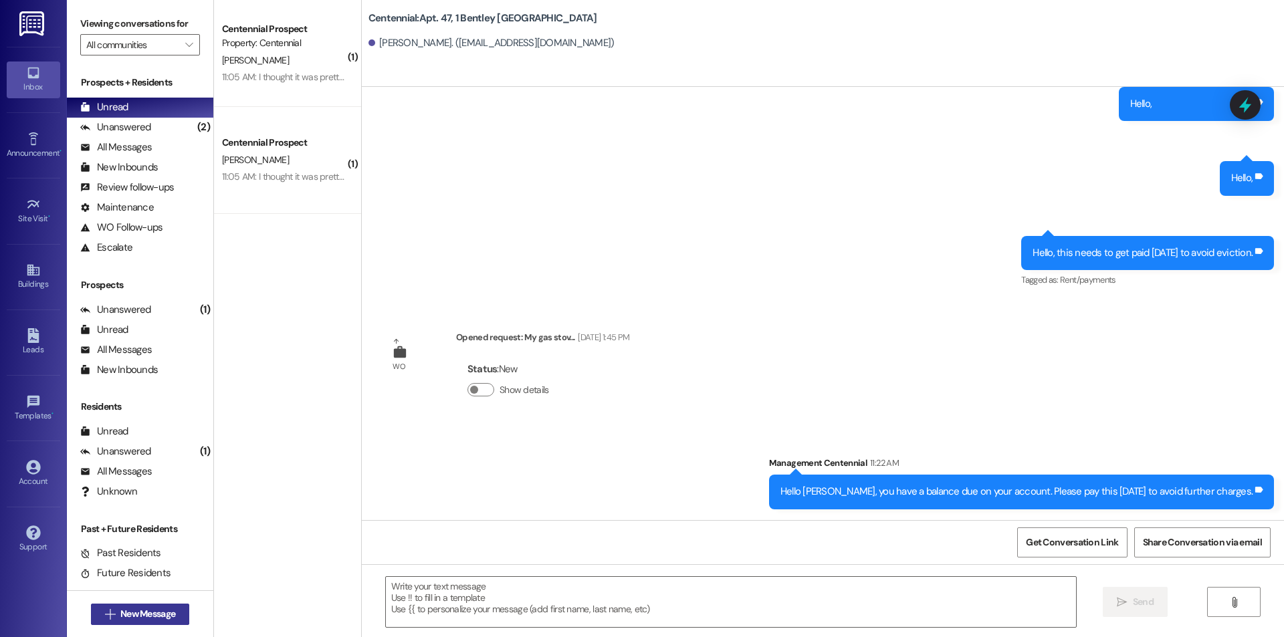
click at [120, 613] on span "New Message" at bounding box center [147, 614] width 55 height 14
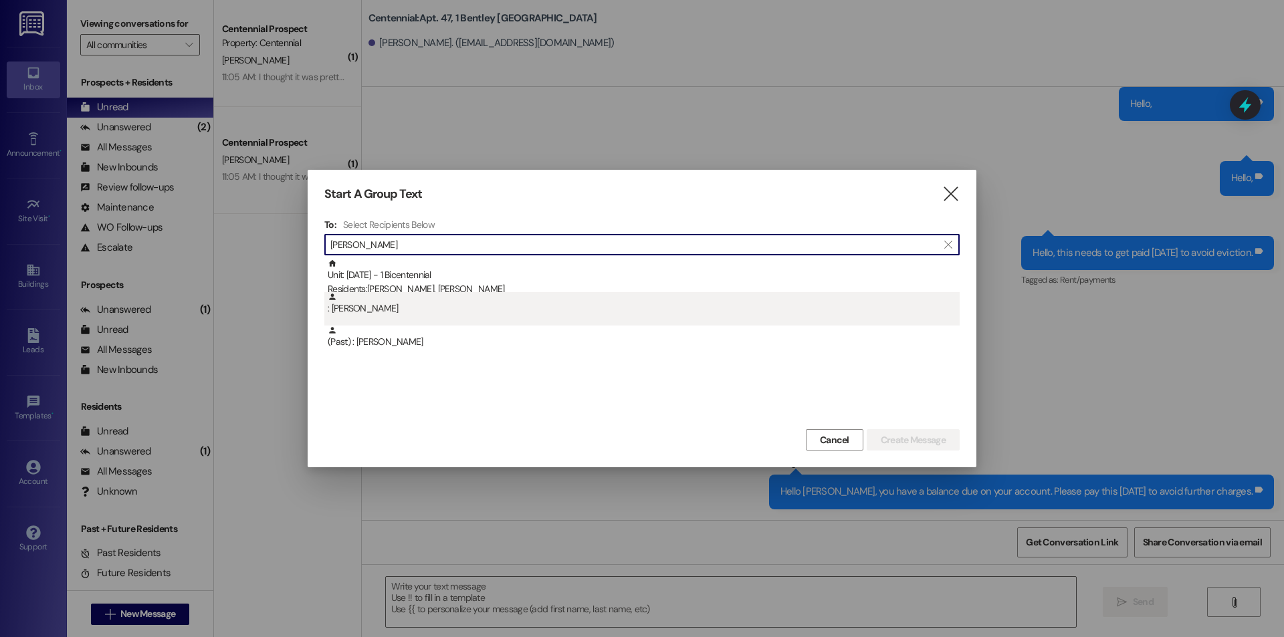
type input "[PERSON_NAME]"
click at [419, 319] on div ": [PERSON_NAME]" at bounding box center [641, 308] width 635 height 33
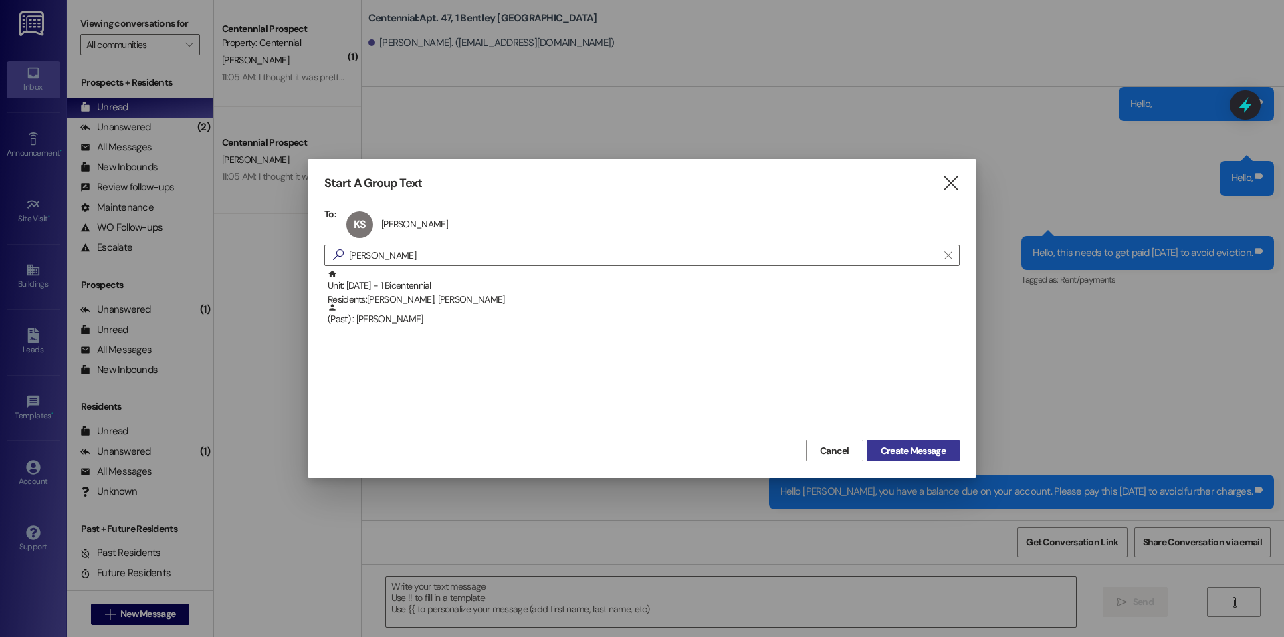
click at [922, 453] on span "Create Message" at bounding box center [913, 451] width 65 height 14
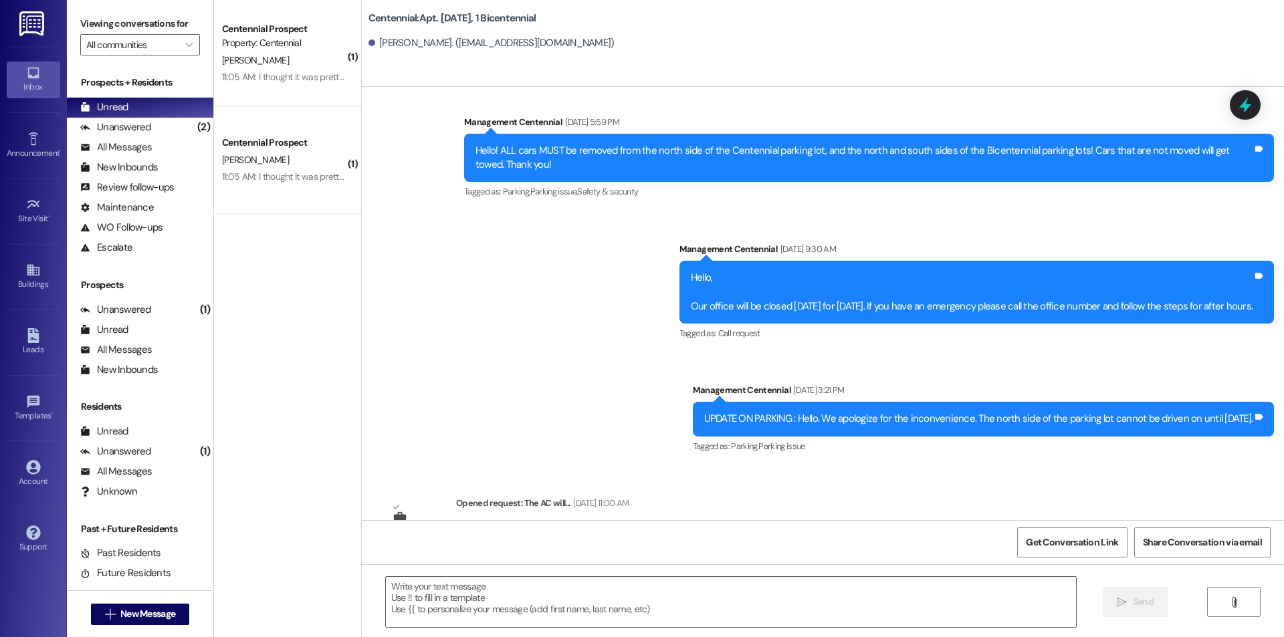
scroll to position [15555, 0]
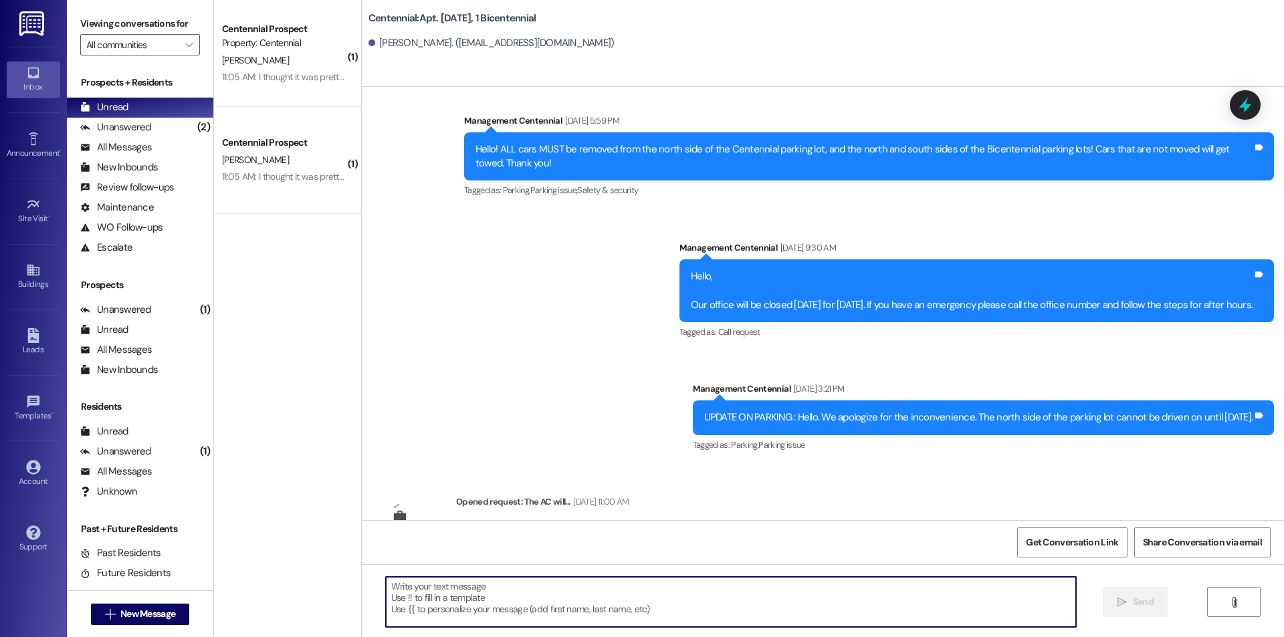
click at [716, 591] on textarea at bounding box center [731, 602] width 690 height 50
paste textarea "Hello {{first_name}}, you have a balance due on your account. Please pay this […"
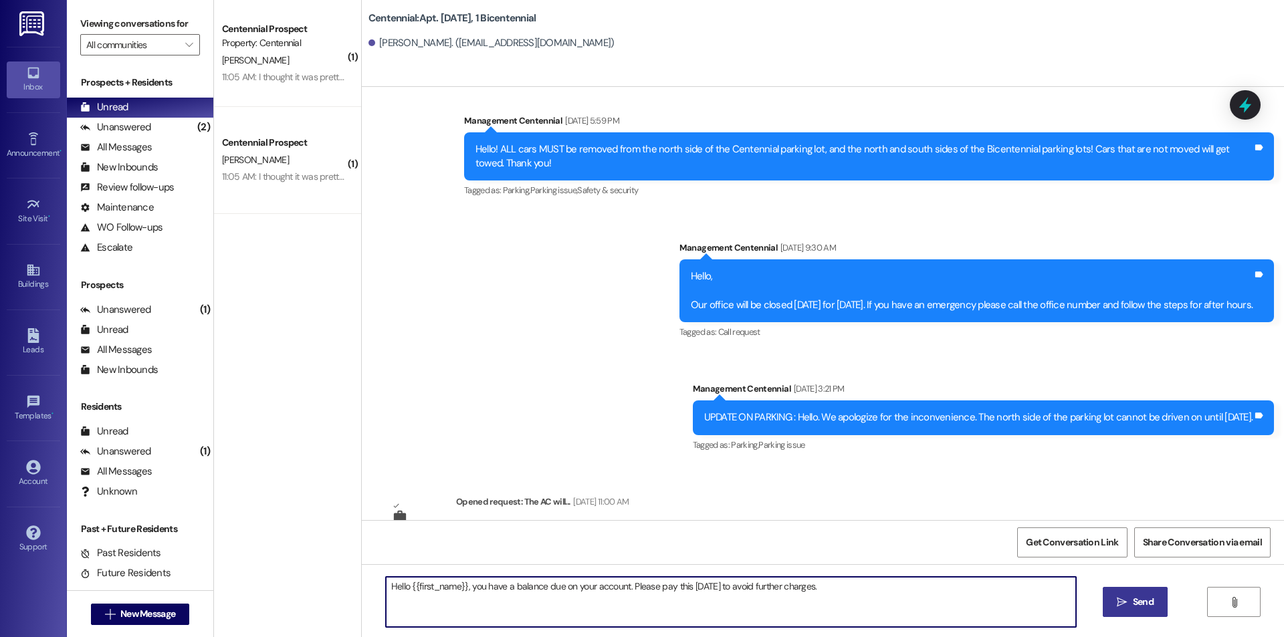
type textarea "Hello {{first_name}}, you have a balance due on your account. Please pay this […"
drag, startPoint x: 1136, startPoint y: 608, endPoint x: 1111, endPoint y: 604, distance: 25.1
click at [1137, 607] on span "Send" at bounding box center [1143, 602] width 21 height 14
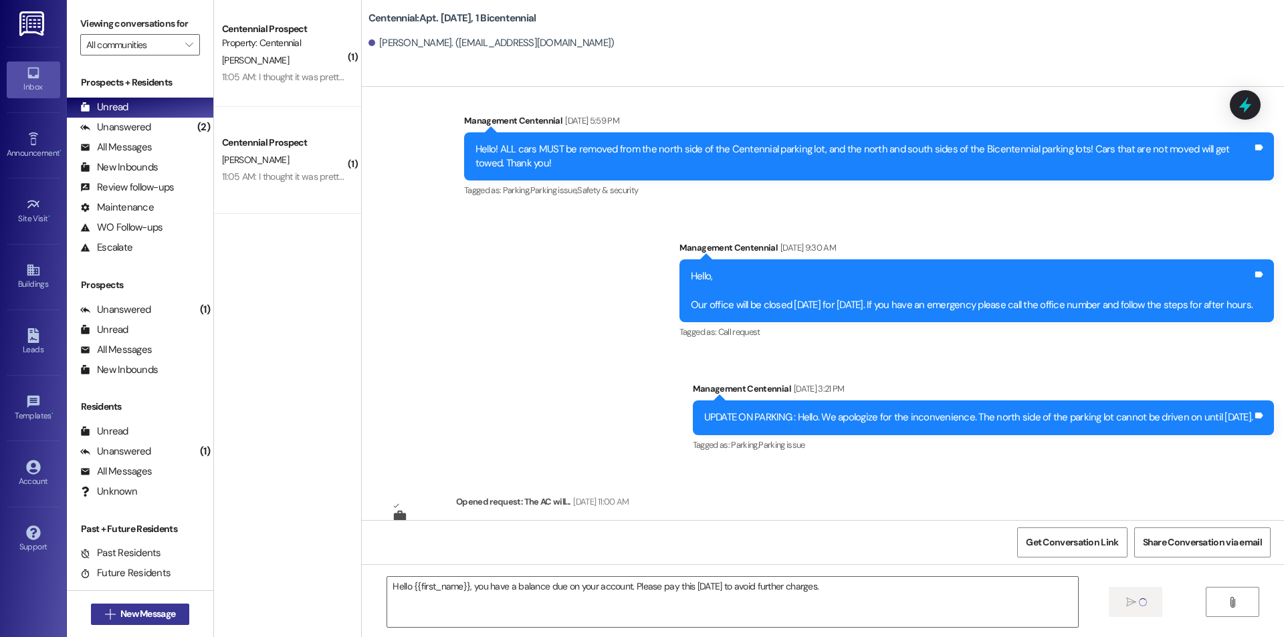
click at [140, 614] on span "New Message" at bounding box center [147, 614] width 55 height 14
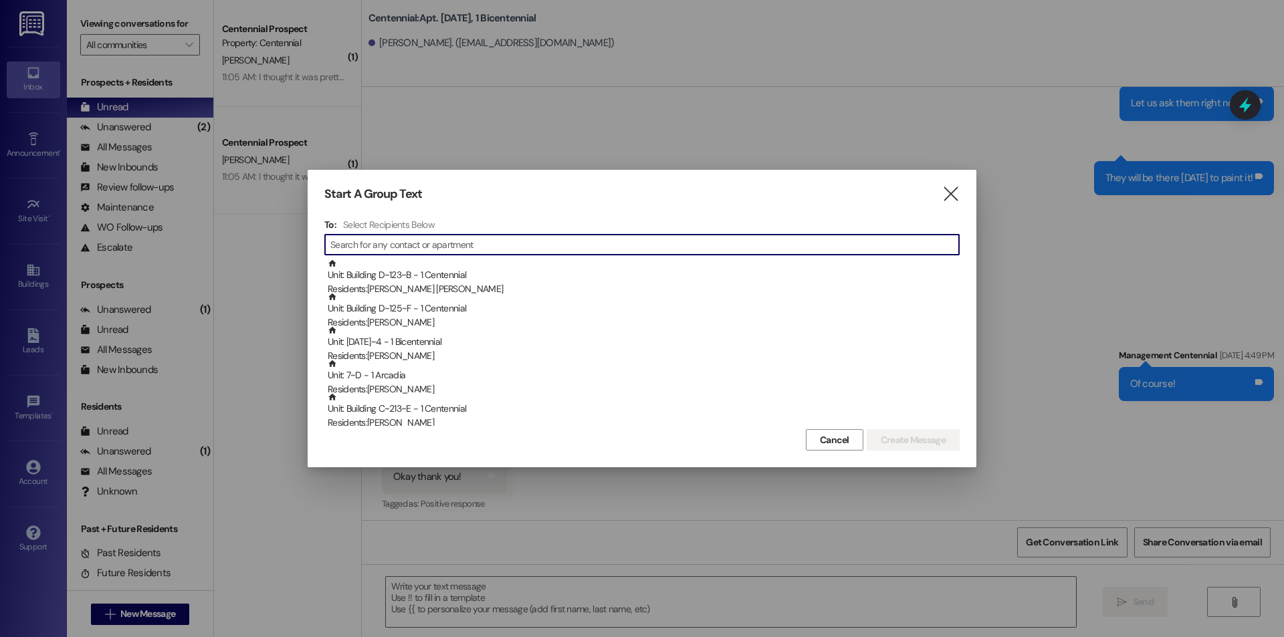
scroll to position [14249, 0]
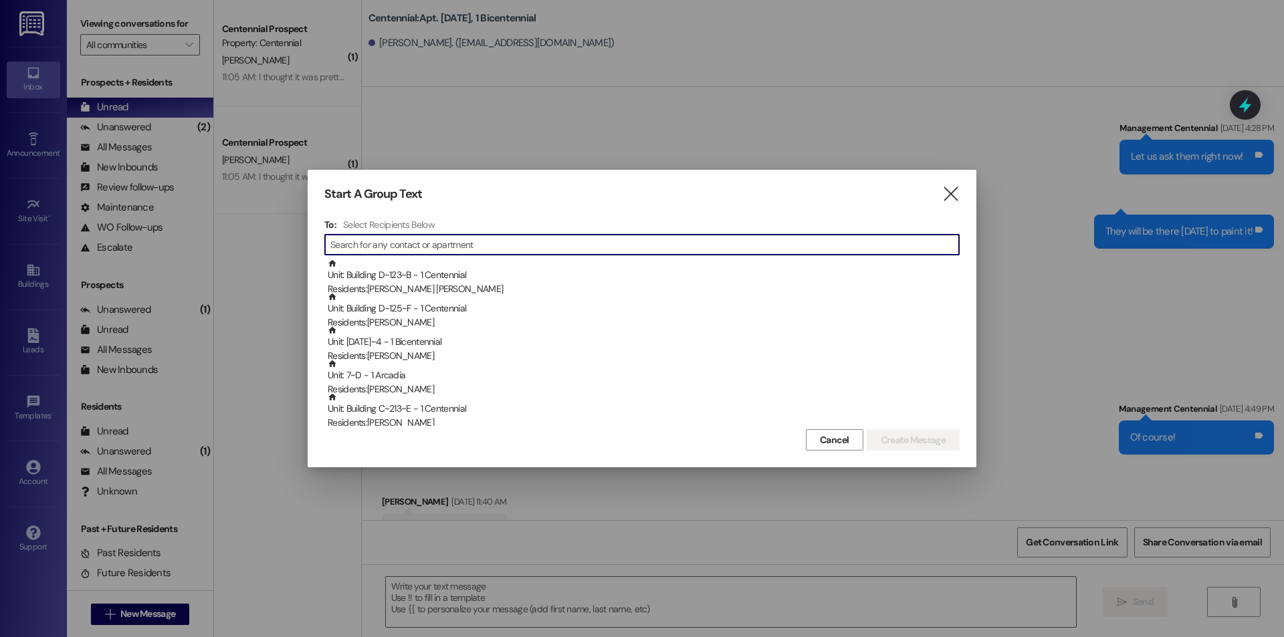
click at [384, 239] on input at bounding box center [644, 244] width 629 height 19
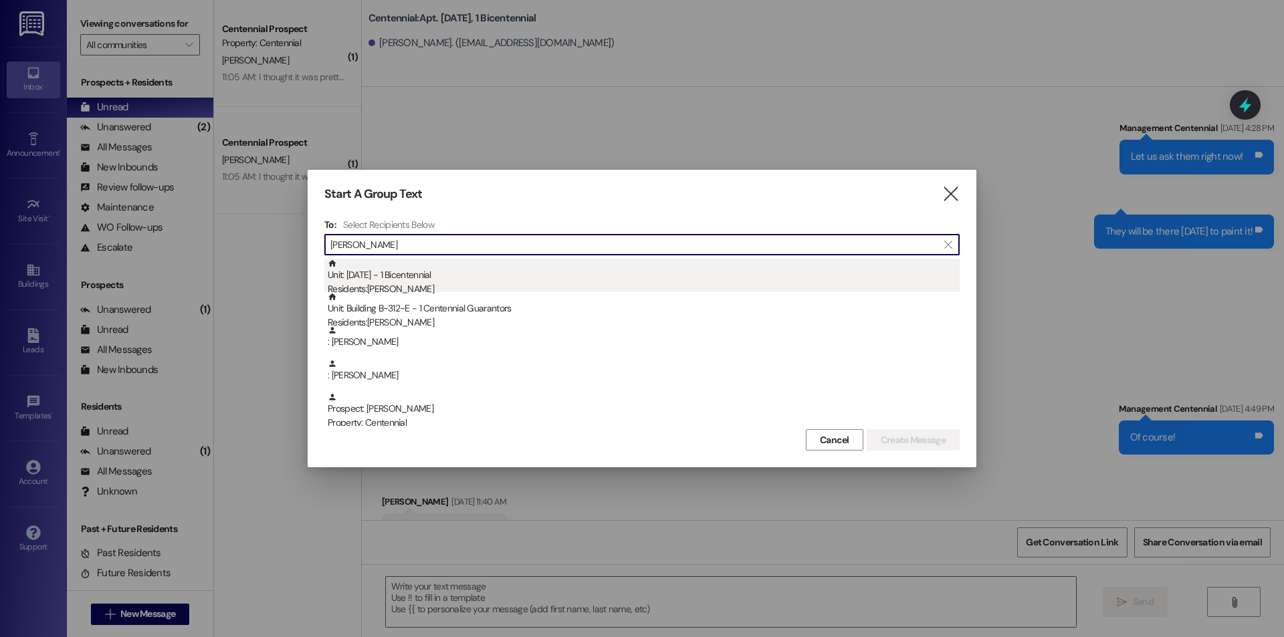
type input "[PERSON_NAME]"
click at [465, 269] on div "Unit: [DATE] - 1 Bicentennial Residents: [PERSON_NAME]" at bounding box center [644, 278] width 632 height 38
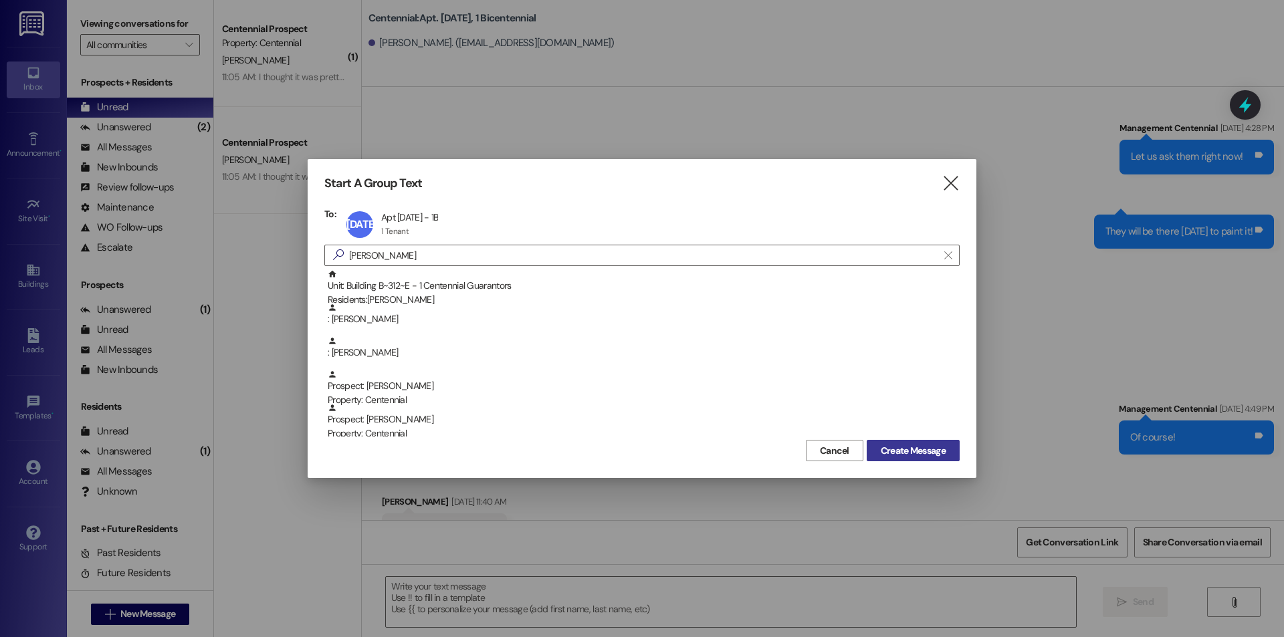
click at [913, 449] on span "Create Message" at bounding box center [913, 451] width 65 height 14
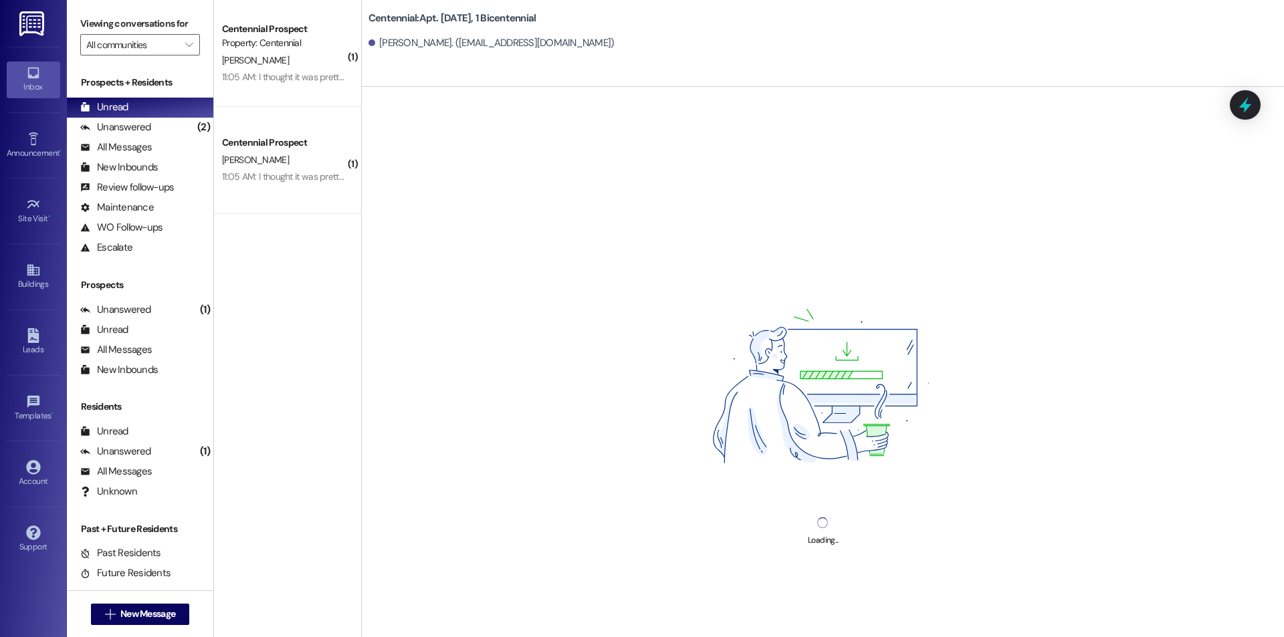
click at [875, 607] on div "Loading..." at bounding box center [823, 405] width 922 height 637
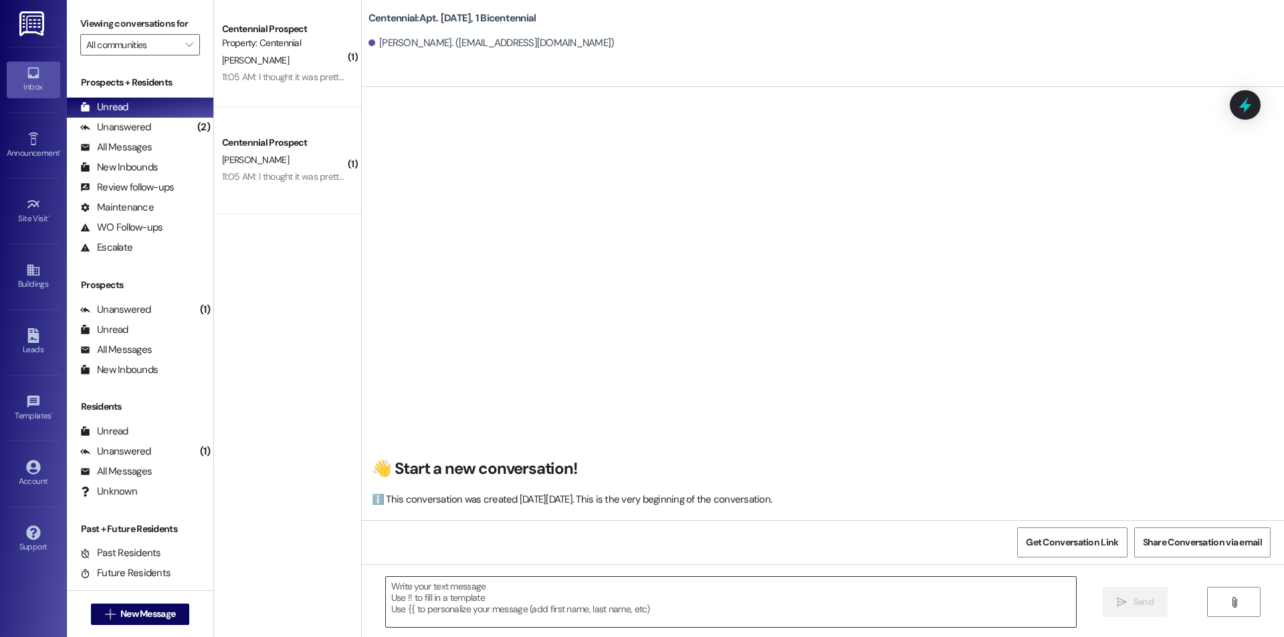
click at [759, 620] on textarea at bounding box center [731, 602] width 690 height 50
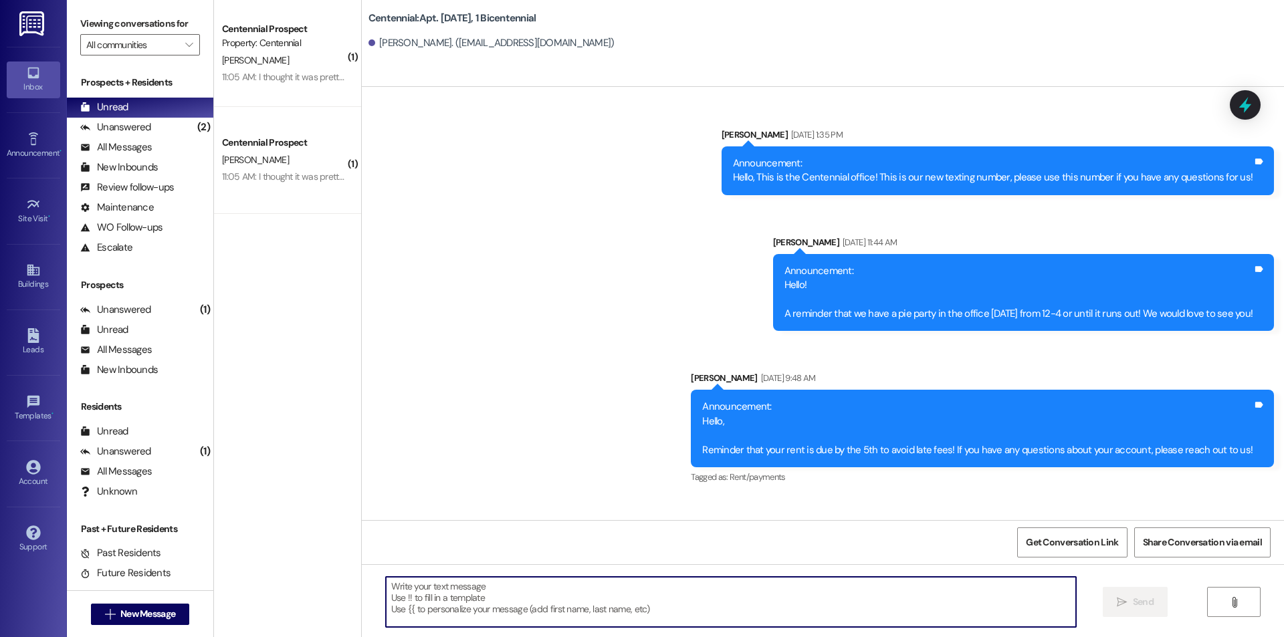
paste textarea "Hello {{first_name}}, you have a balance due on your account. Please pay this […"
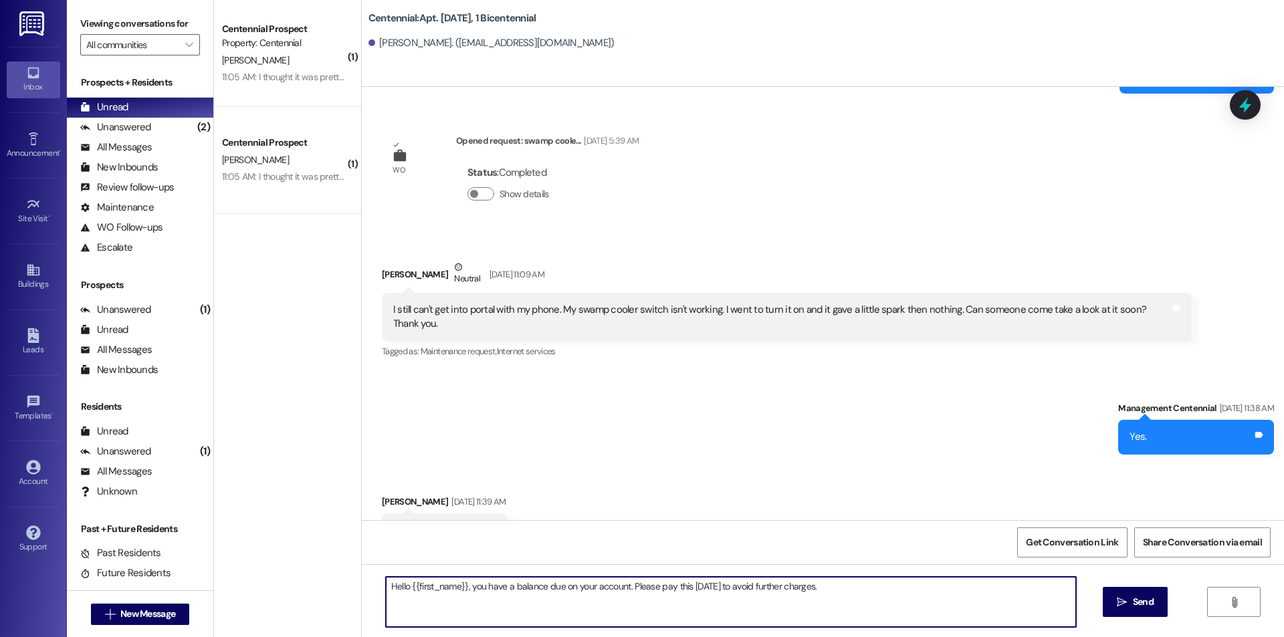
scroll to position [28433, 0]
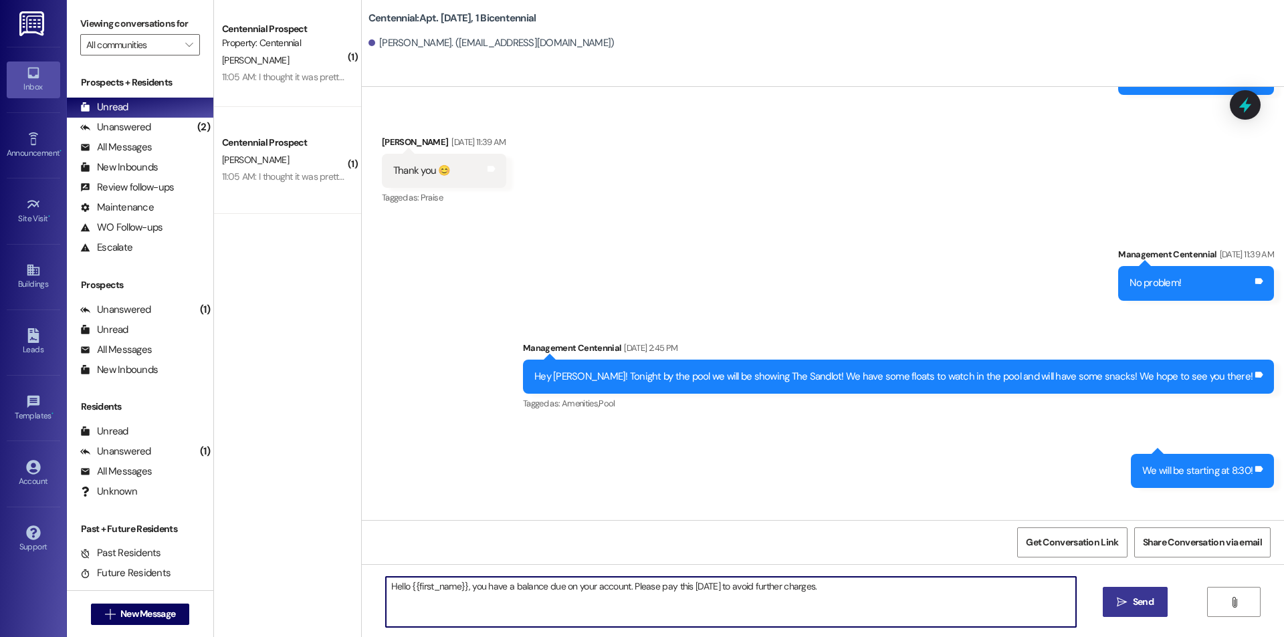
type textarea "Hello {{first_name}}, you have a balance due on your account. Please pay this […"
click at [1145, 607] on span "Send" at bounding box center [1143, 602] width 21 height 14
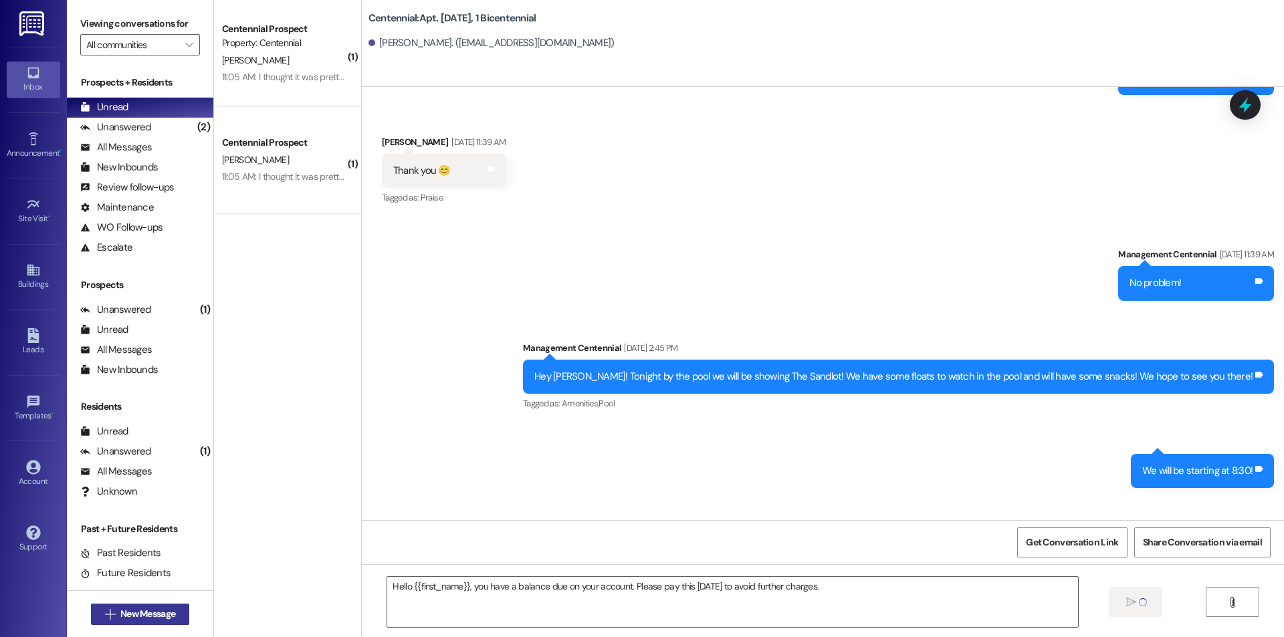
click at [173, 614] on span "New Message" at bounding box center [148, 614] width 60 height 14
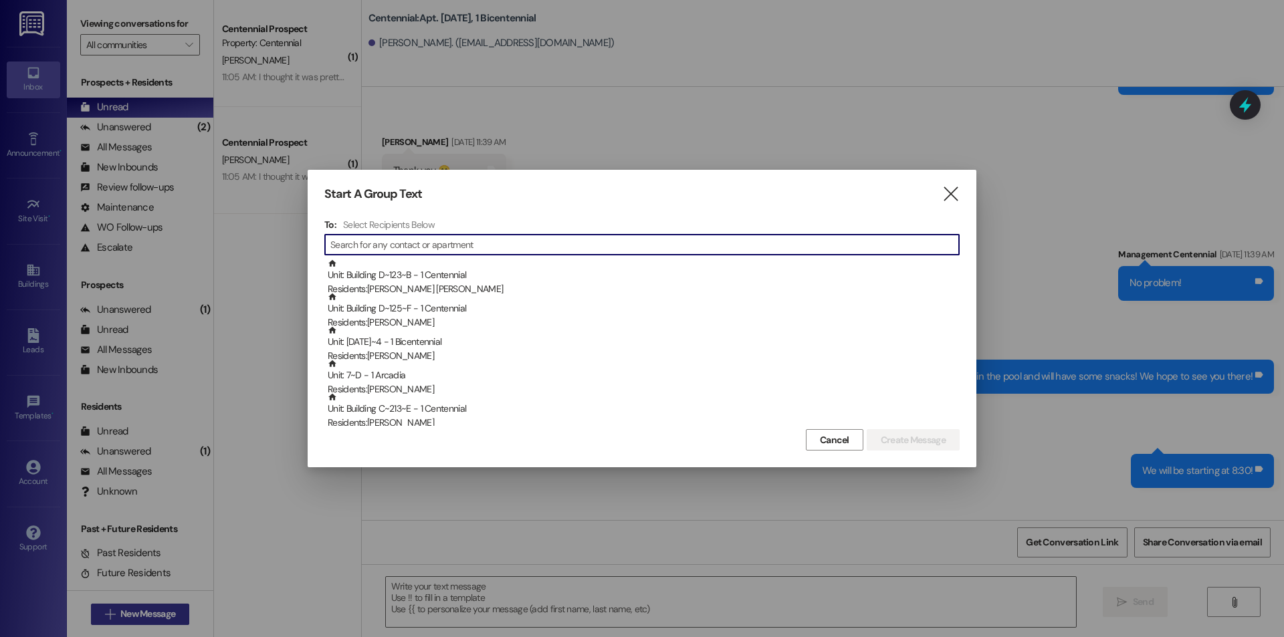
scroll to position [28073, 0]
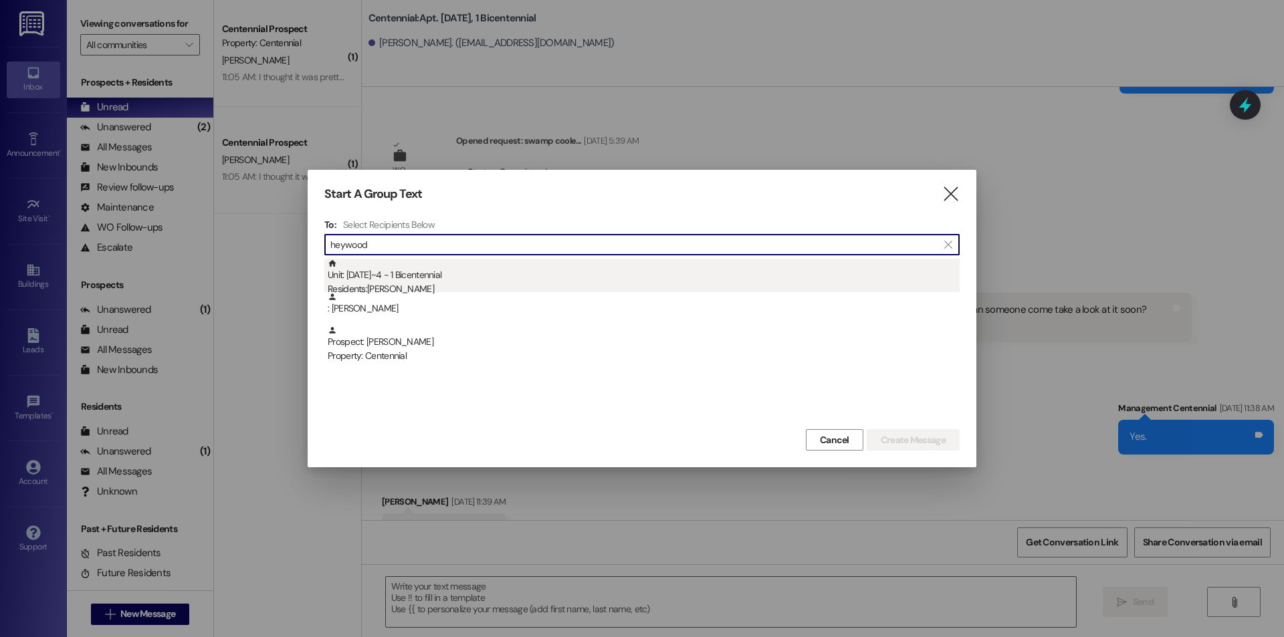
type input "heywood"
click at [449, 285] on div "Residents: [PERSON_NAME]" at bounding box center [644, 289] width 632 height 14
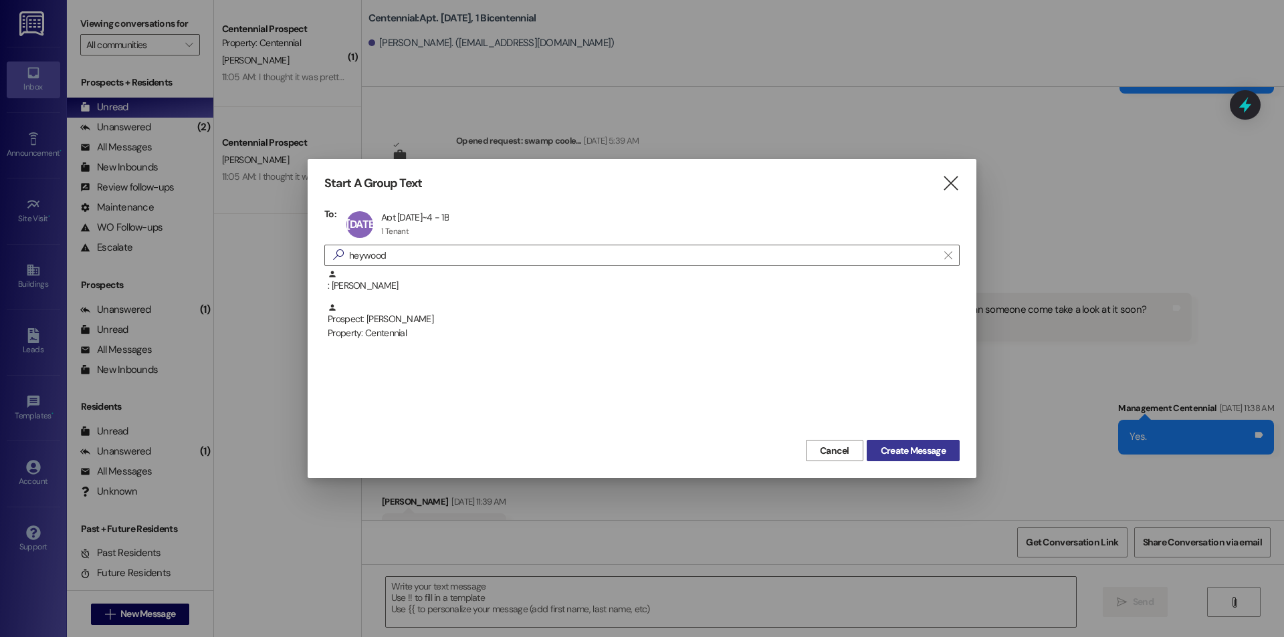
click at [950, 449] on button "Create Message" at bounding box center [913, 450] width 93 height 21
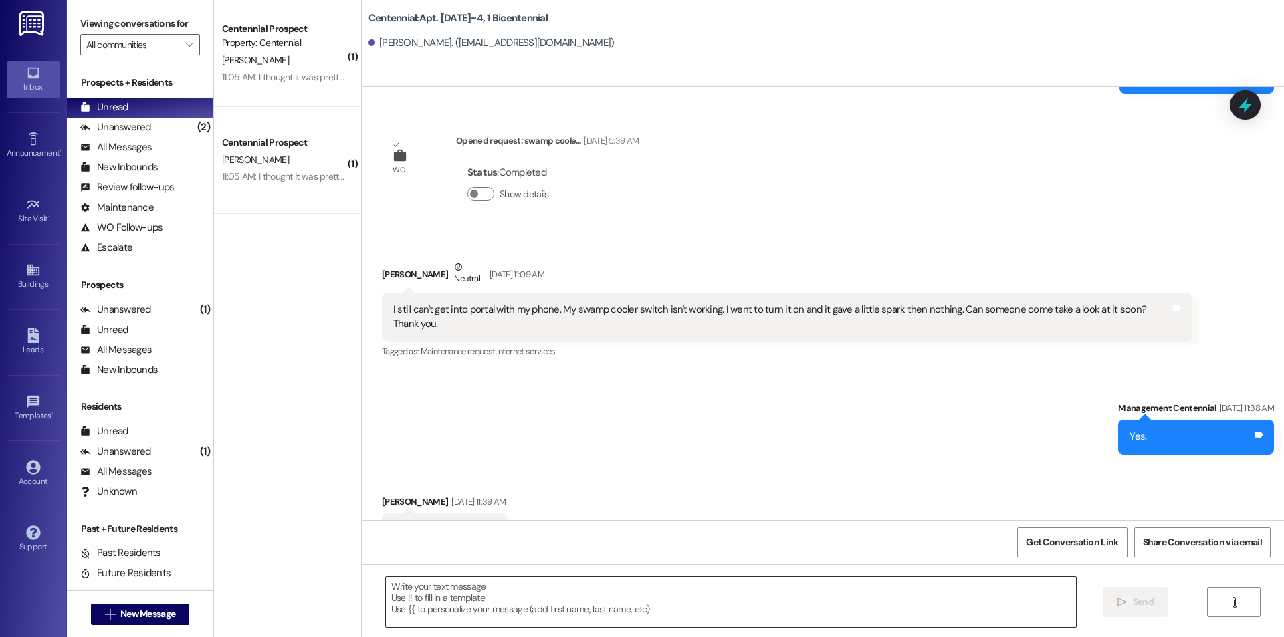
click at [707, 607] on textarea at bounding box center [731, 602] width 690 height 50
paste textarea "Hello {{first_name}}, you have a balance due on your account. Please pay this […"
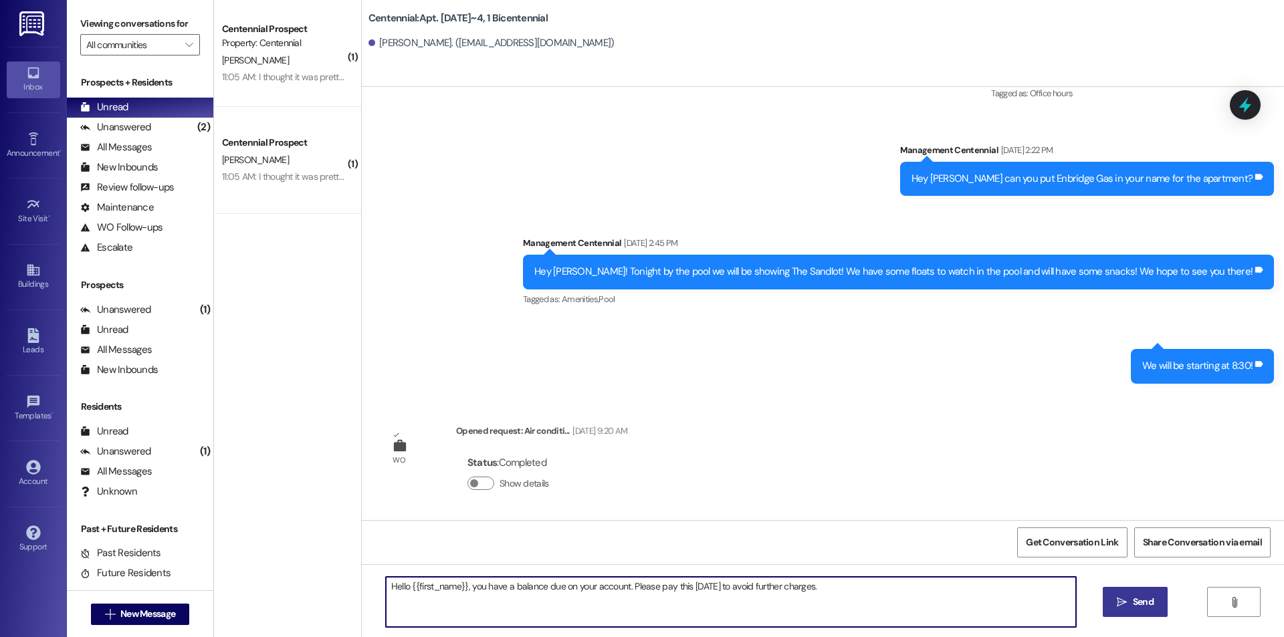
scroll to position [3738, 0]
type textarea "Hello {{first_name}}, you have a balance due on your account. Please pay this […"
click at [1121, 612] on button " Send" at bounding box center [1135, 602] width 65 height 30
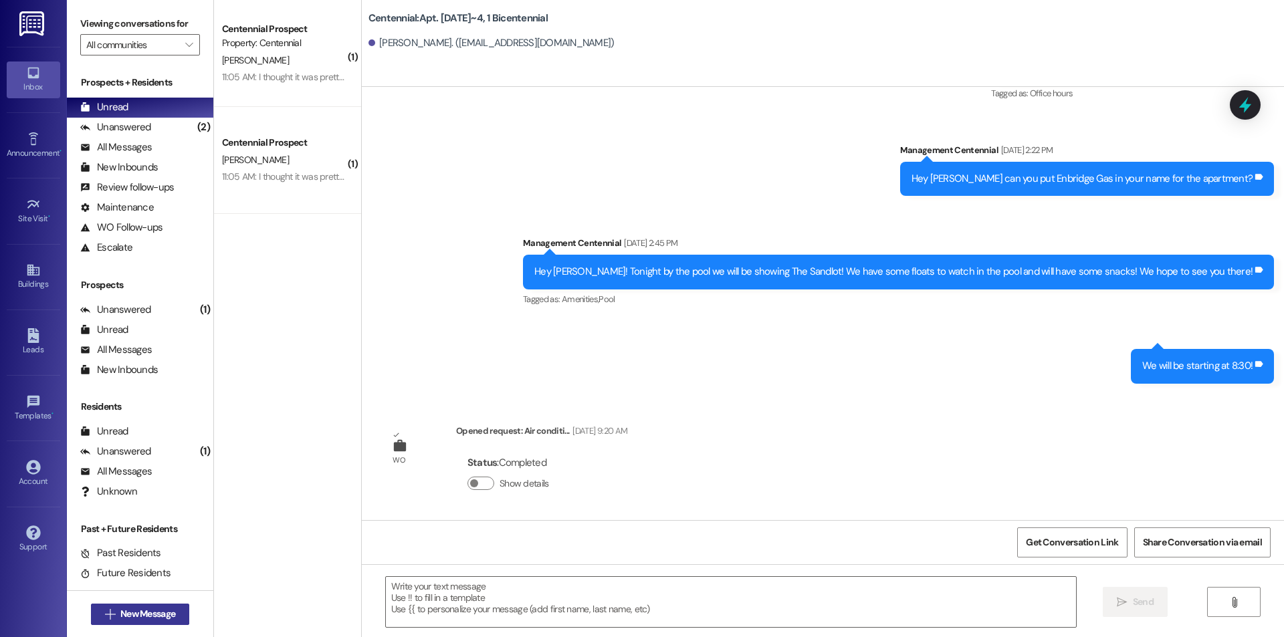
click at [173, 608] on span "New Message" at bounding box center [148, 614] width 60 height 14
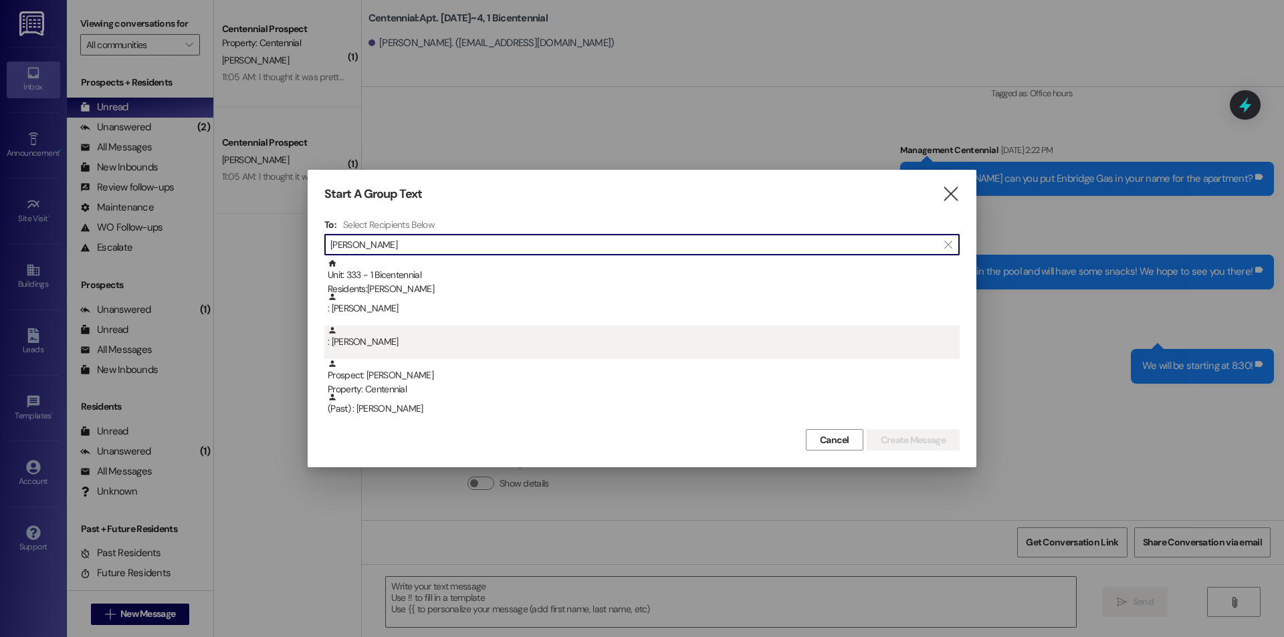
type input "[PERSON_NAME]"
click at [498, 342] on div ": [PERSON_NAME]" at bounding box center [644, 337] width 632 height 23
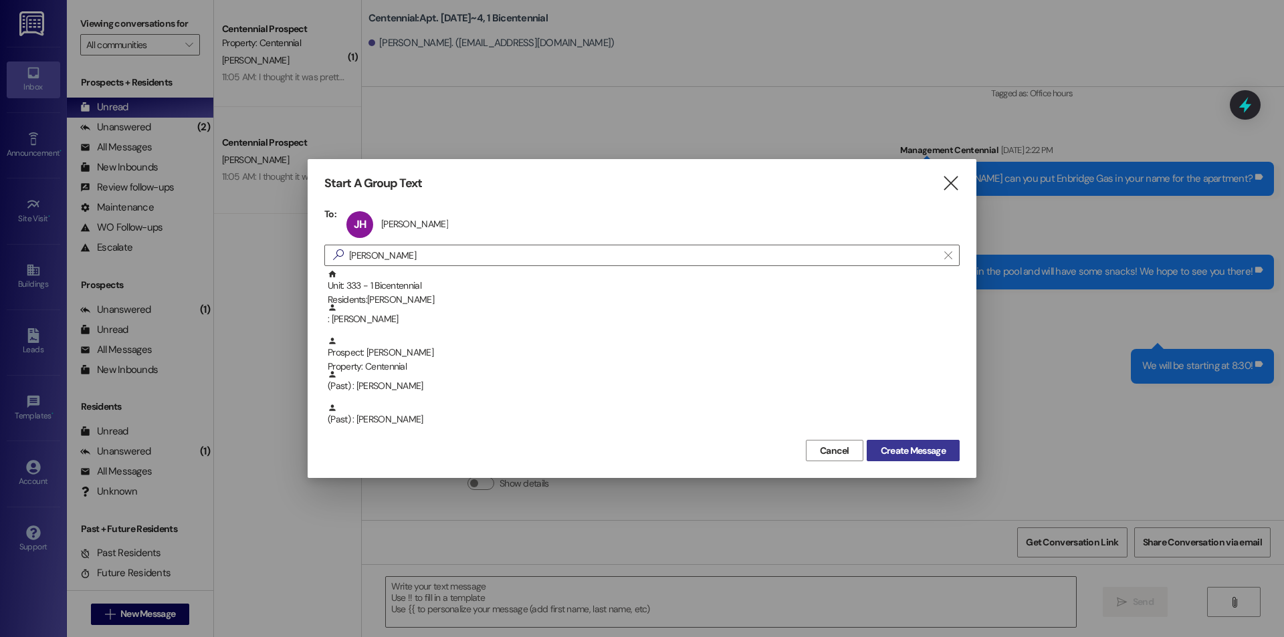
click at [925, 449] on span "Create Message" at bounding box center [913, 451] width 65 height 14
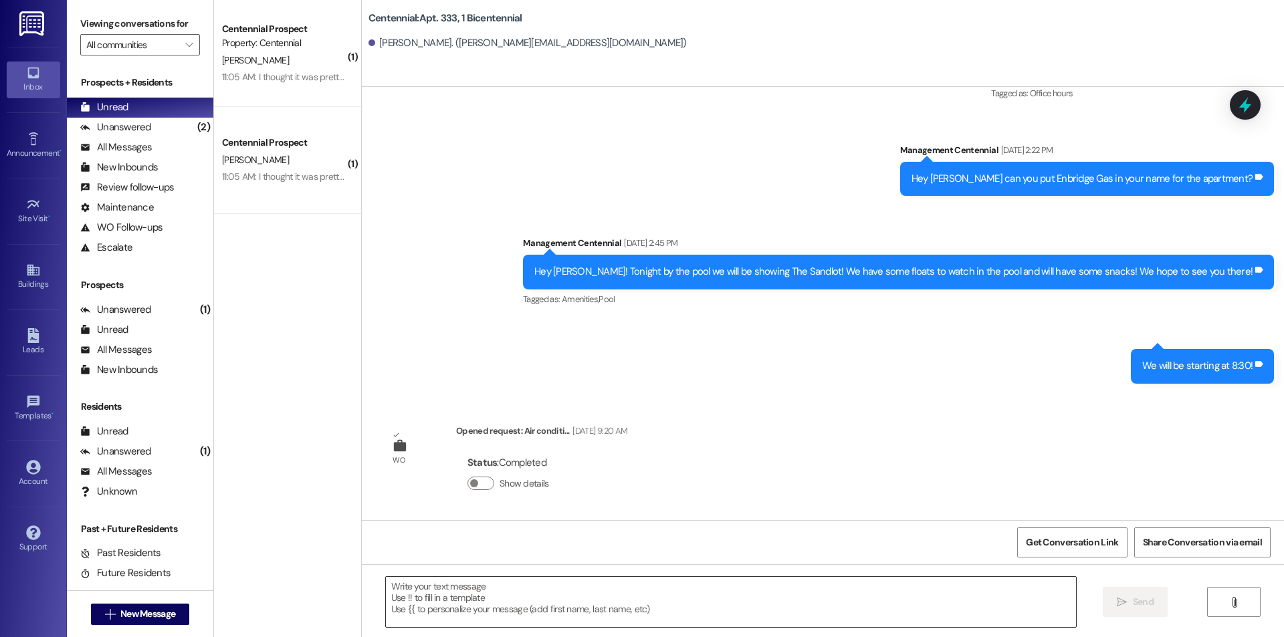
scroll to position [0, 0]
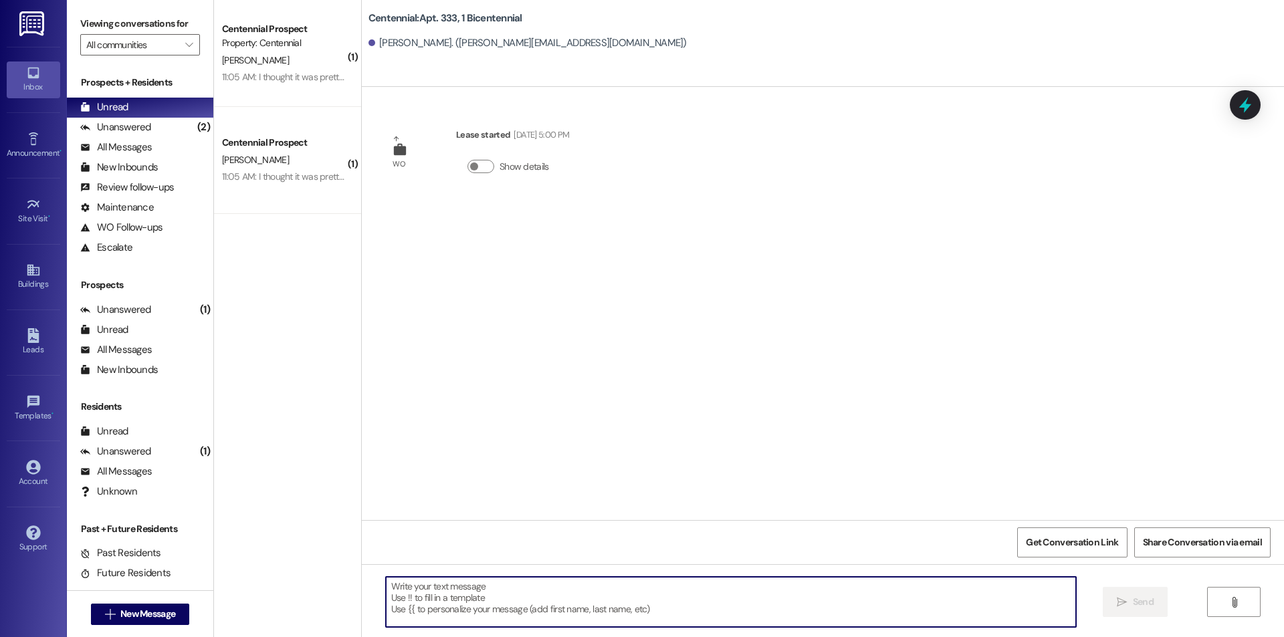
click at [784, 614] on textarea at bounding box center [731, 602] width 690 height 50
paste textarea "Hello {{first_name}}, you have a balance due on your account. Please pay this […"
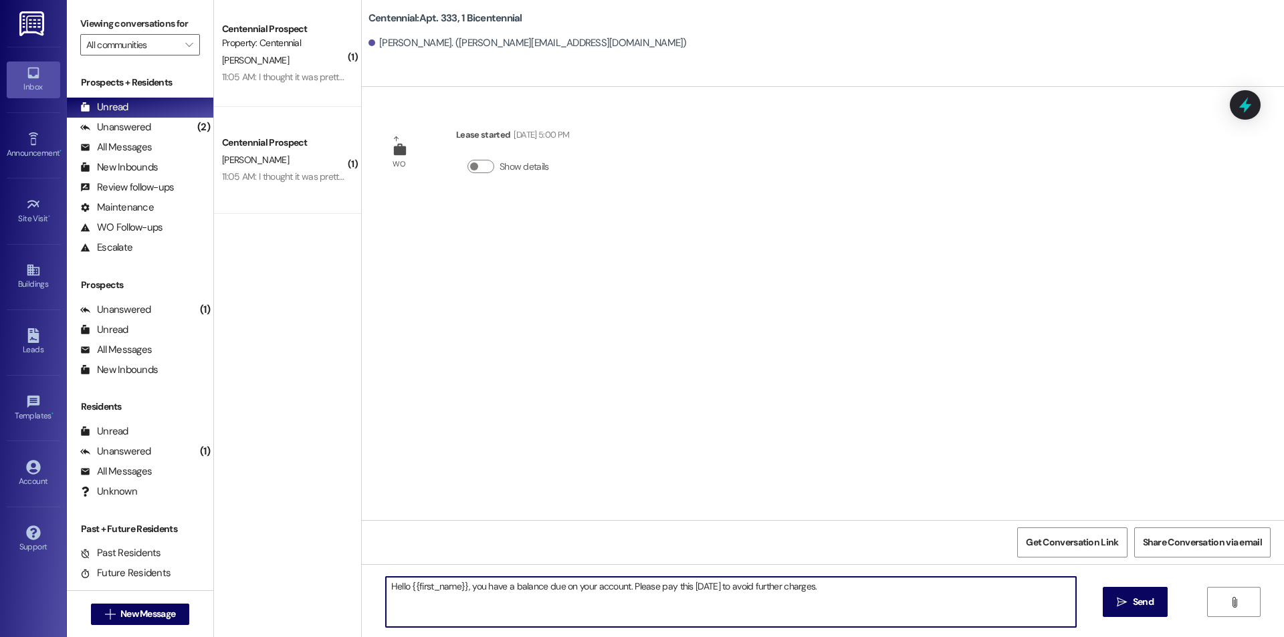
type textarea "Hello {{first_name}}, you have a balance due on your account. Please pay this […"
click at [1127, 602] on span " Send" at bounding box center [1135, 602] width 42 height 14
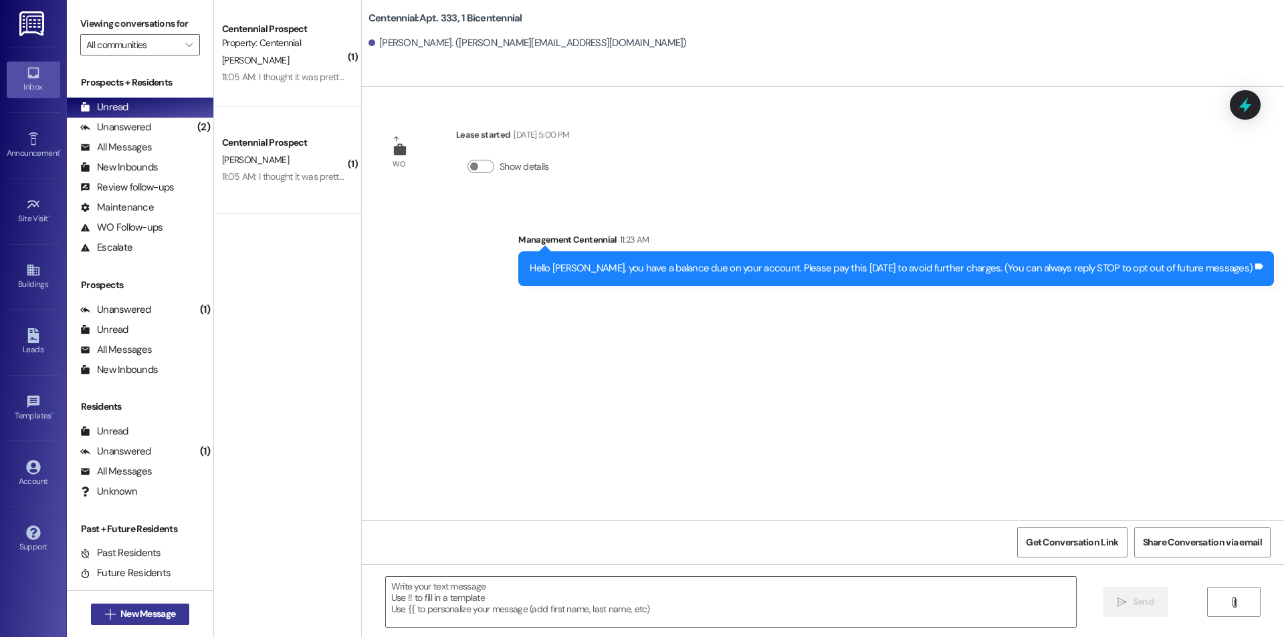
click at [124, 610] on span "New Message" at bounding box center [147, 614] width 55 height 14
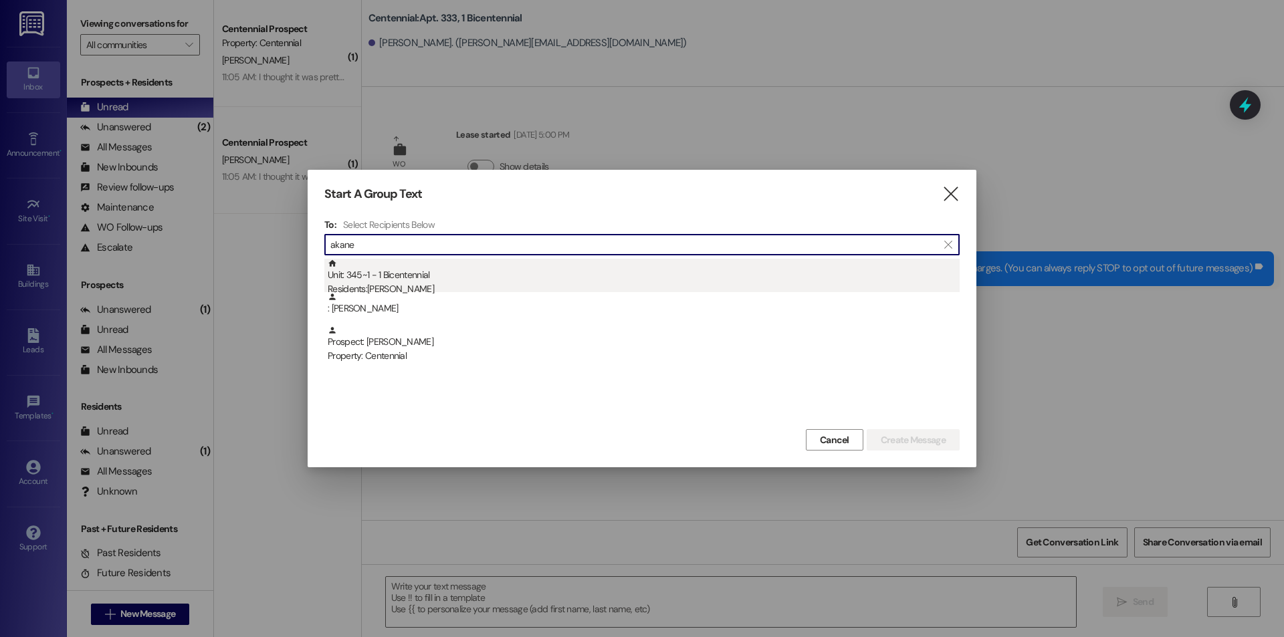
type input "akane"
click at [500, 281] on div "Unit: 345~1 - 1 Bicentennial Residents: [PERSON_NAME]" at bounding box center [644, 278] width 632 height 38
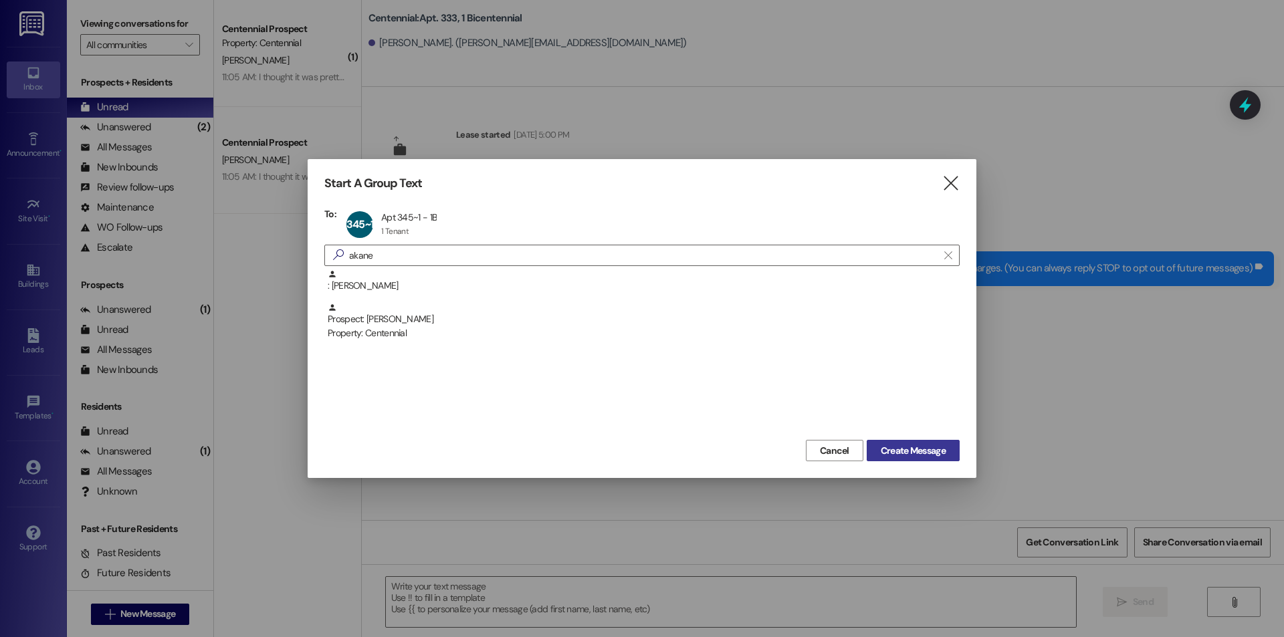
click at [916, 458] on button "Create Message" at bounding box center [913, 450] width 93 height 21
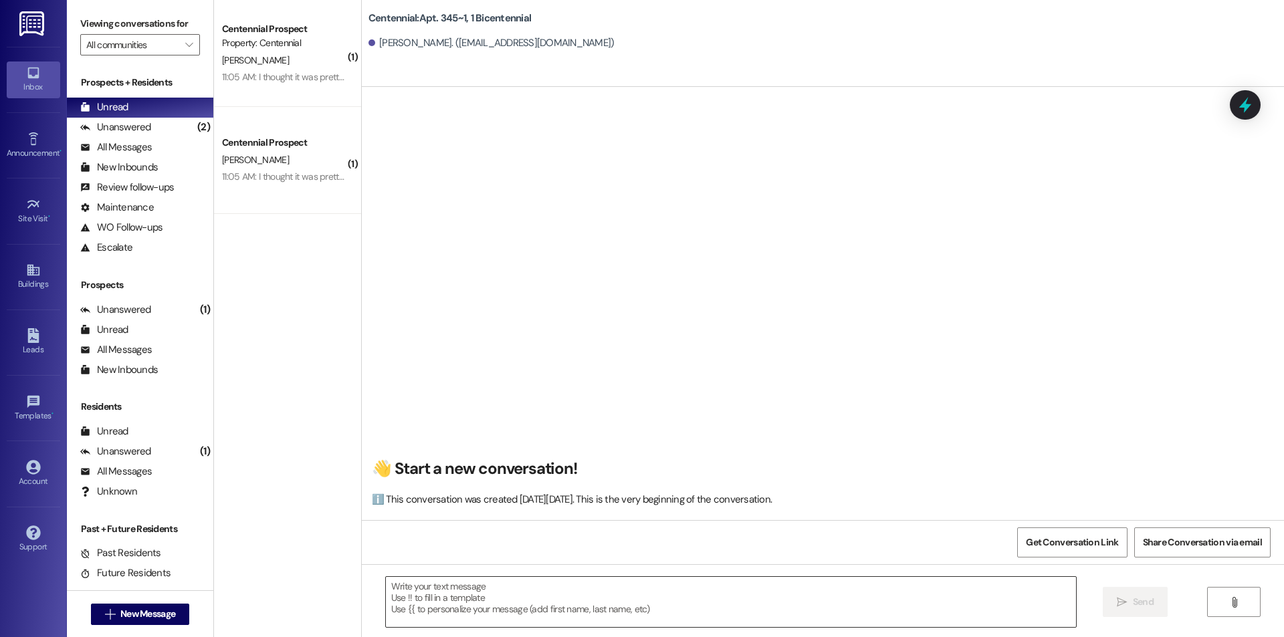
click at [830, 601] on textarea at bounding box center [731, 602] width 690 height 50
paste textarea "Hello {{first_name}}, you have a balance due on your account. Please pay this […"
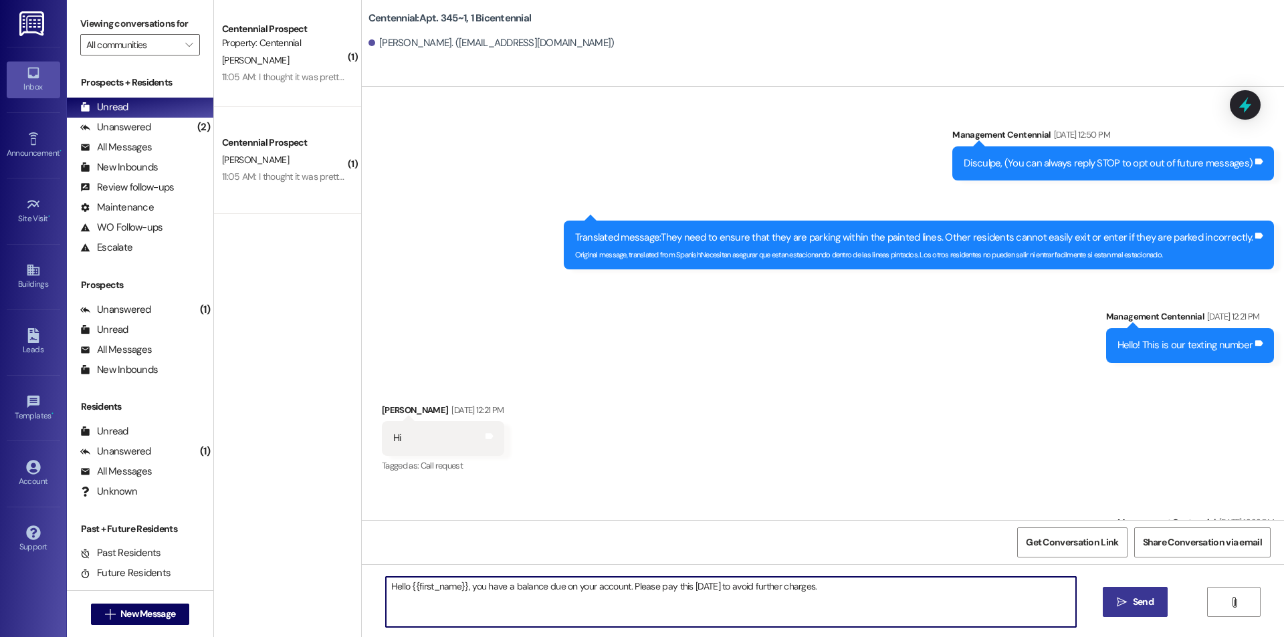
scroll to position [29422, 0]
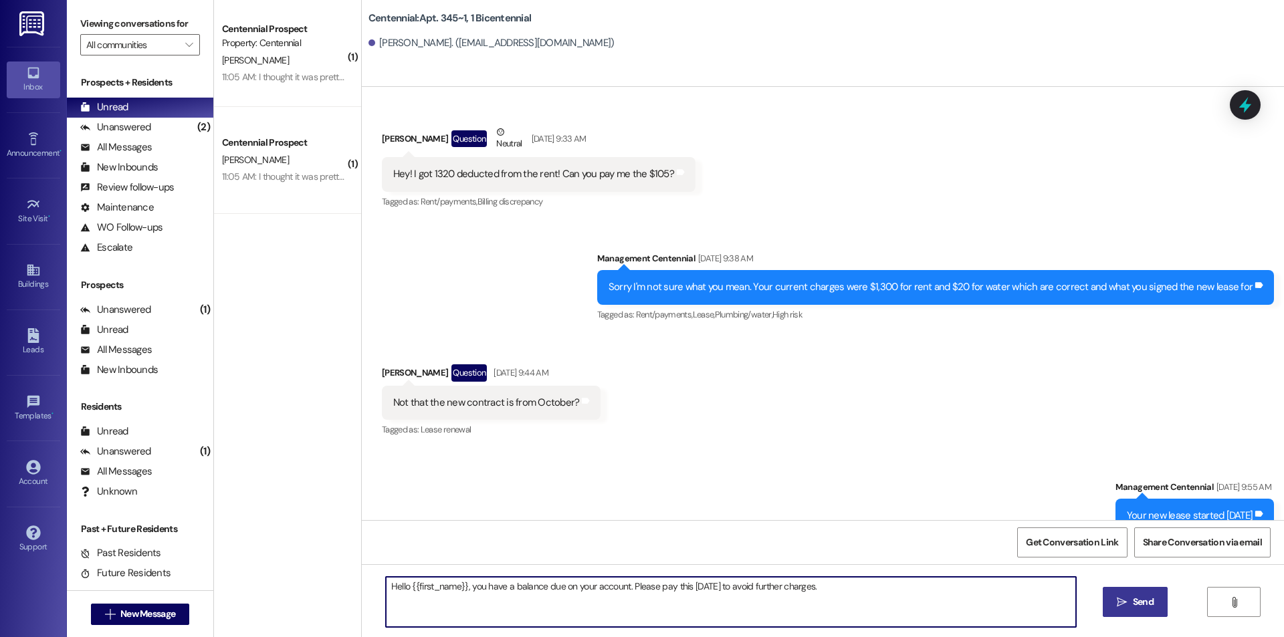
type textarea "Hello {{first_name}}, you have a balance due on your account. Please pay this […"
click at [1137, 608] on span "Send" at bounding box center [1143, 602] width 21 height 14
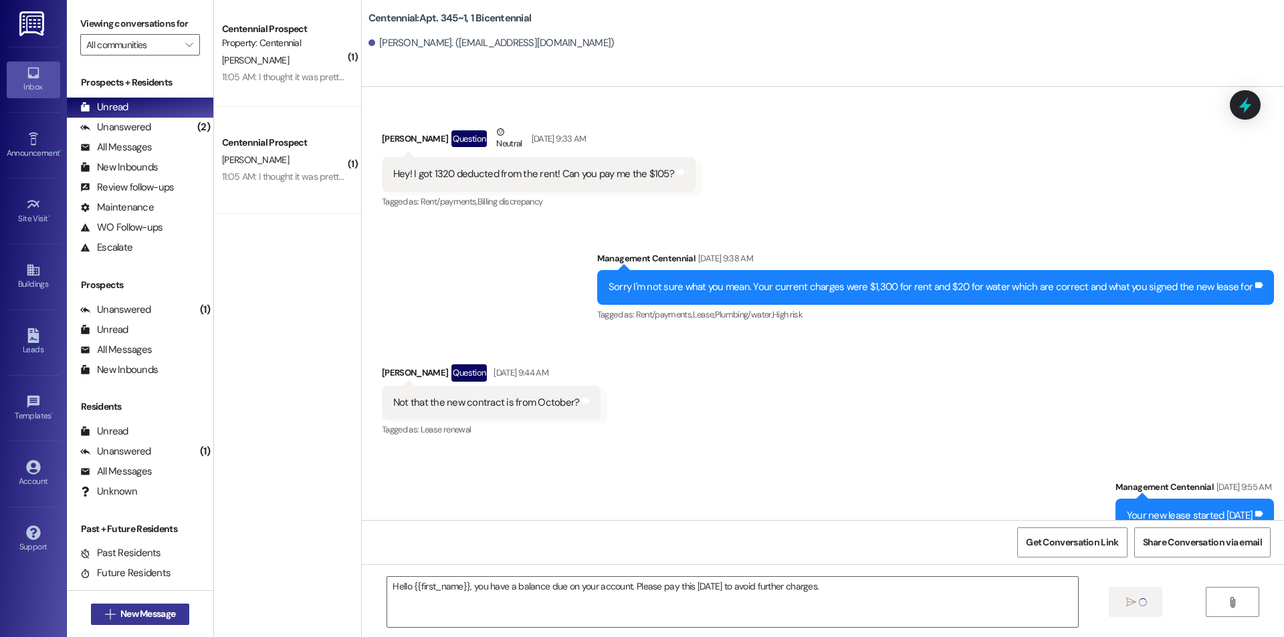
click at [120, 610] on span "New Message" at bounding box center [147, 614] width 55 height 14
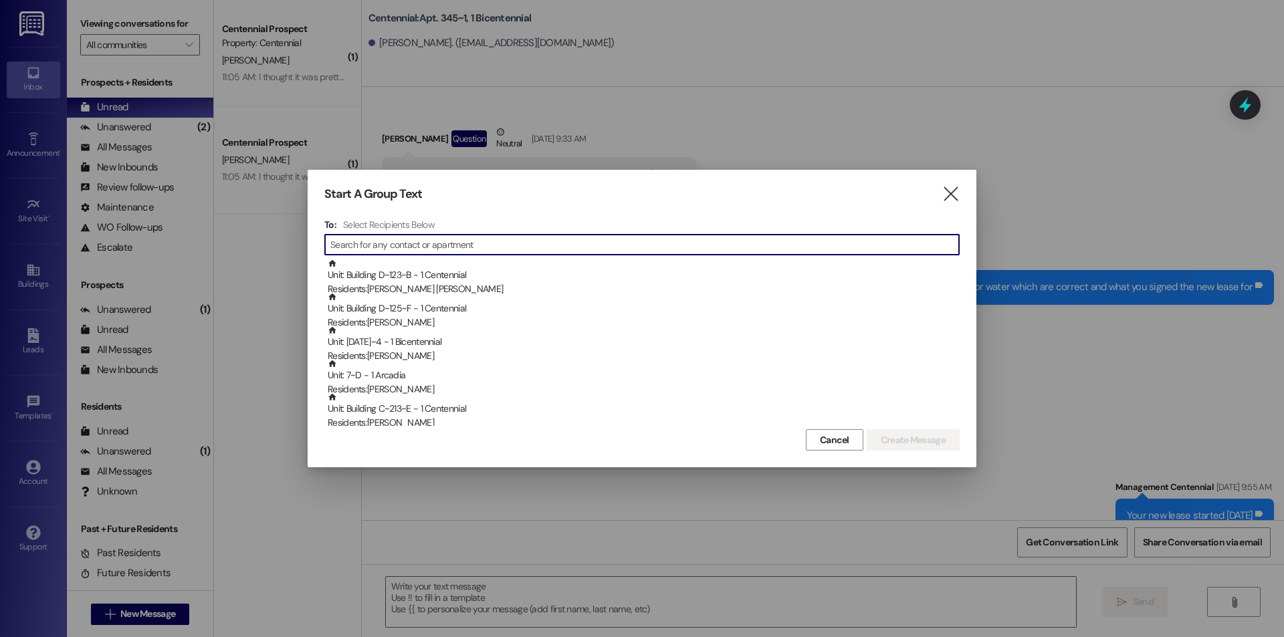
scroll to position [29309, 0]
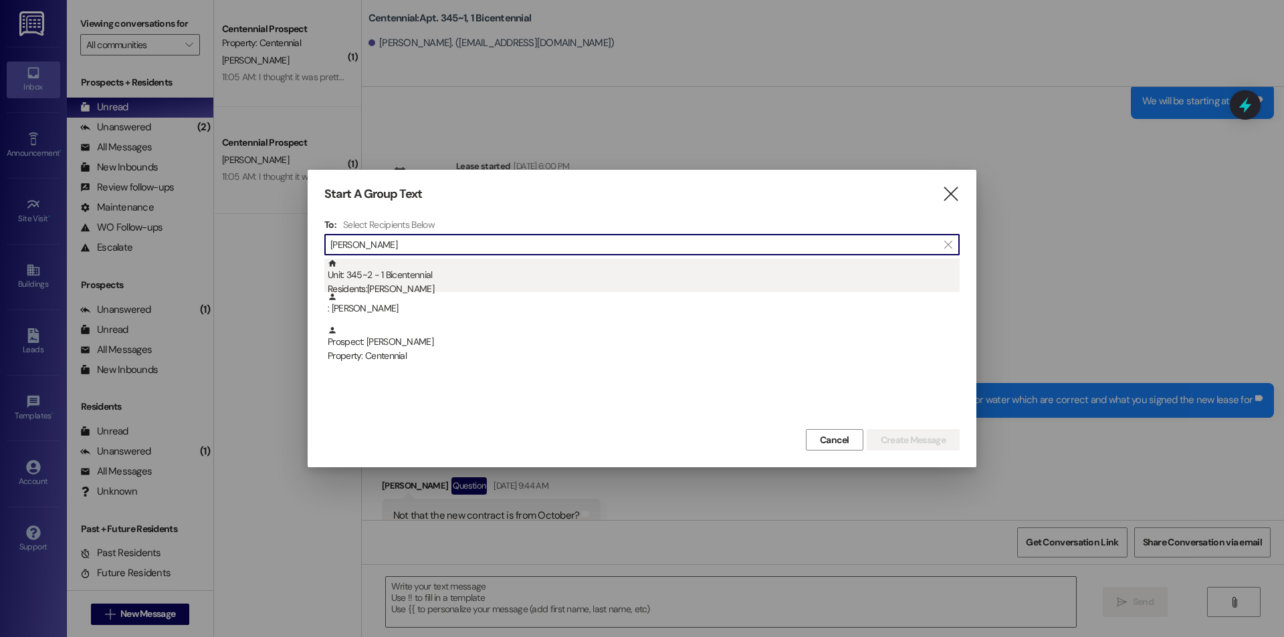
type input "[PERSON_NAME]"
click at [407, 275] on div "Unit: 345~2 - 1 Bicentennial Residents: [PERSON_NAME]" at bounding box center [644, 278] width 632 height 38
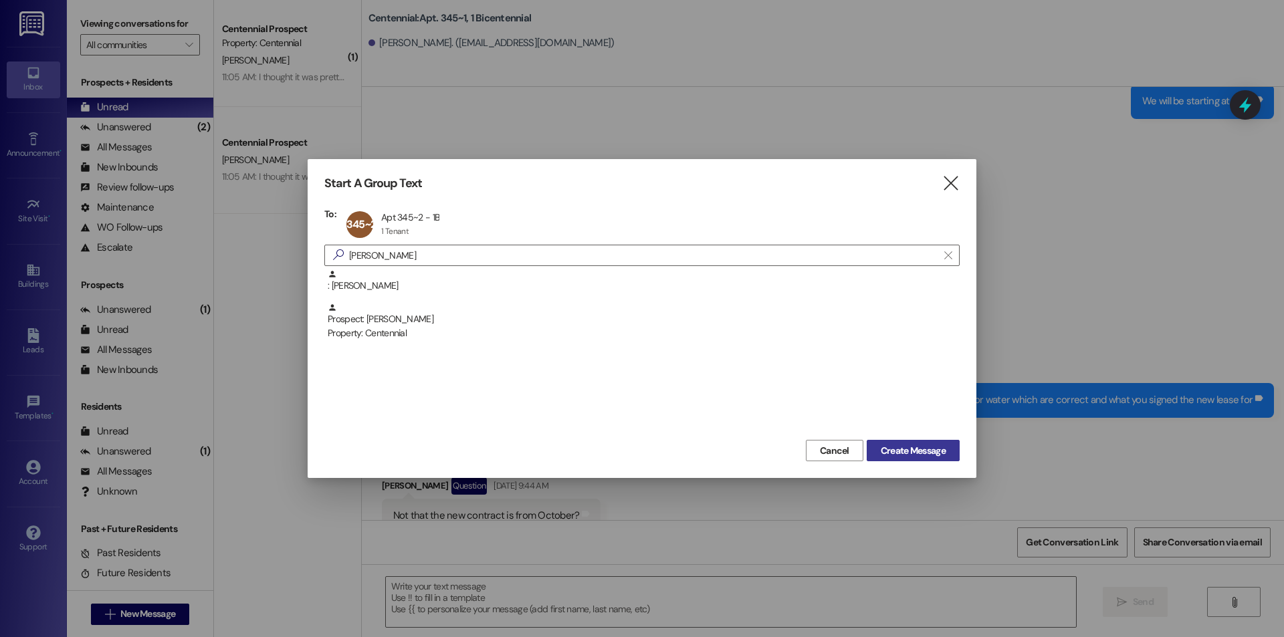
click at [903, 459] on button "Create Message" at bounding box center [913, 450] width 93 height 21
click at [913, 447] on div "Received via SMS [PERSON_NAME] Question [DATE] 9:44 AM Not that the new contrac…" at bounding box center [823, 505] width 922 height 116
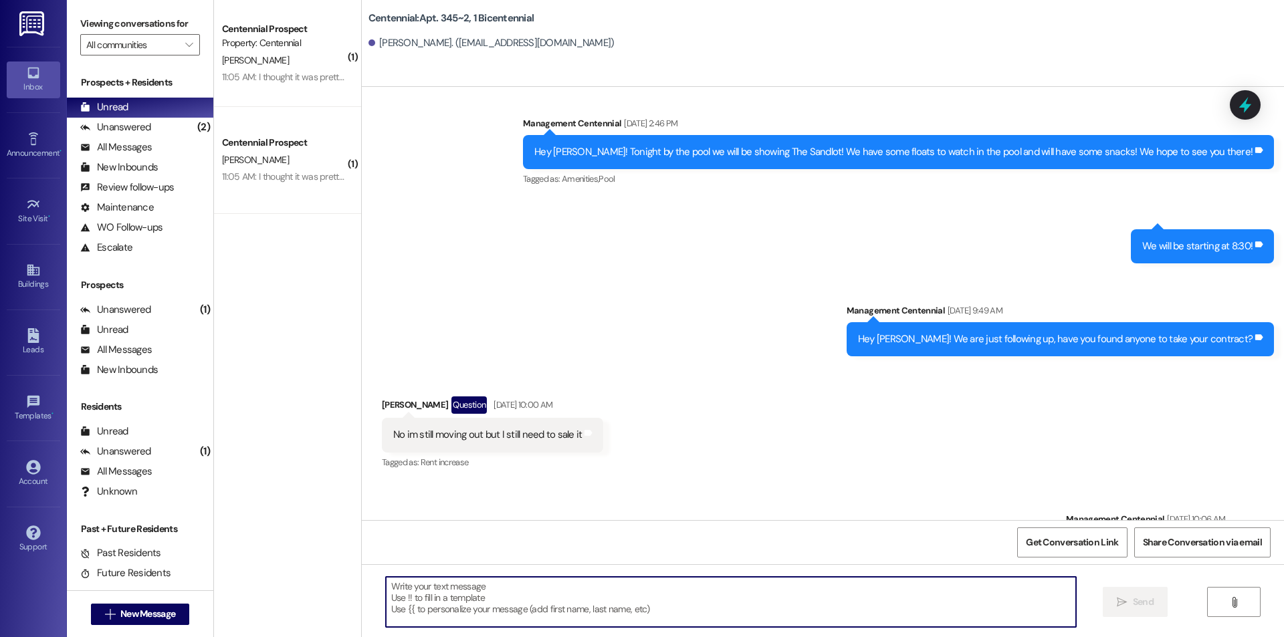
click at [610, 599] on textarea at bounding box center [731, 602] width 690 height 50
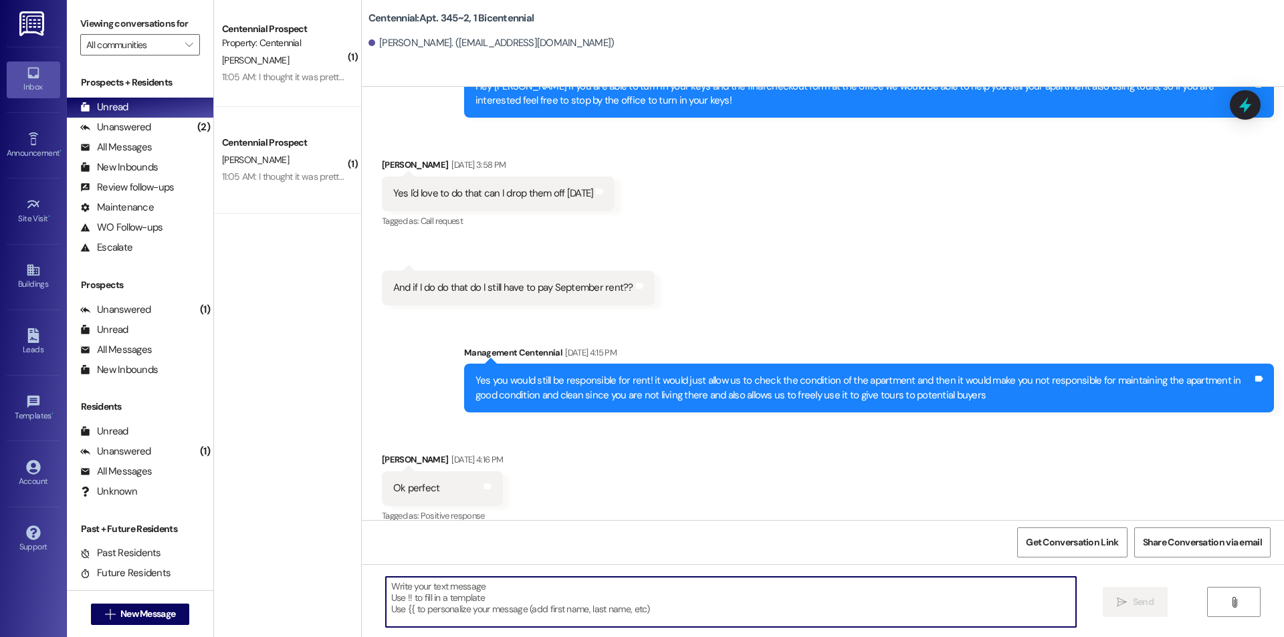
scroll to position [3553, 0]
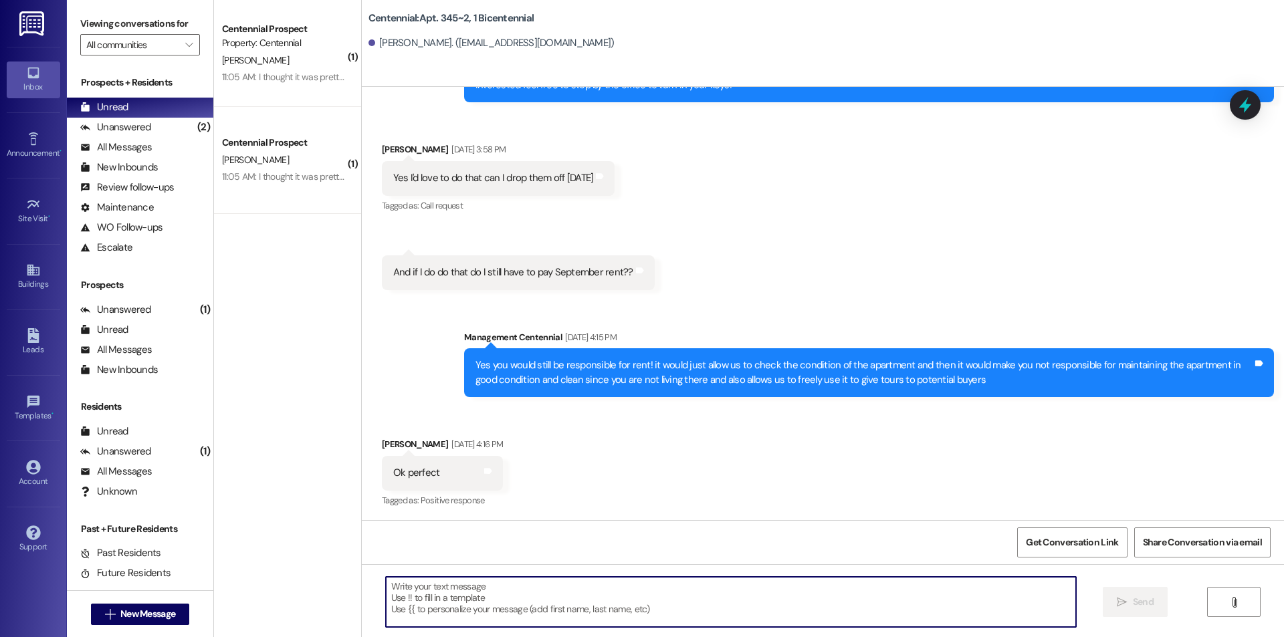
paste textarea "Hello {{first_name}}, you have a balance due on your account. Please pay this […"
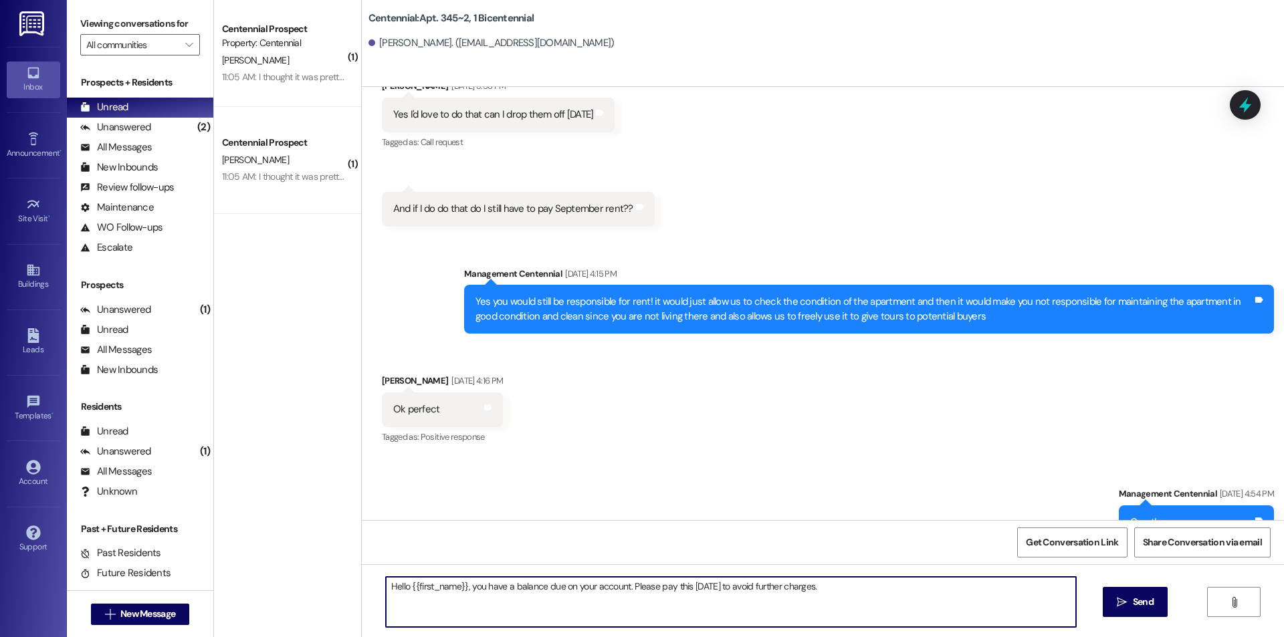
scroll to position [3647, 0]
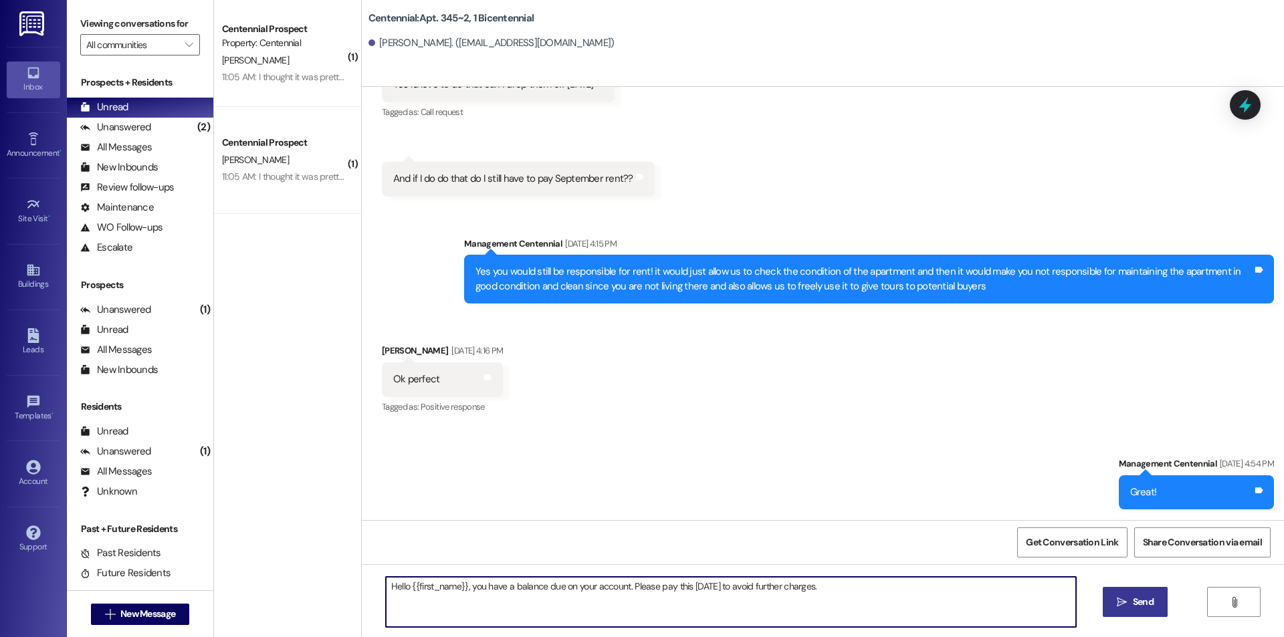
type textarea "Hello {{first_name}}, you have a balance due on your account. Please pay this […"
click at [1135, 608] on span "Send" at bounding box center [1143, 602] width 21 height 14
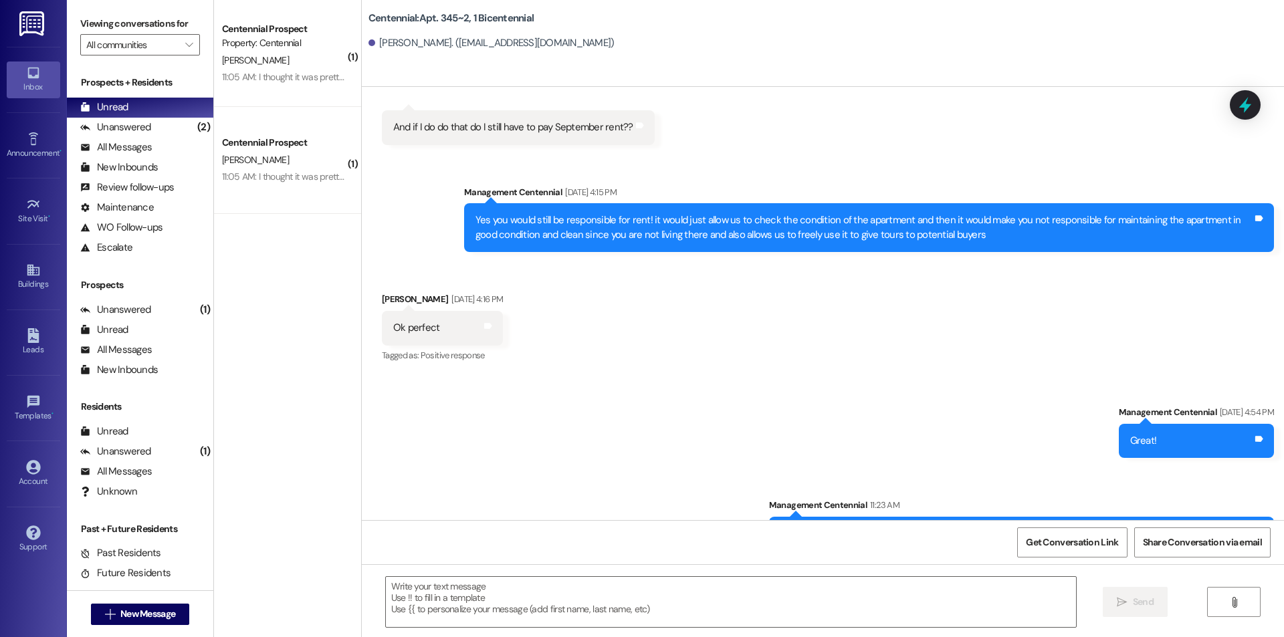
scroll to position [3740, 0]
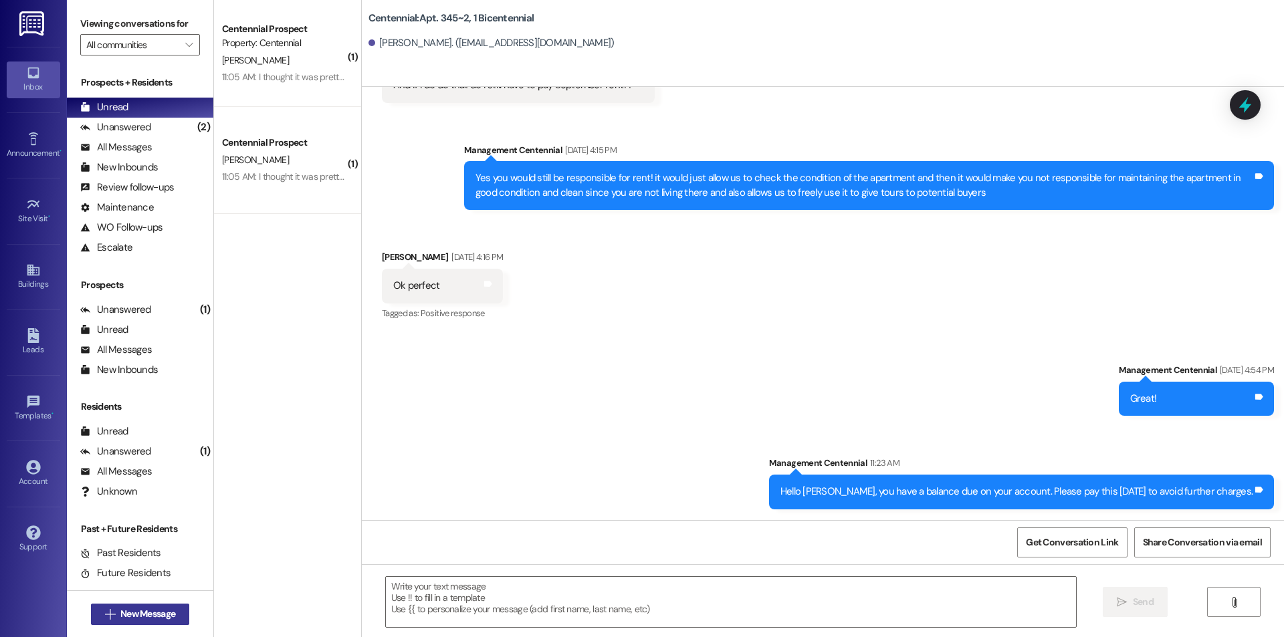
click at [150, 616] on span "New Message" at bounding box center [147, 614] width 55 height 14
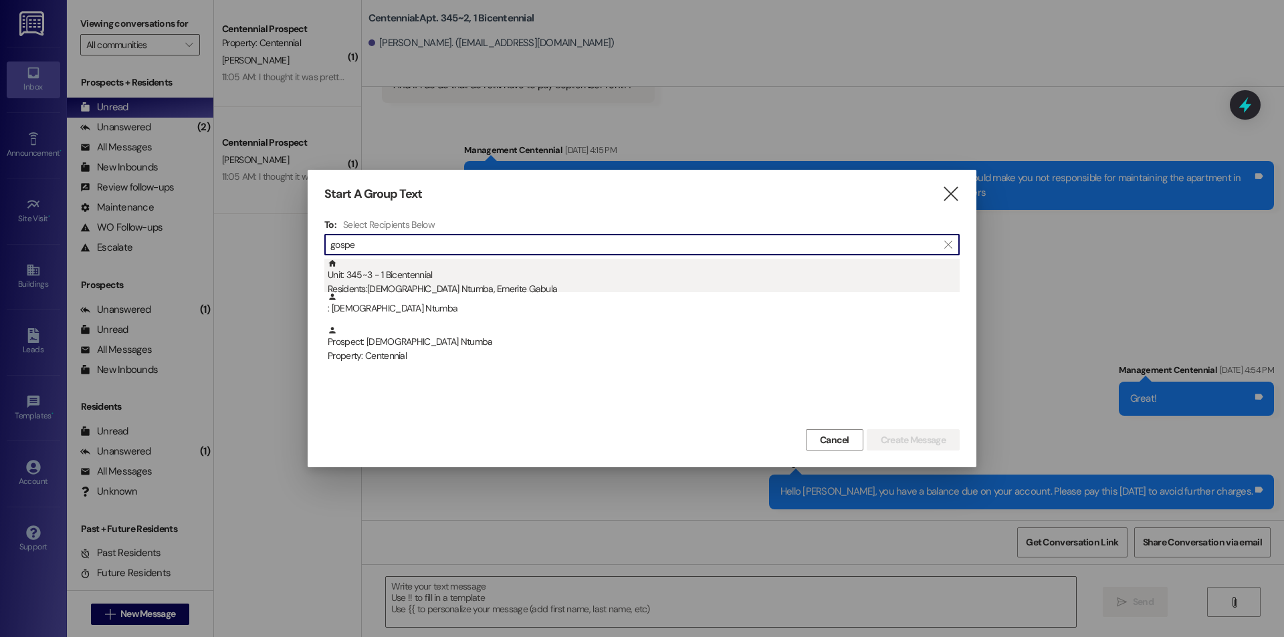
type input "gospe"
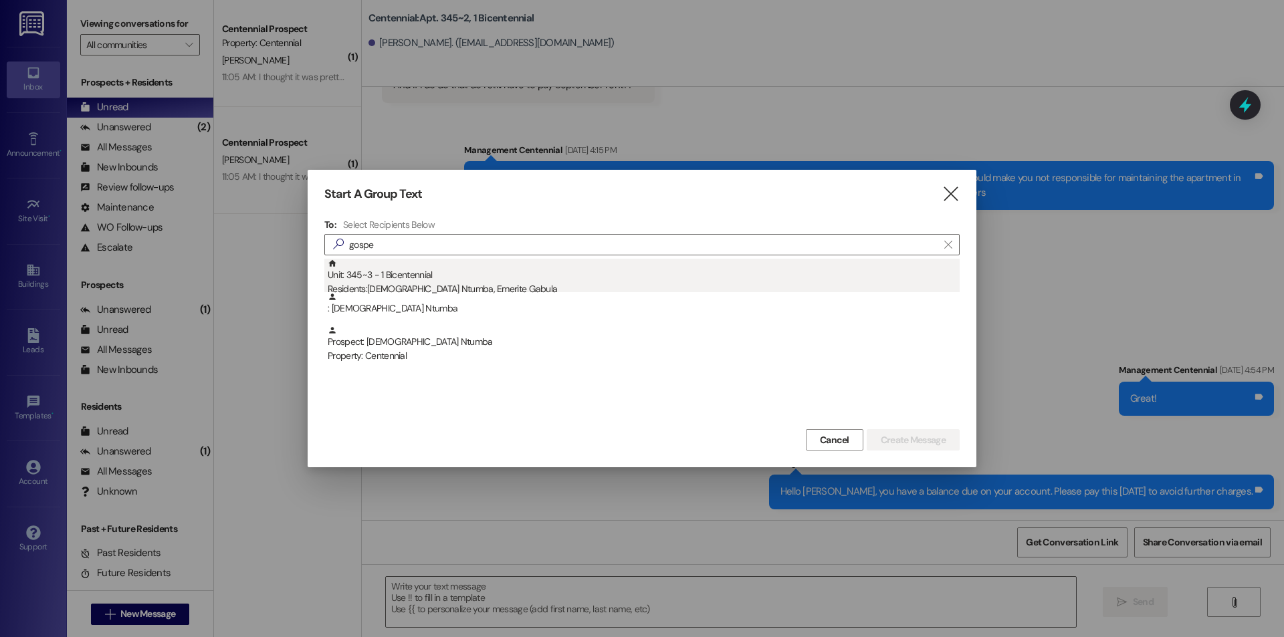
click at [487, 292] on div "Residents: [DEMOGRAPHIC_DATA] Ntumba, Emerite Gabula" at bounding box center [644, 289] width 632 height 14
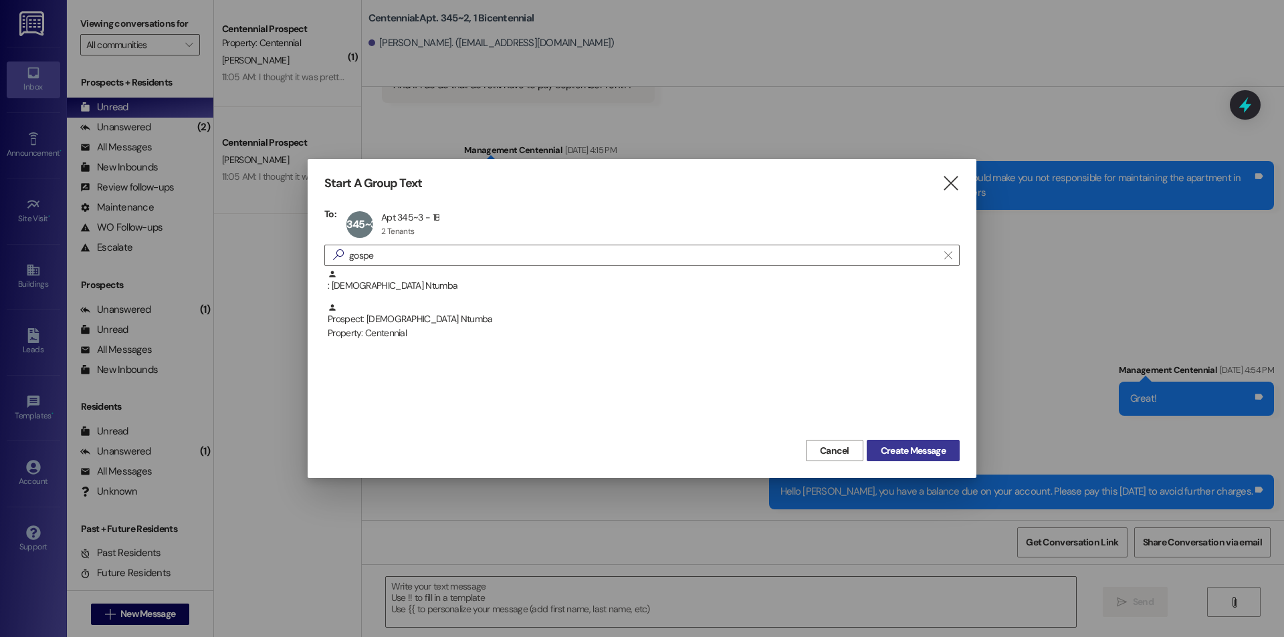
click at [926, 453] on span "Create Message" at bounding box center [913, 451] width 65 height 14
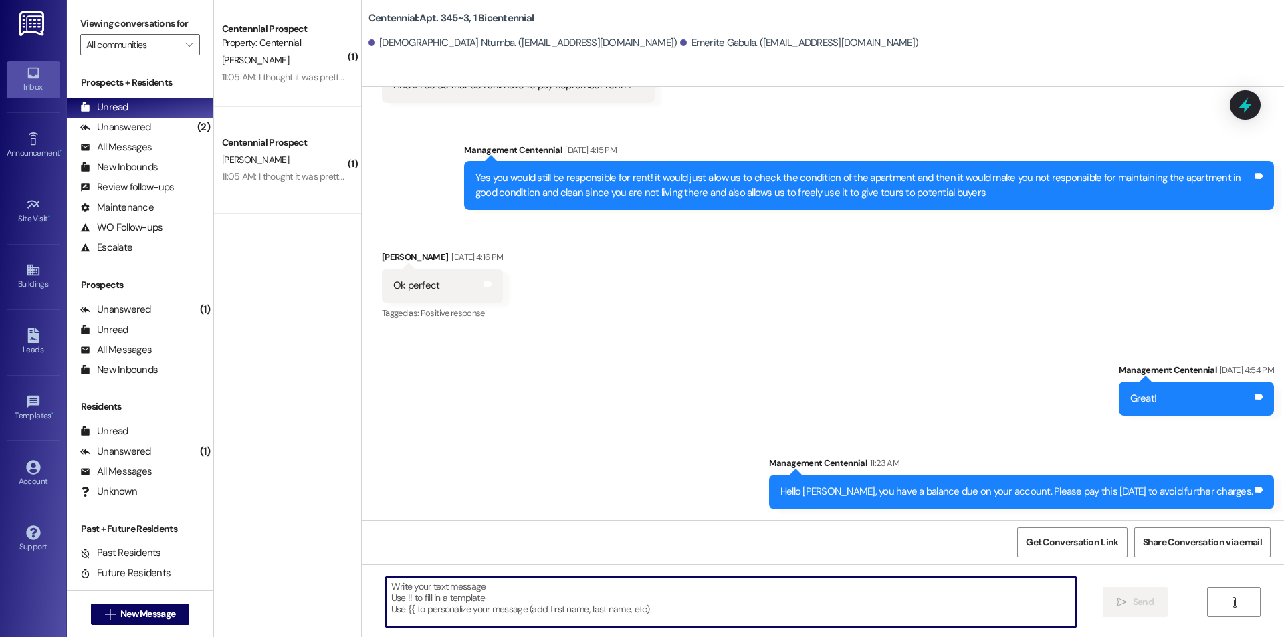
click at [861, 603] on textarea at bounding box center [731, 602] width 690 height 50
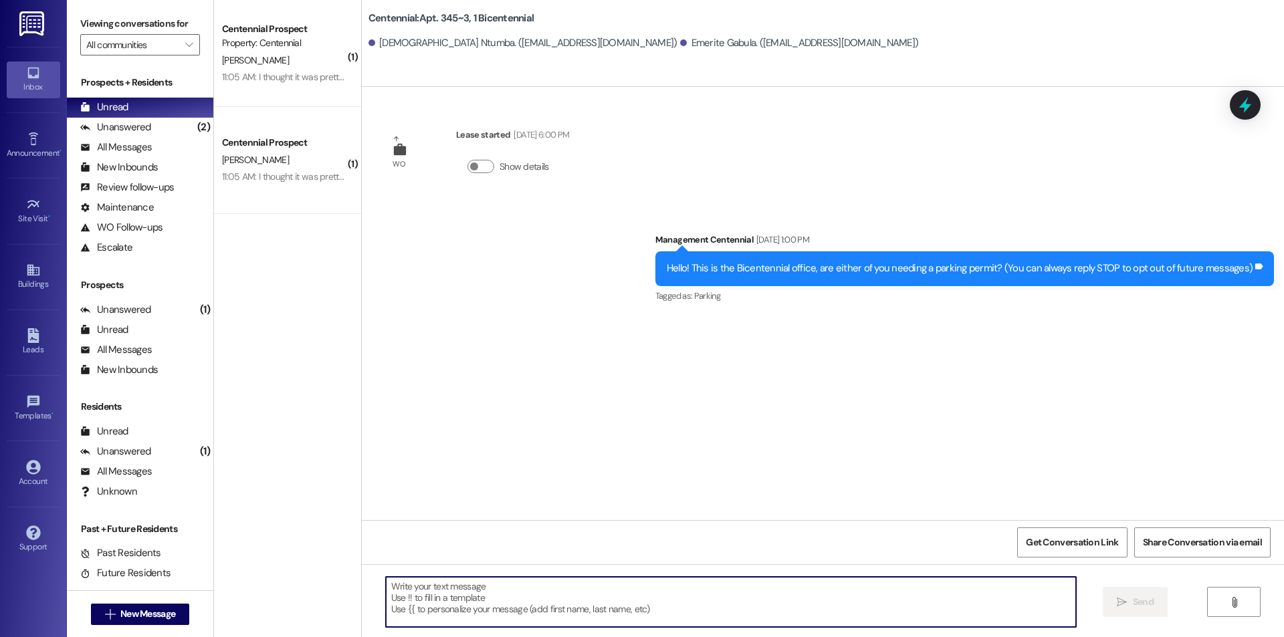
scroll to position [0, 0]
paste textarea "Hello {{first_name}}, you have a balance due on your account. Please pay this […"
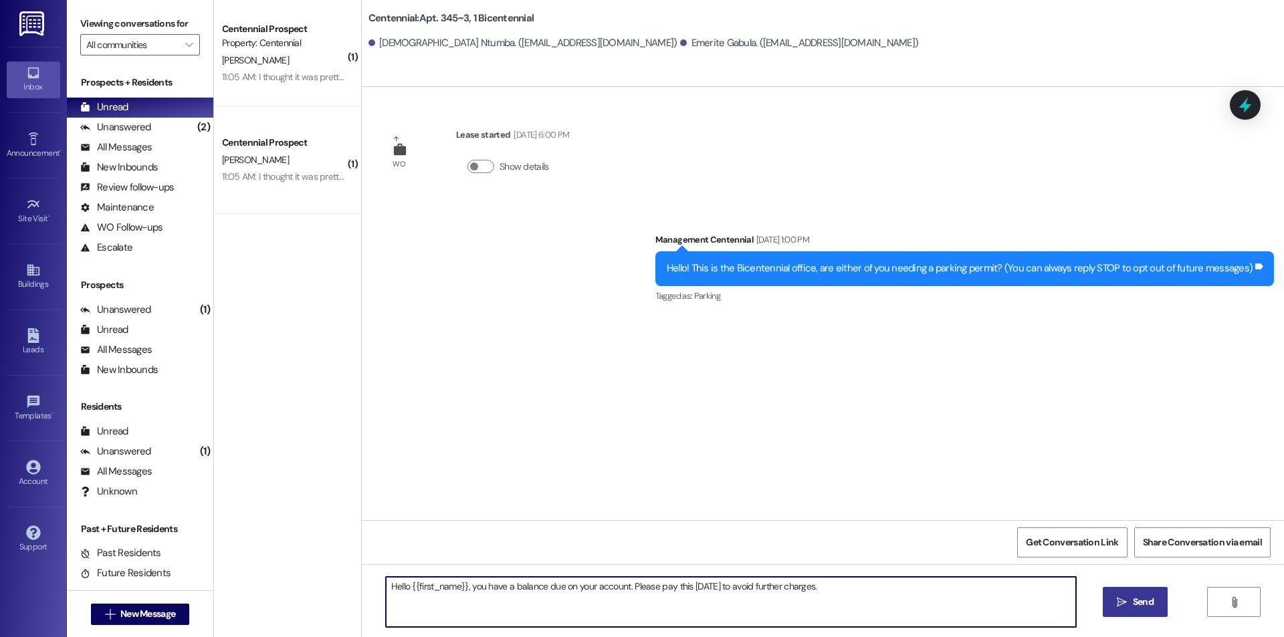
type textarea "Hello {{first_name}}, you have a balance due on your account. Please pay this […"
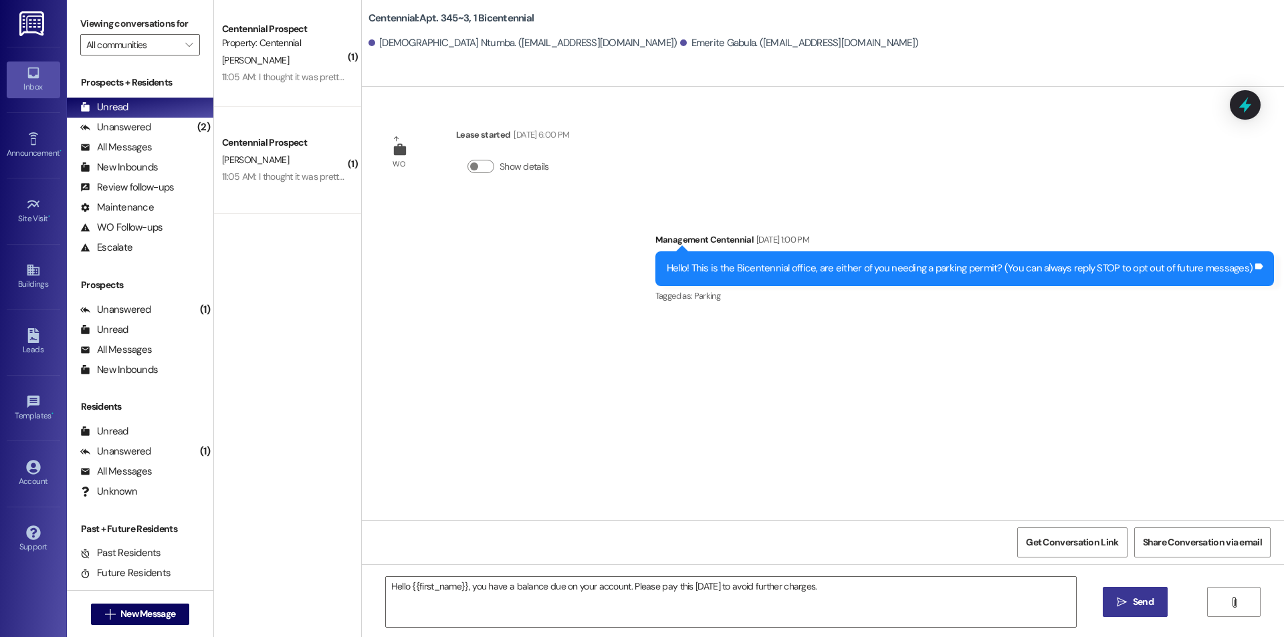
click at [1127, 597] on span " Send" at bounding box center [1135, 602] width 42 height 14
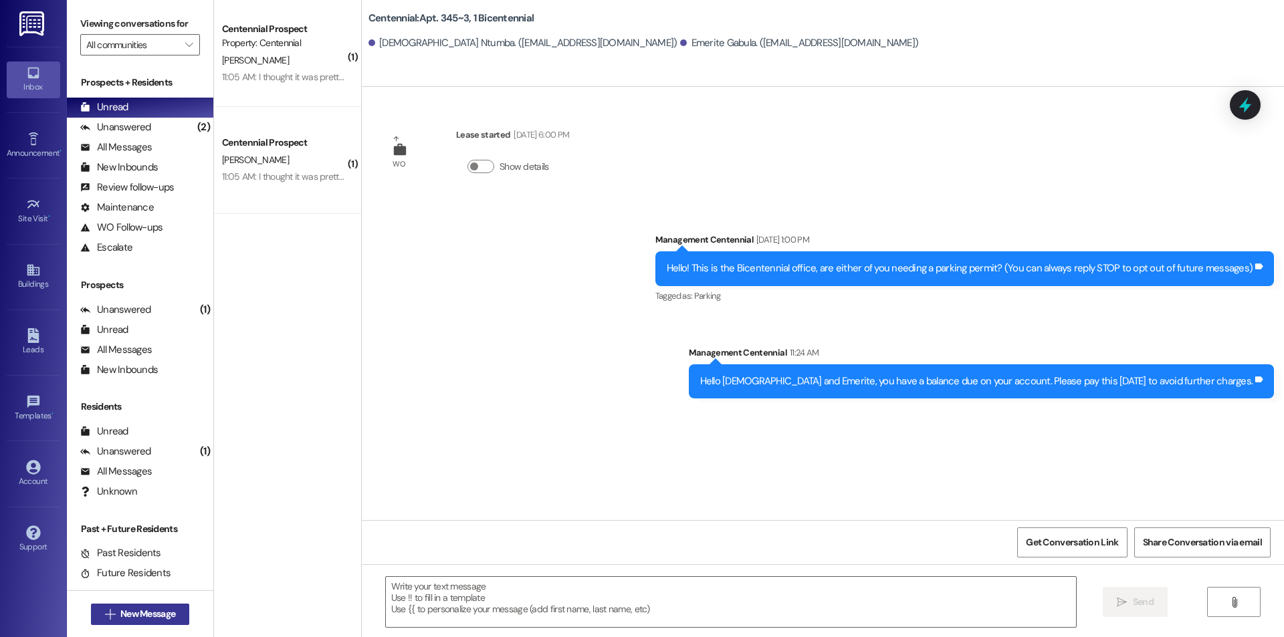
click at [144, 618] on span "New Message" at bounding box center [147, 614] width 55 height 14
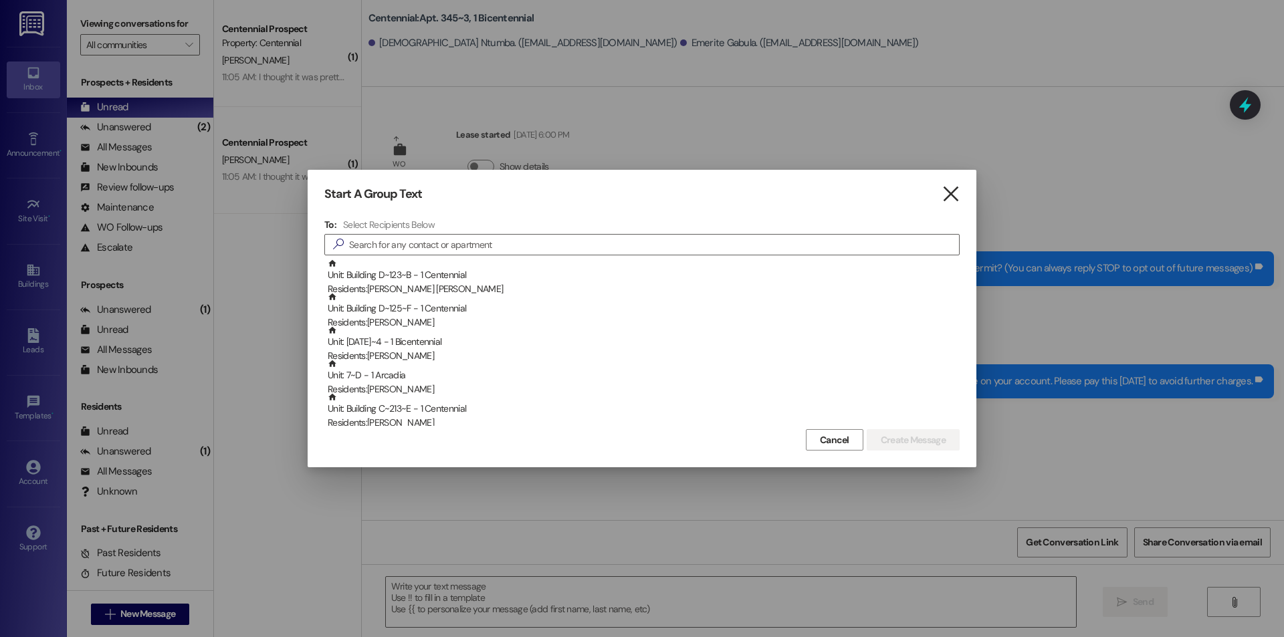
click at [944, 195] on icon "" at bounding box center [950, 194] width 18 height 14
